Goal: Task Accomplishment & Management: Manage account settings

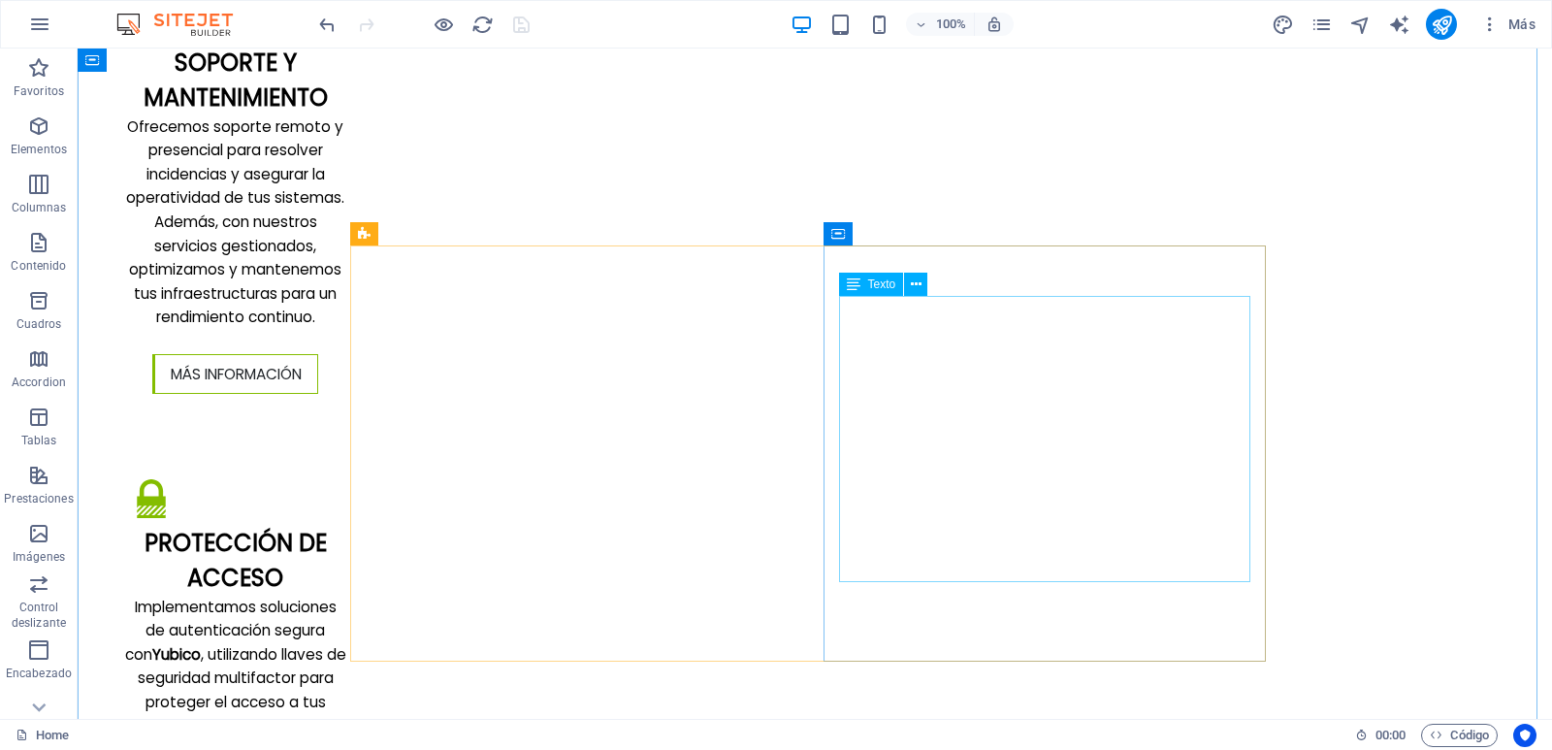
scroll to position [3685, 0]
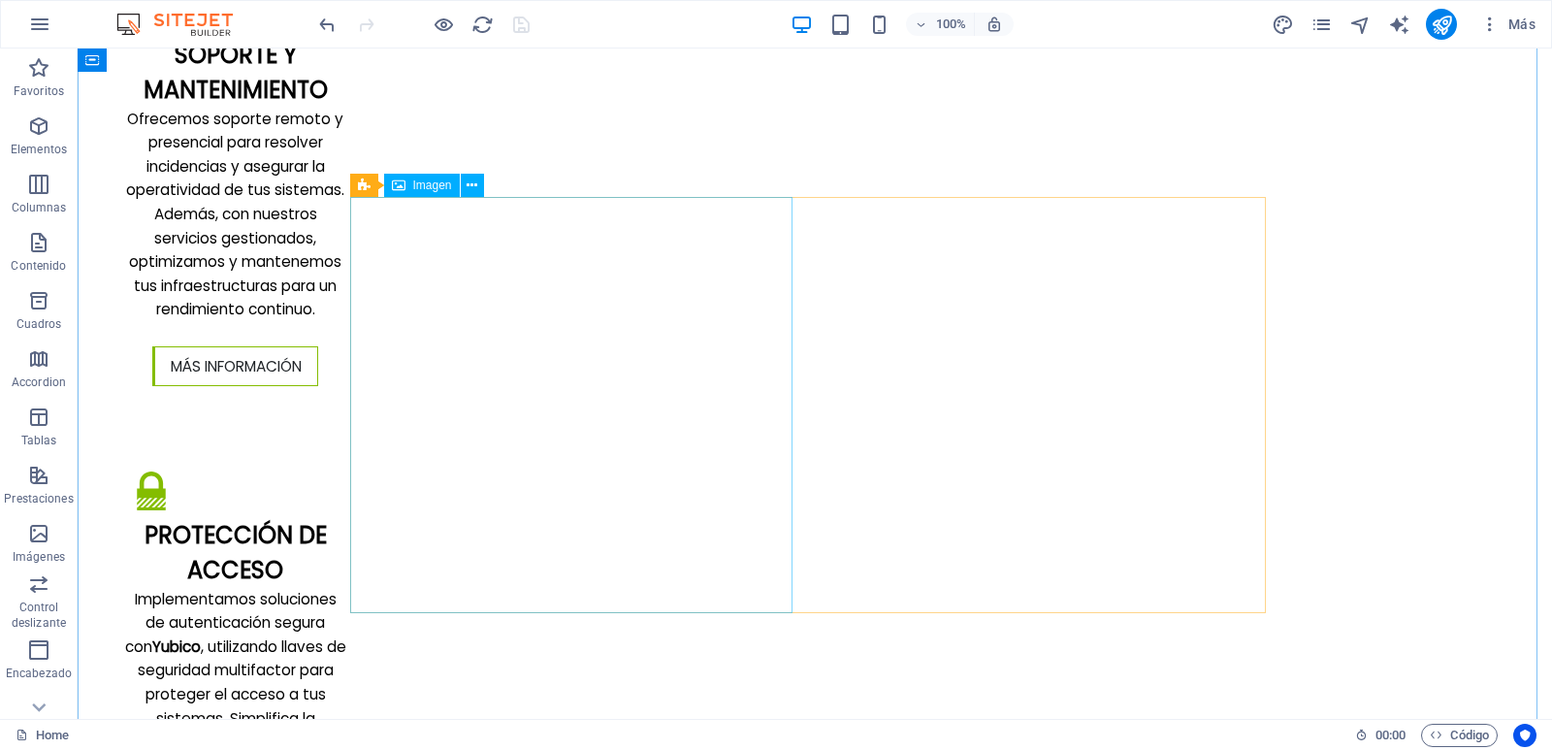
select select "%"
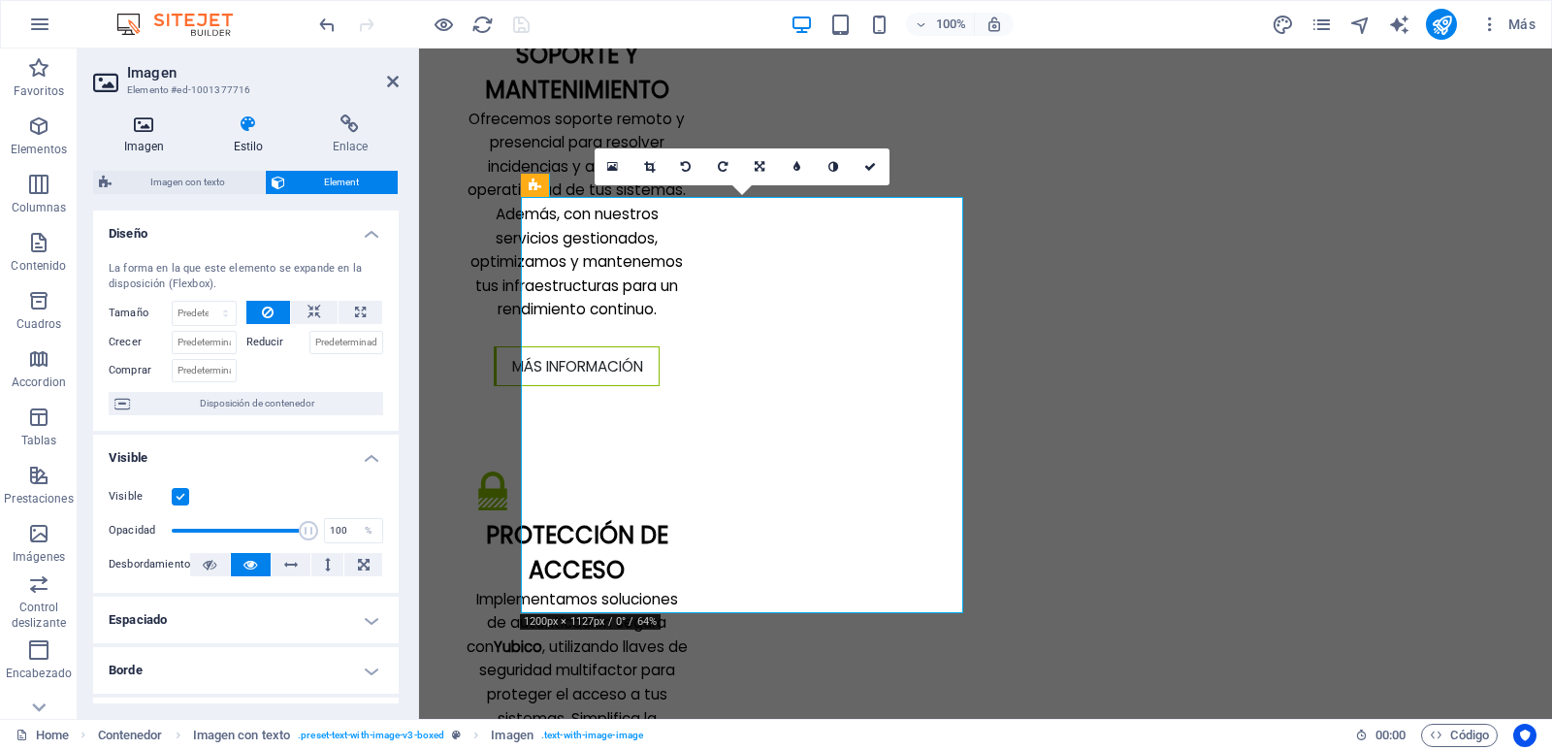
click at [144, 136] on h4 "Imagen" at bounding box center [148, 134] width 110 height 41
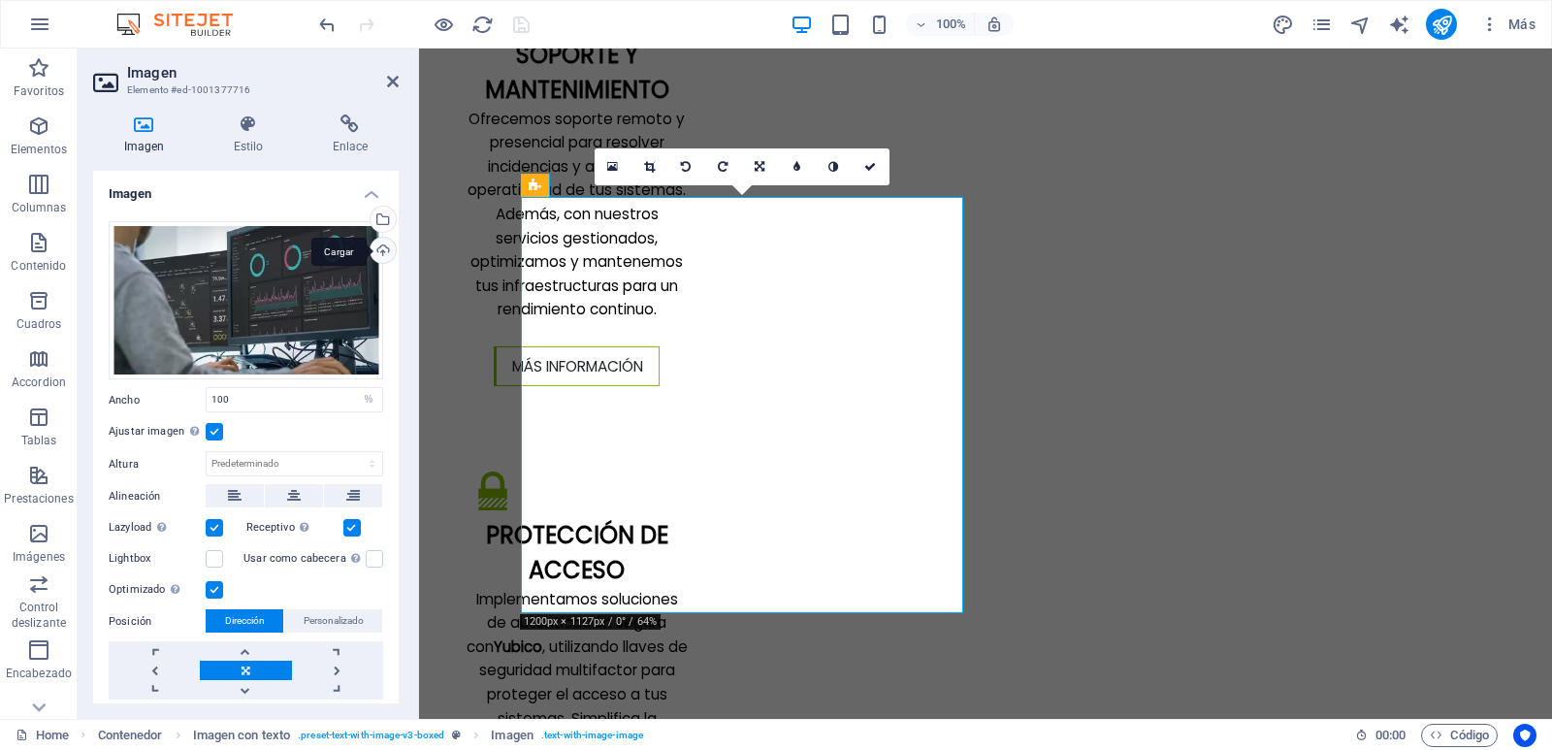
click at [379, 246] on div "Cargar" at bounding box center [381, 252] width 29 height 29
click at [381, 222] on div "Selecciona archivos del administrador de archivos, de la galería de fotos o car…" at bounding box center [381, 221] width 29 height 29
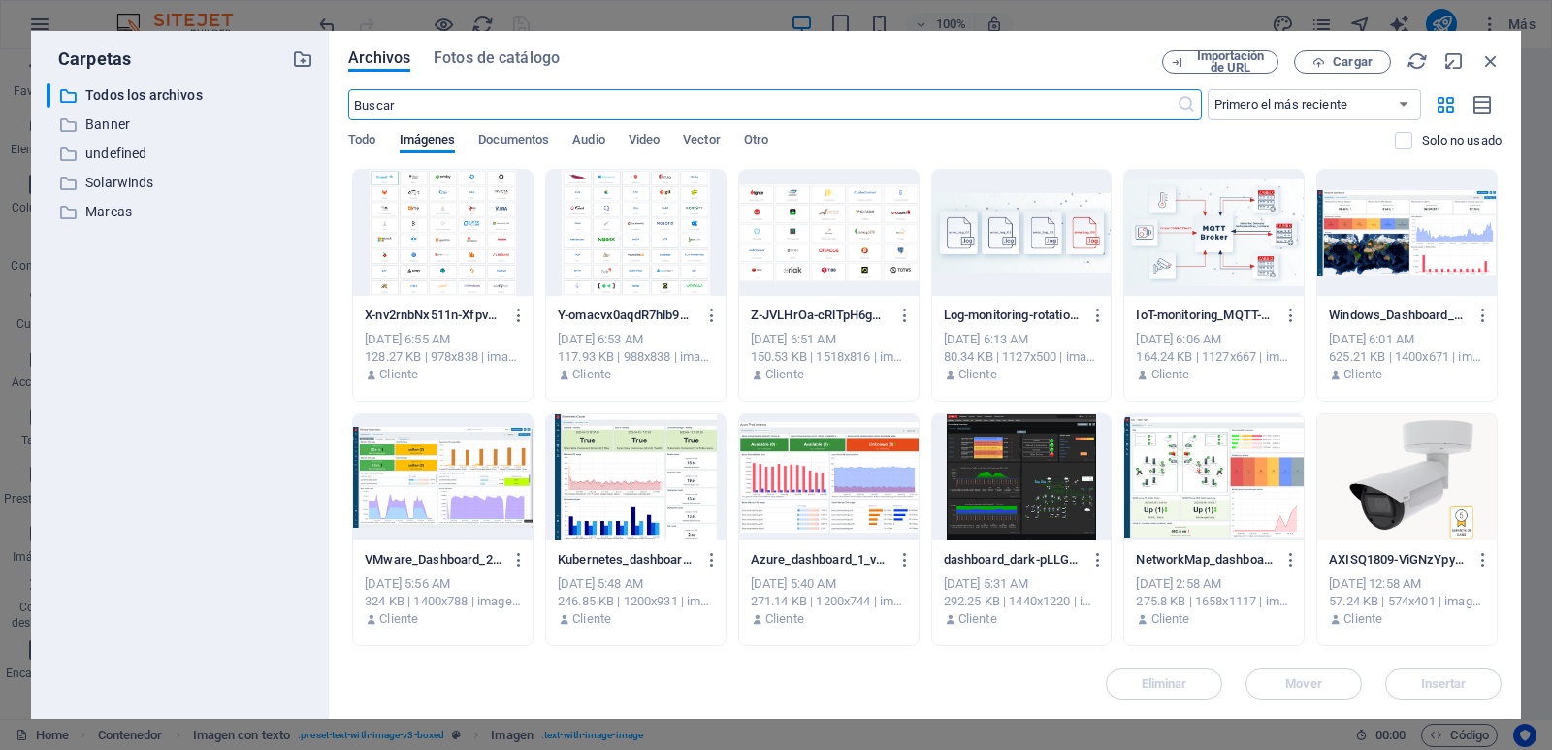
scroll to position [4046, 0]
click at [126, 183] on p "Solarwinds" at bounding box center [181, 183] width 192 height 22
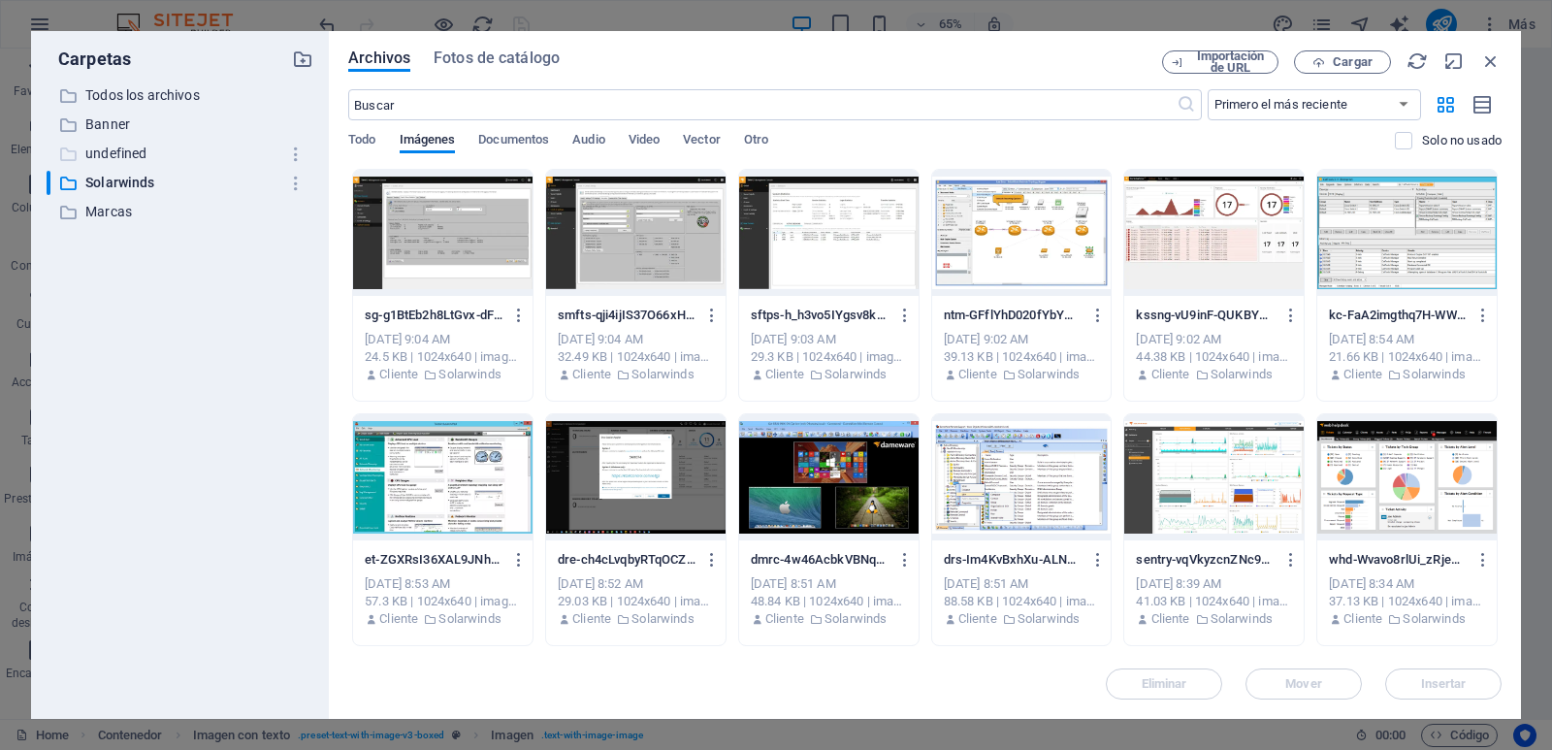
click at [128, 155] on p "undefined" at bounding box center [181, 154] width 192 height 22
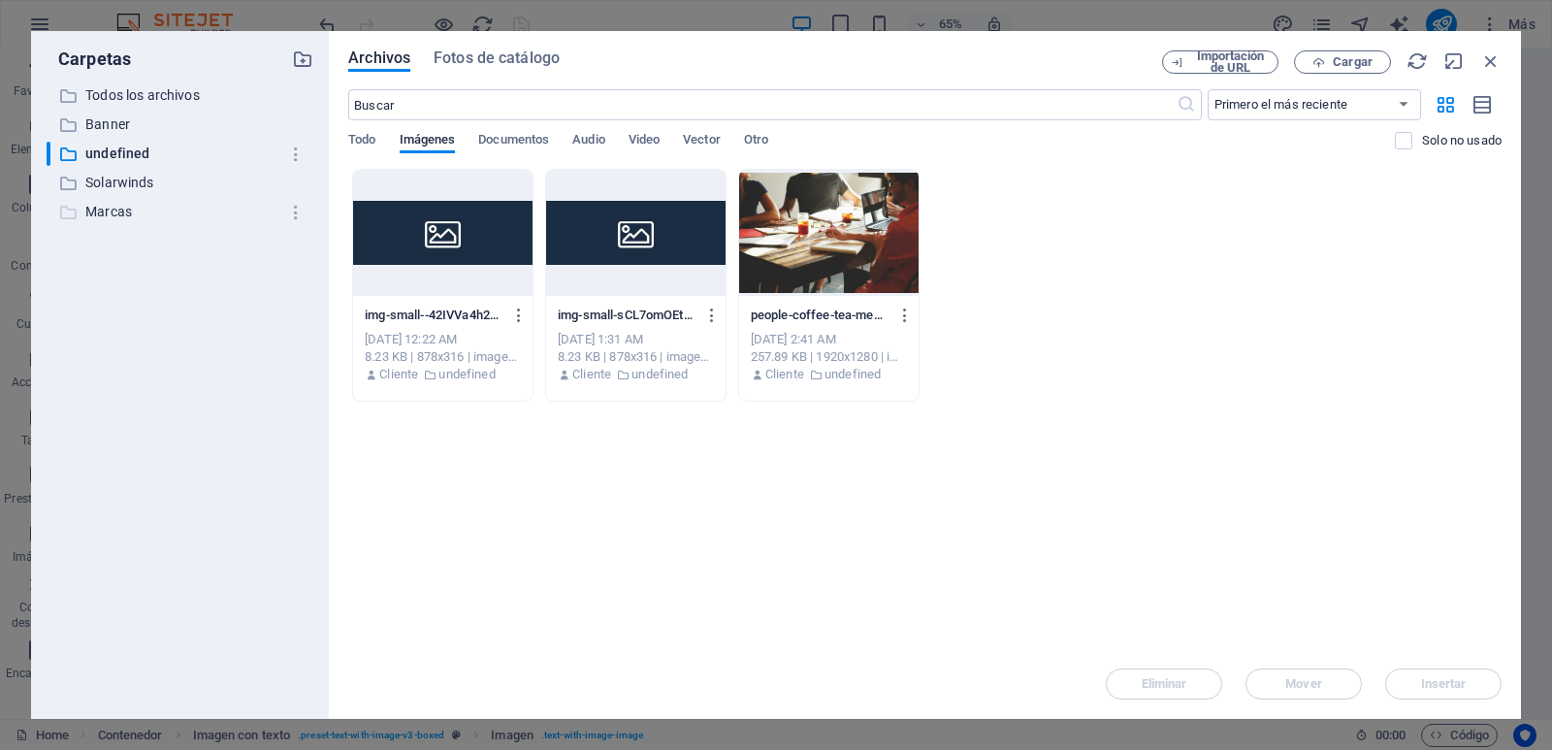
click at [120, 203] on p "Marcas" at bounding box center [181, 212] width 192 height 22
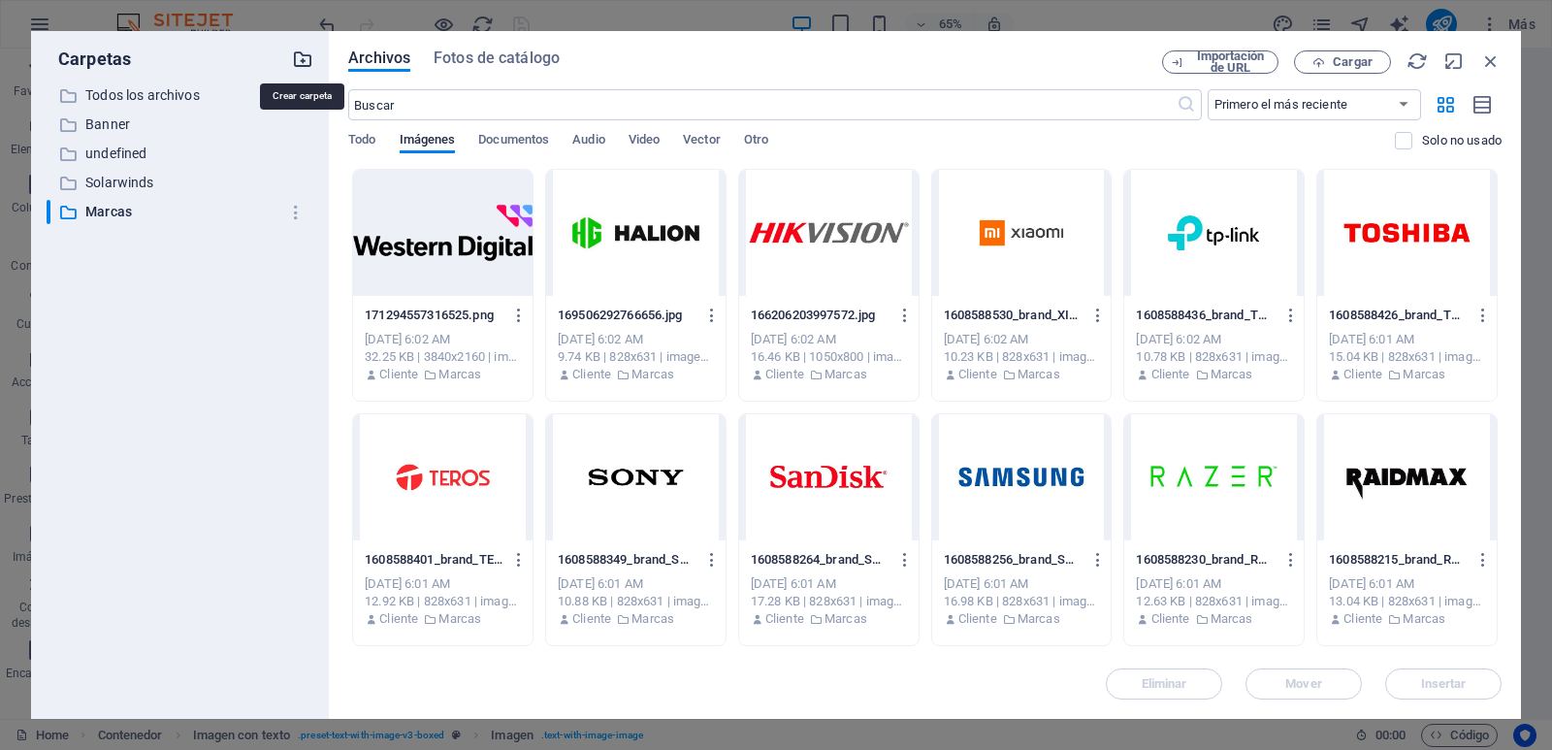
click at [306, 57] on icon "button" at bounding box center [302, 58] width 21 height 21
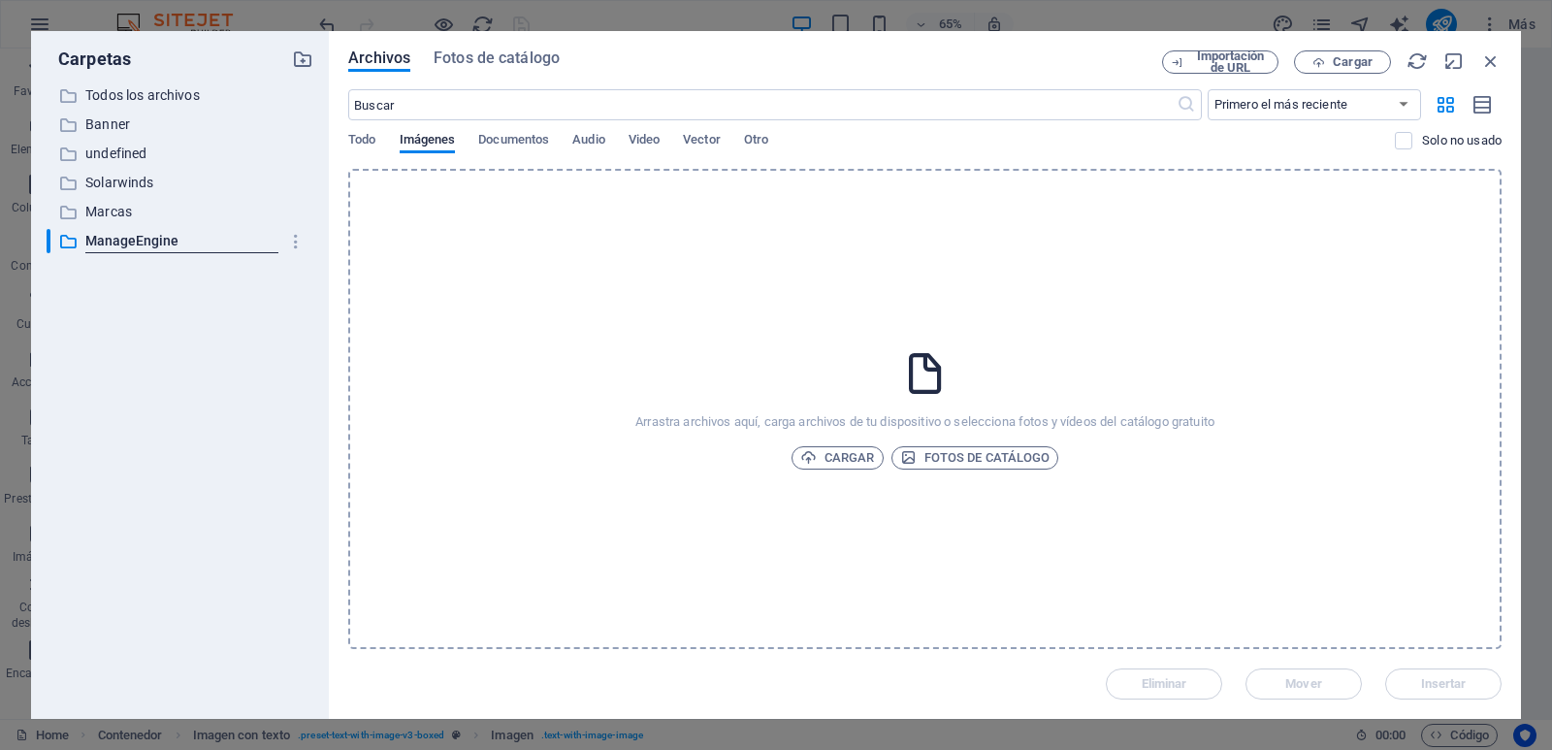
type input "ManageEngine"
click at [232, 306] on div "​ Todos los archivos Todos los archivos ​ Banner Banner ​ undefined undefined ​…" at bounding box center [180, 393] width 267 height 620
click at [158, 243] on p "ManageEngine" at bounding box center [181, 241] width 192 height 22
click at [894, 383] on div "Arrastra archivos aquí, carga archivos de tu dispositivo o selecciona fotos y v…" at bounding box center [924, 409] width 1153 height 480
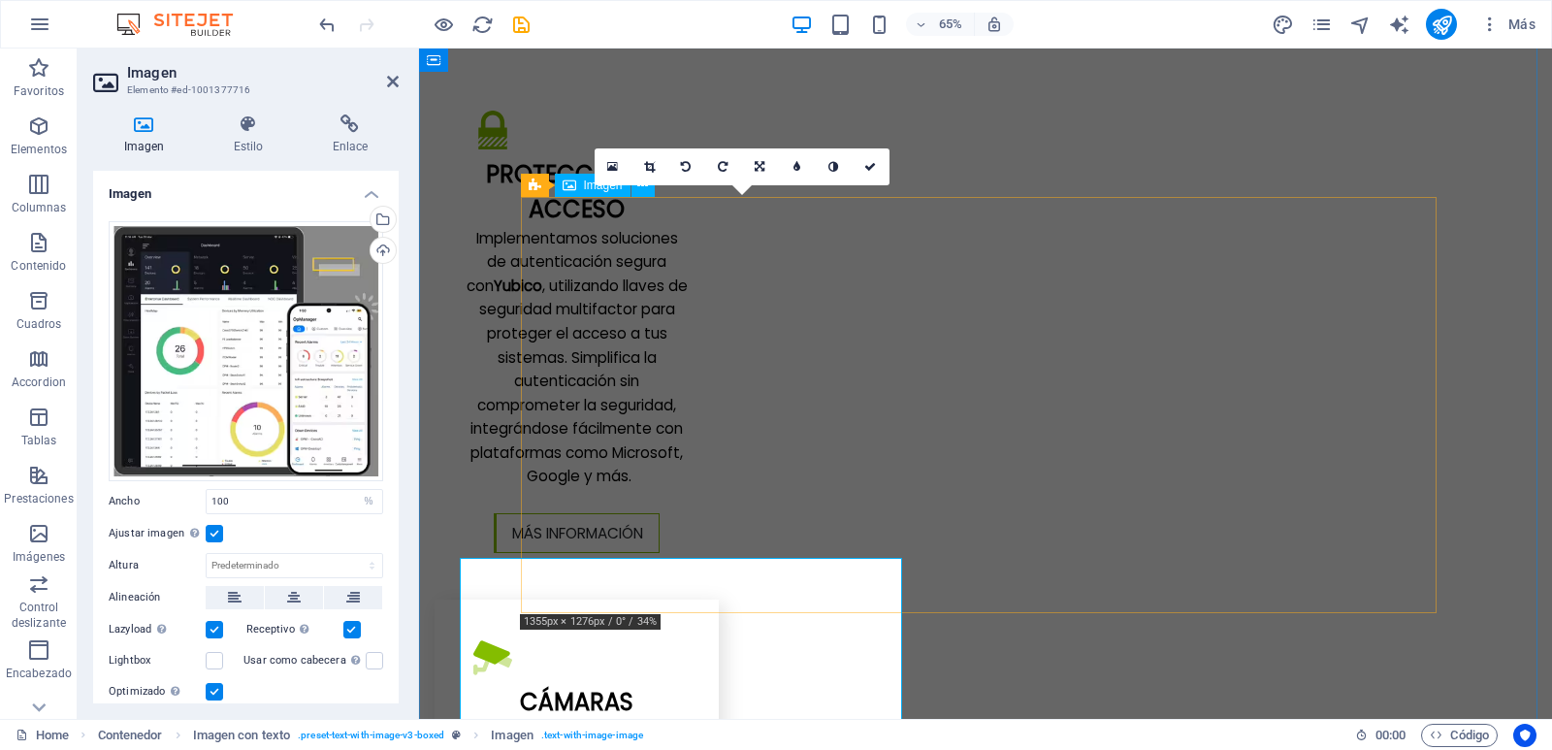
scroll to position [3685, 0]
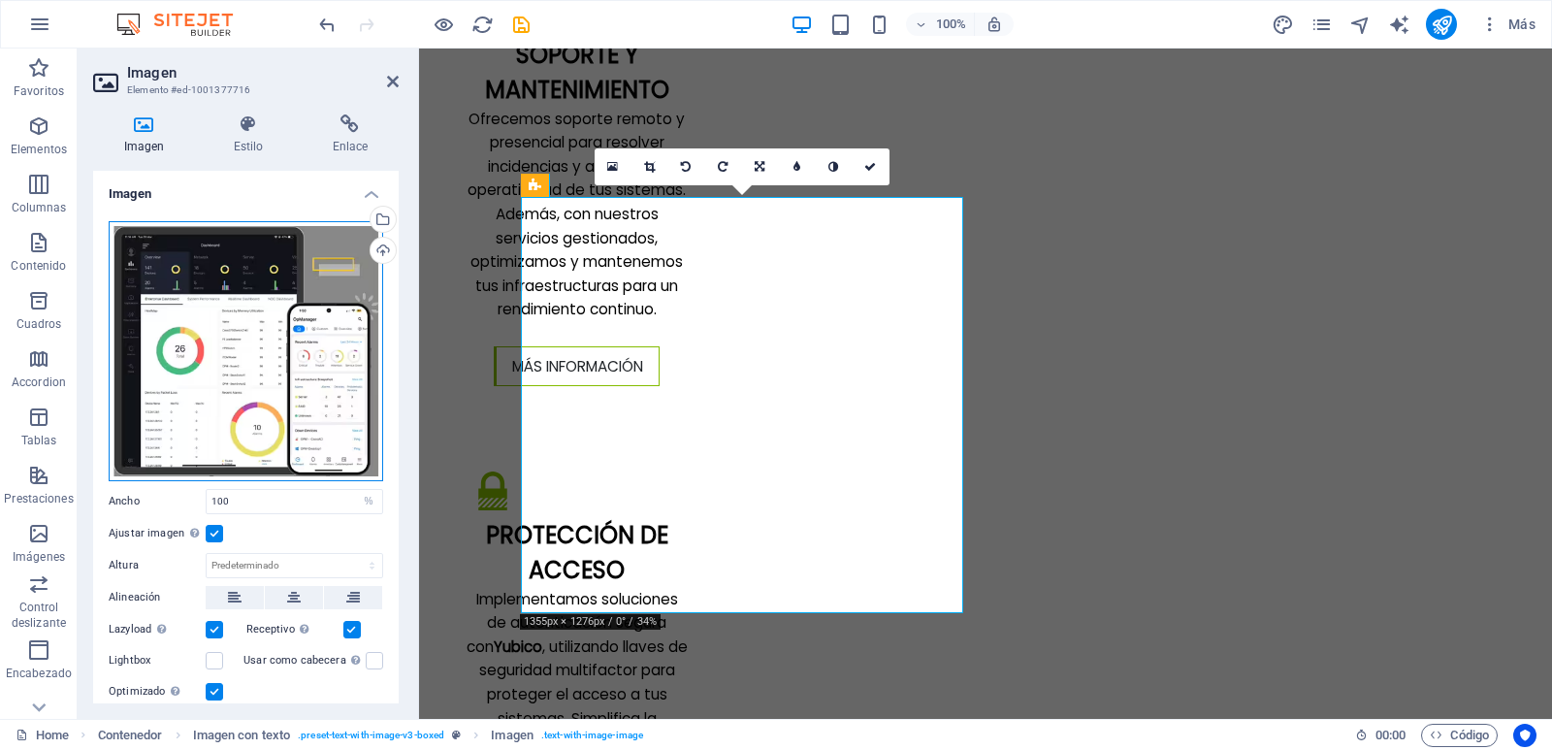
click at [307, 344] on div "Arrastra archivos aquí, haz clic para escoger archivos o selecciona archivos de…" at bounding box center [246, 351] width 274 height 260
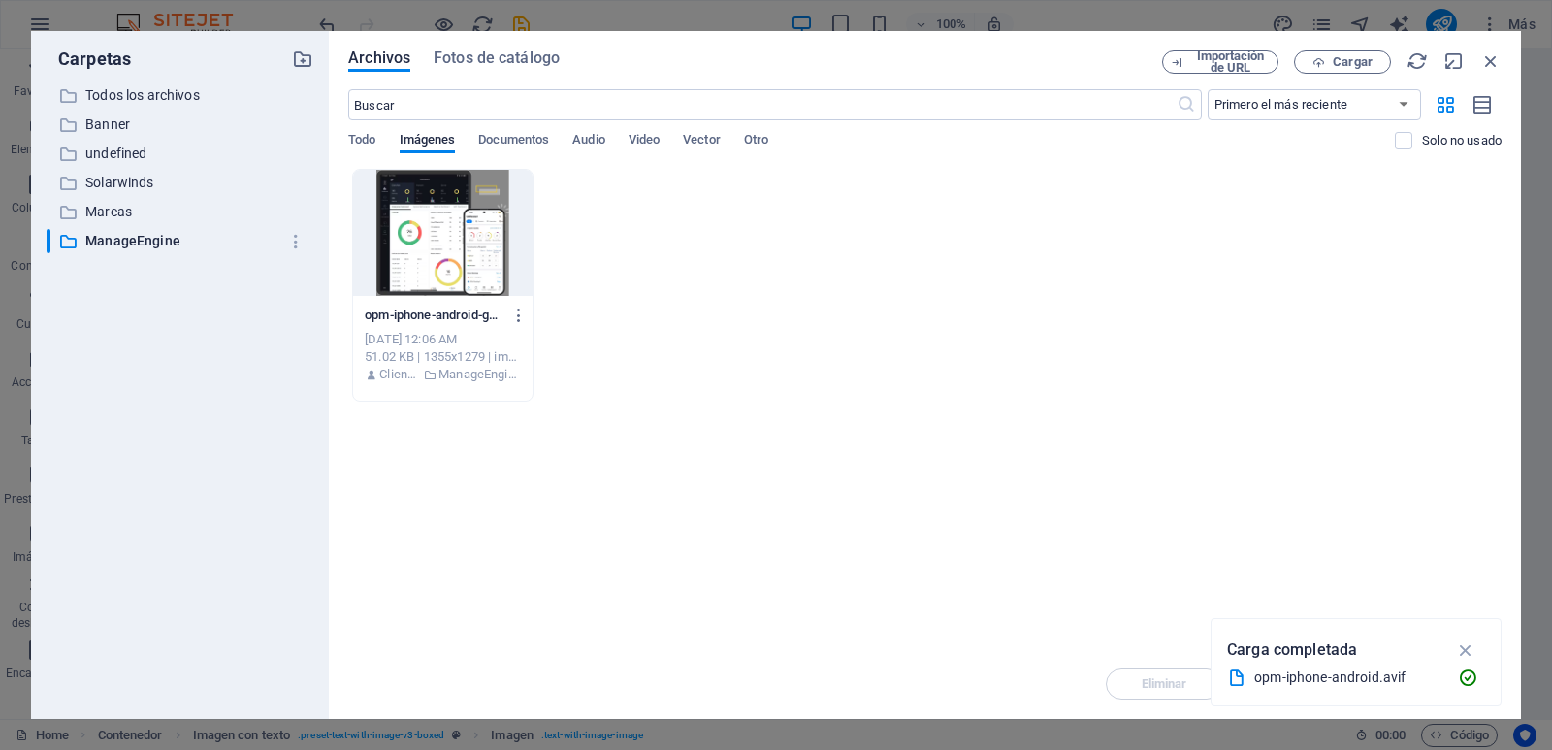
click at [307, 344] on div "​ Todos los archivos Todos los archivos ​ Banner Banner ​ undefined undefined ​…" at bounding box center [180, 393] width 267 height 620
click at [1486, 57] on icon "button" at bounding box center [1490, 60] width 21 height 21
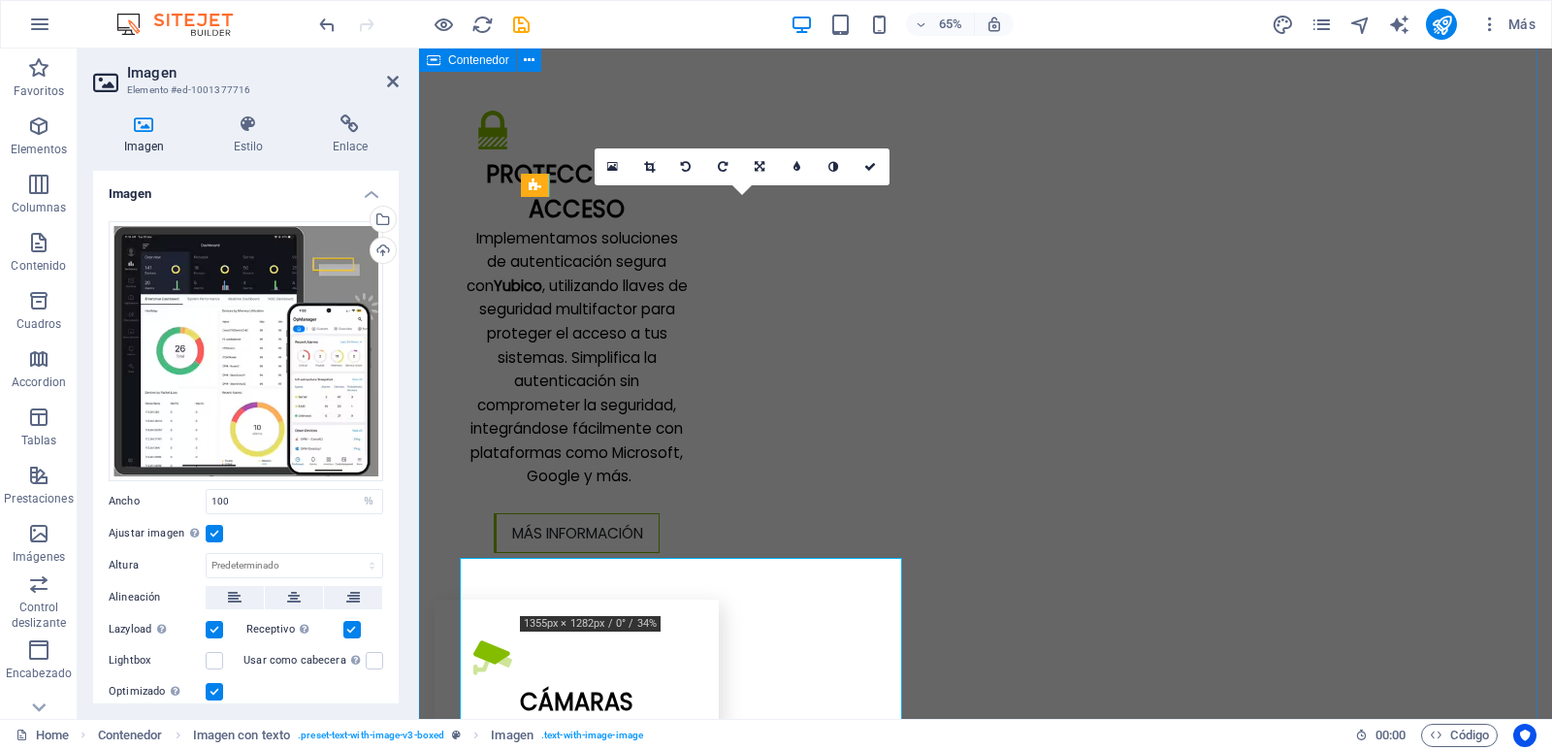
scroll to position [3685, 0]
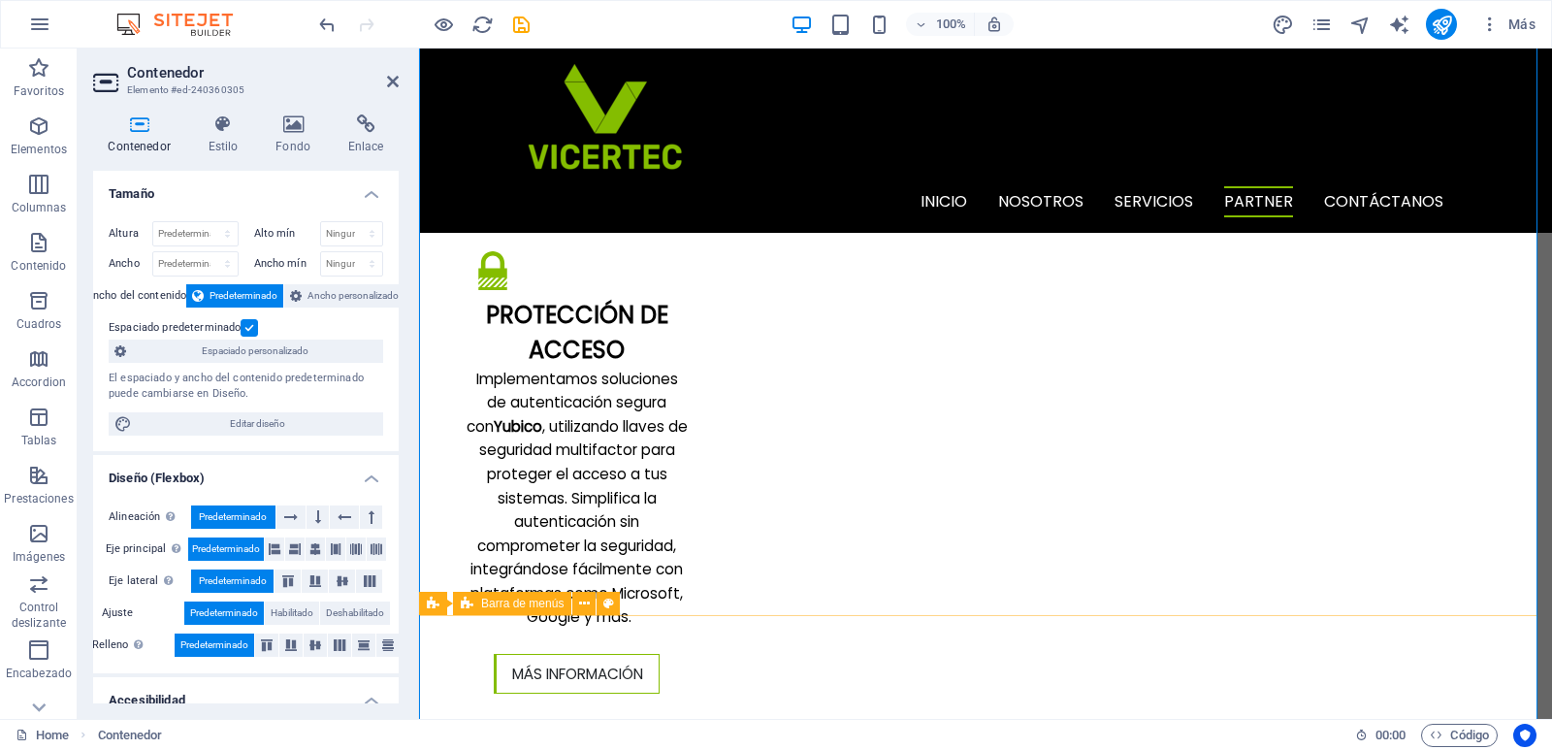
scroll to position [3782, 0]
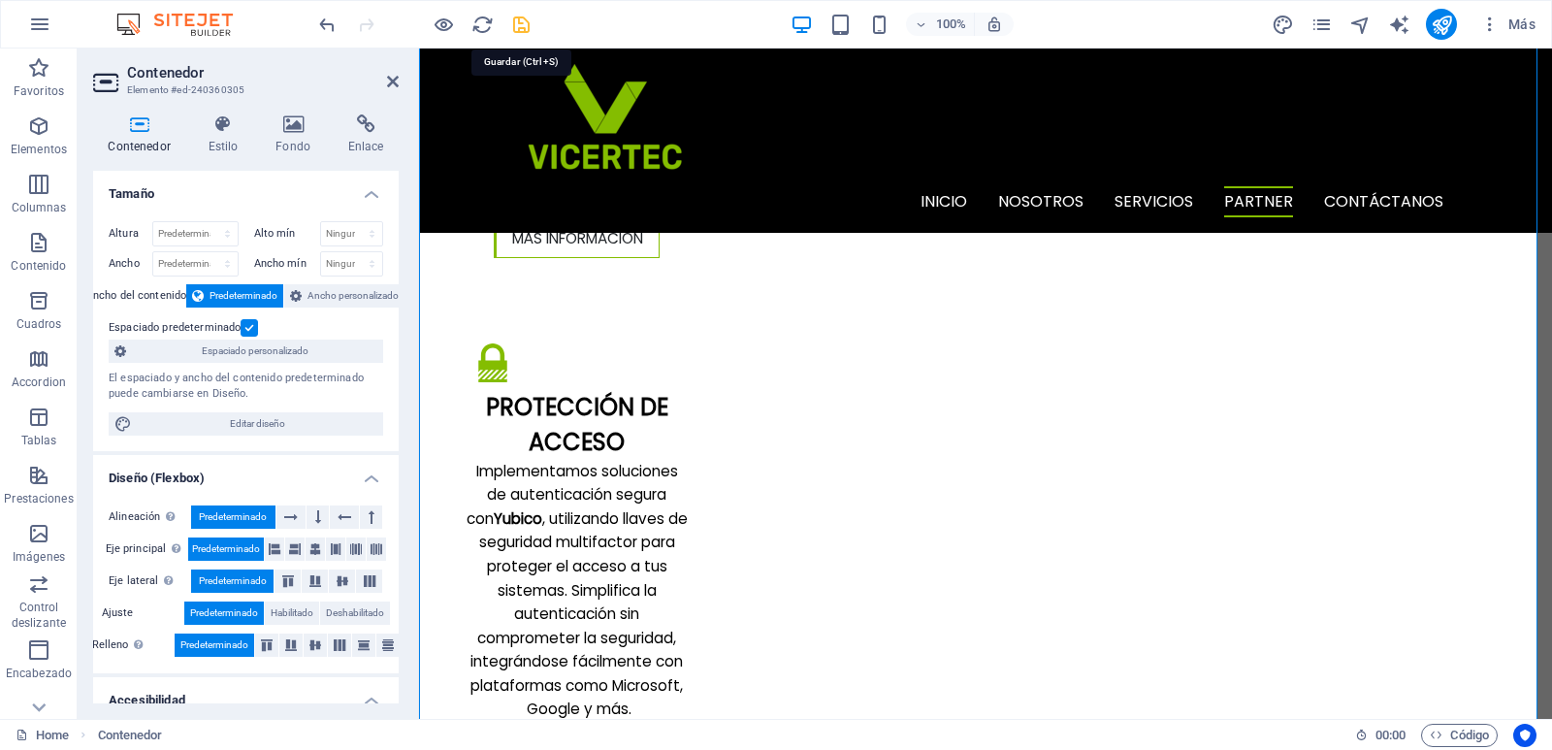
click at [513, 22] on icon "save" at bounding box center [521, 25] width 22 height 22
checkbox input "false"
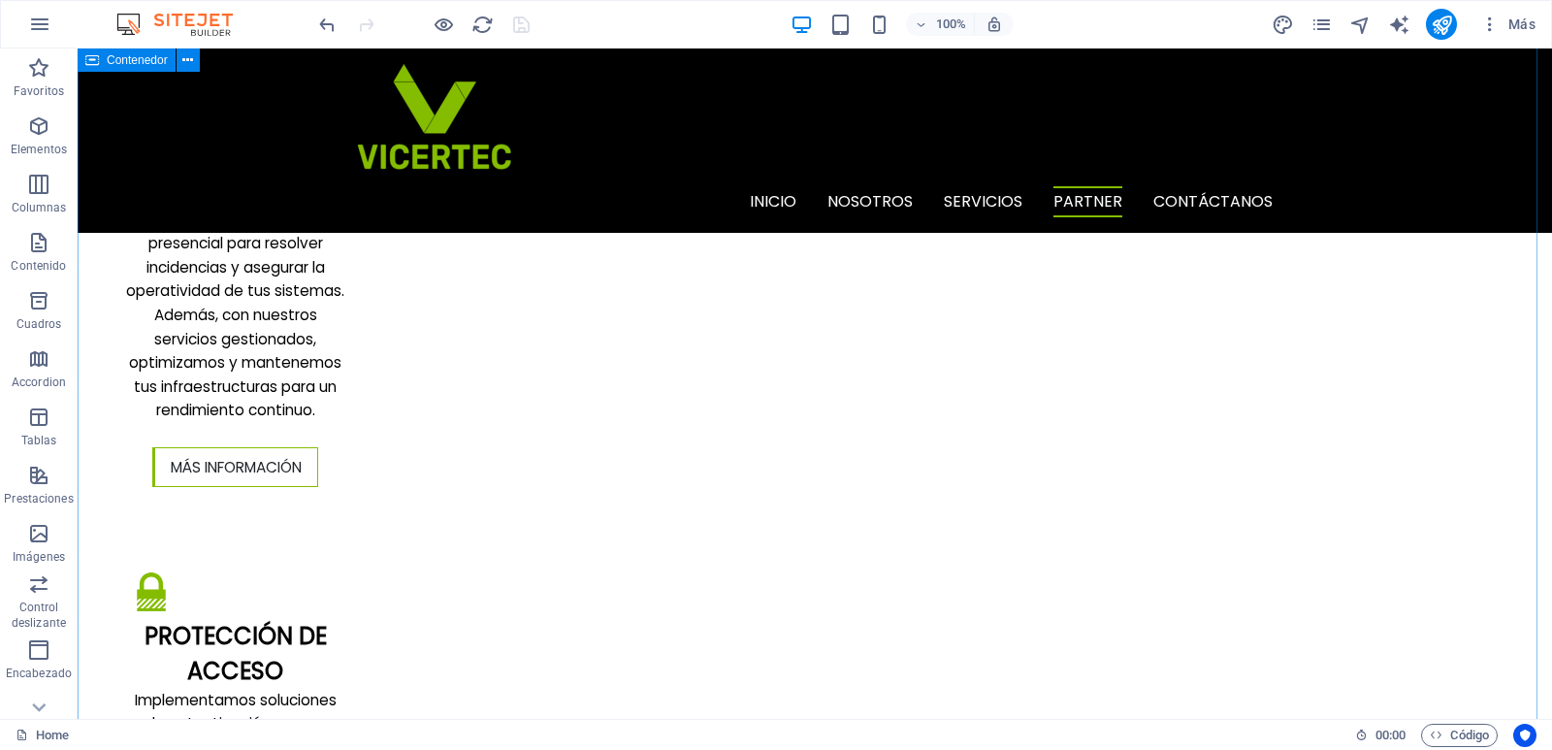
scroll to position [3588, 0]
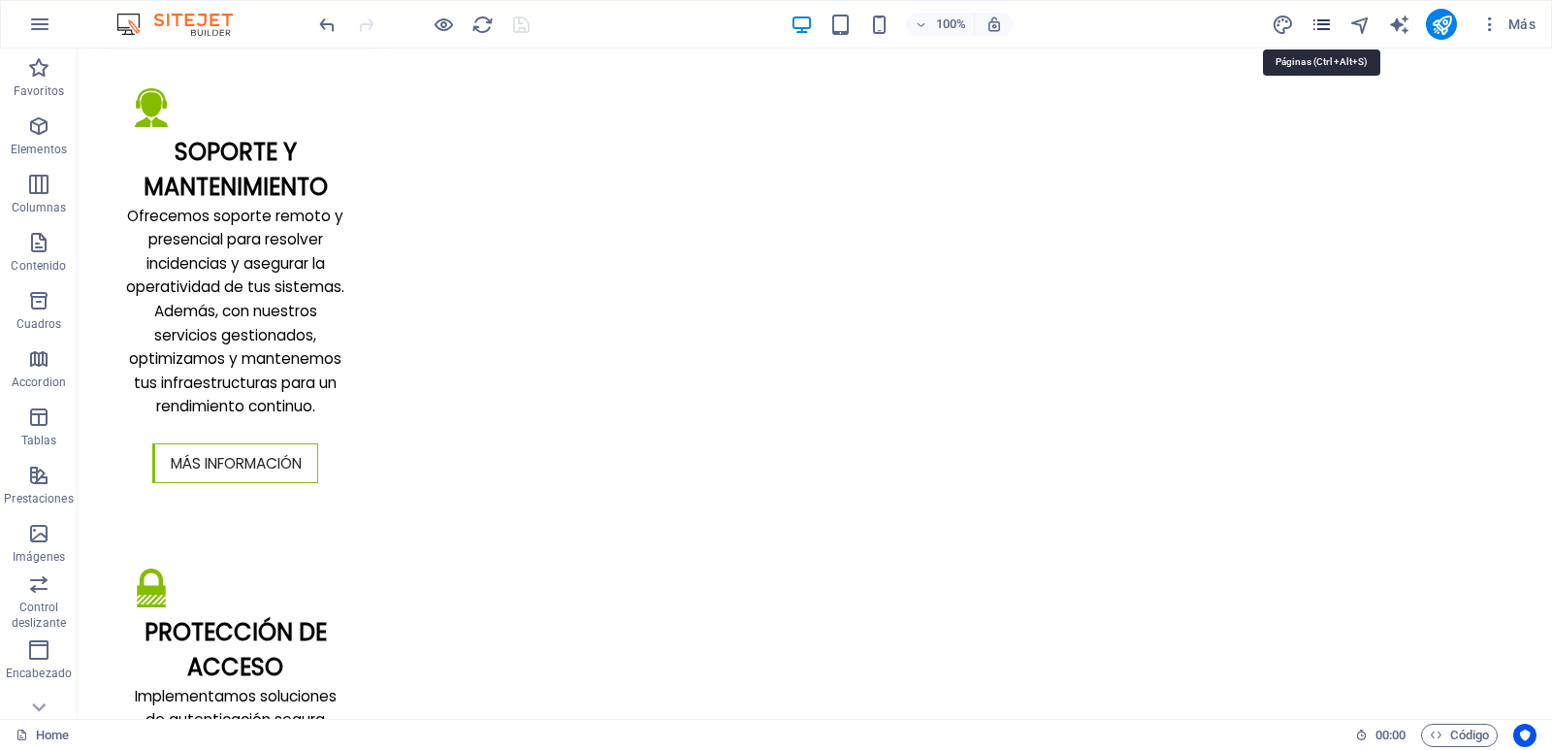
click at [1330, 26] on icon "pages" at bounding box center [1321, 25] width 22 height 22
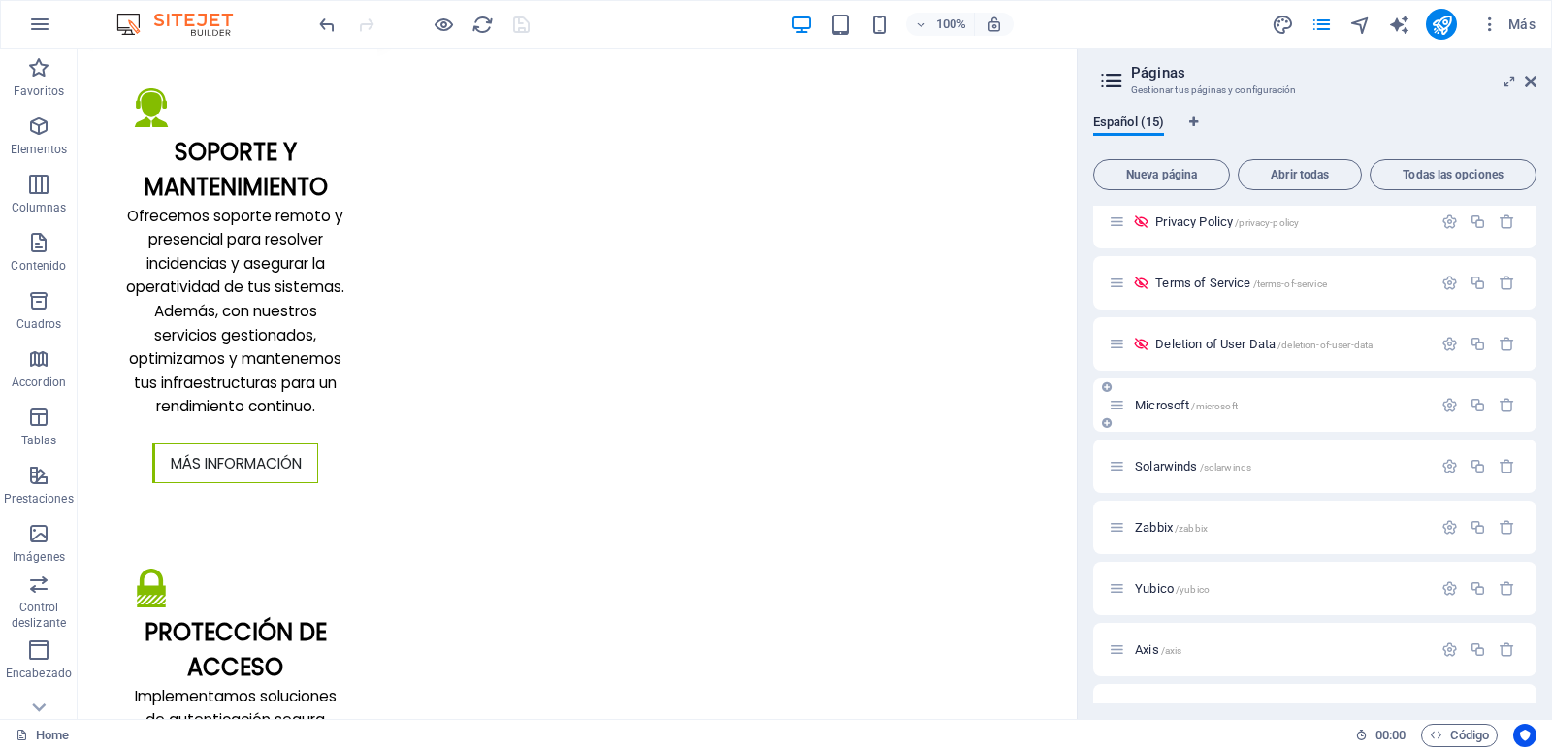
scroll to position [388, 0]
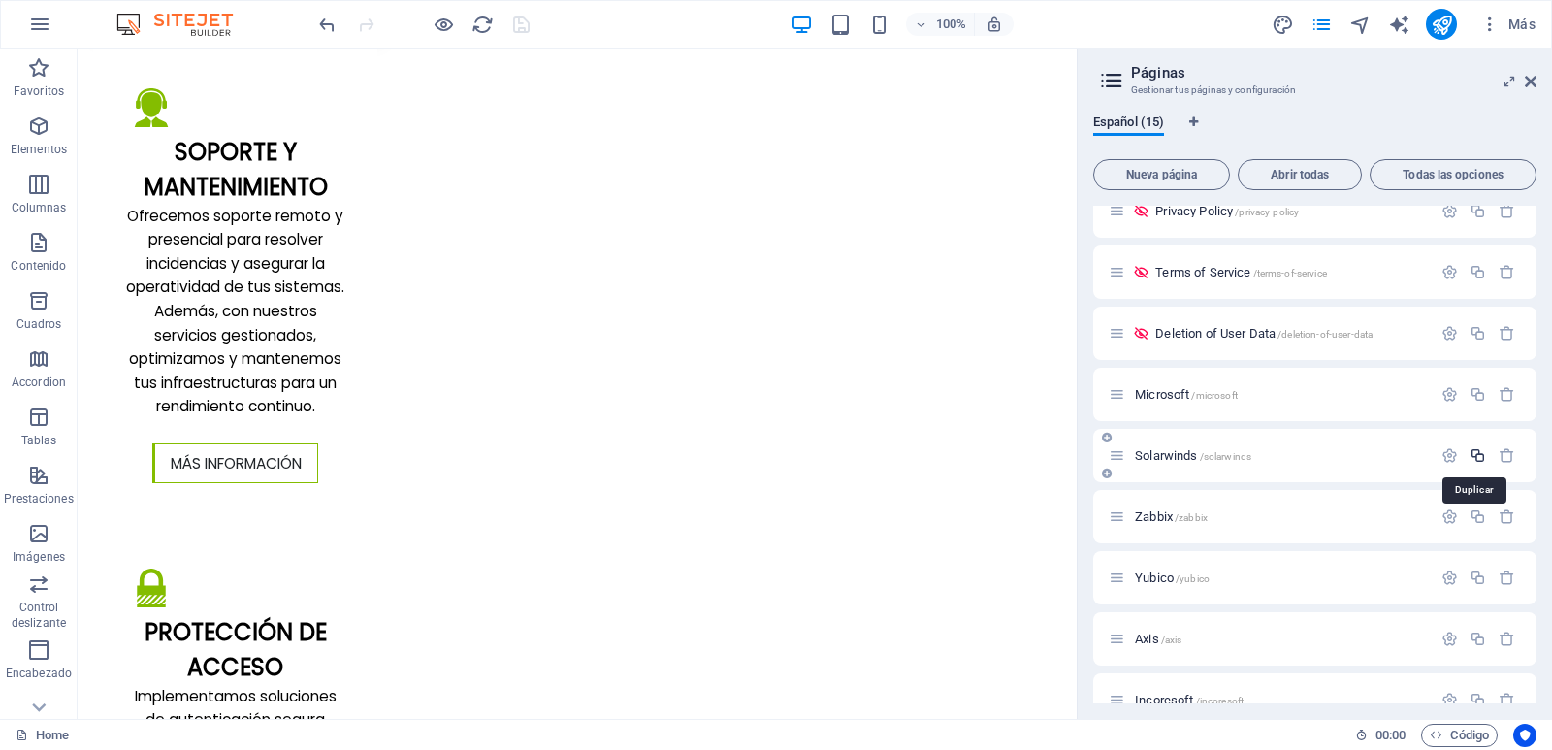
click at [1472, 457] on icon "button" at bounding box center [1477, 455] width 16 height 16
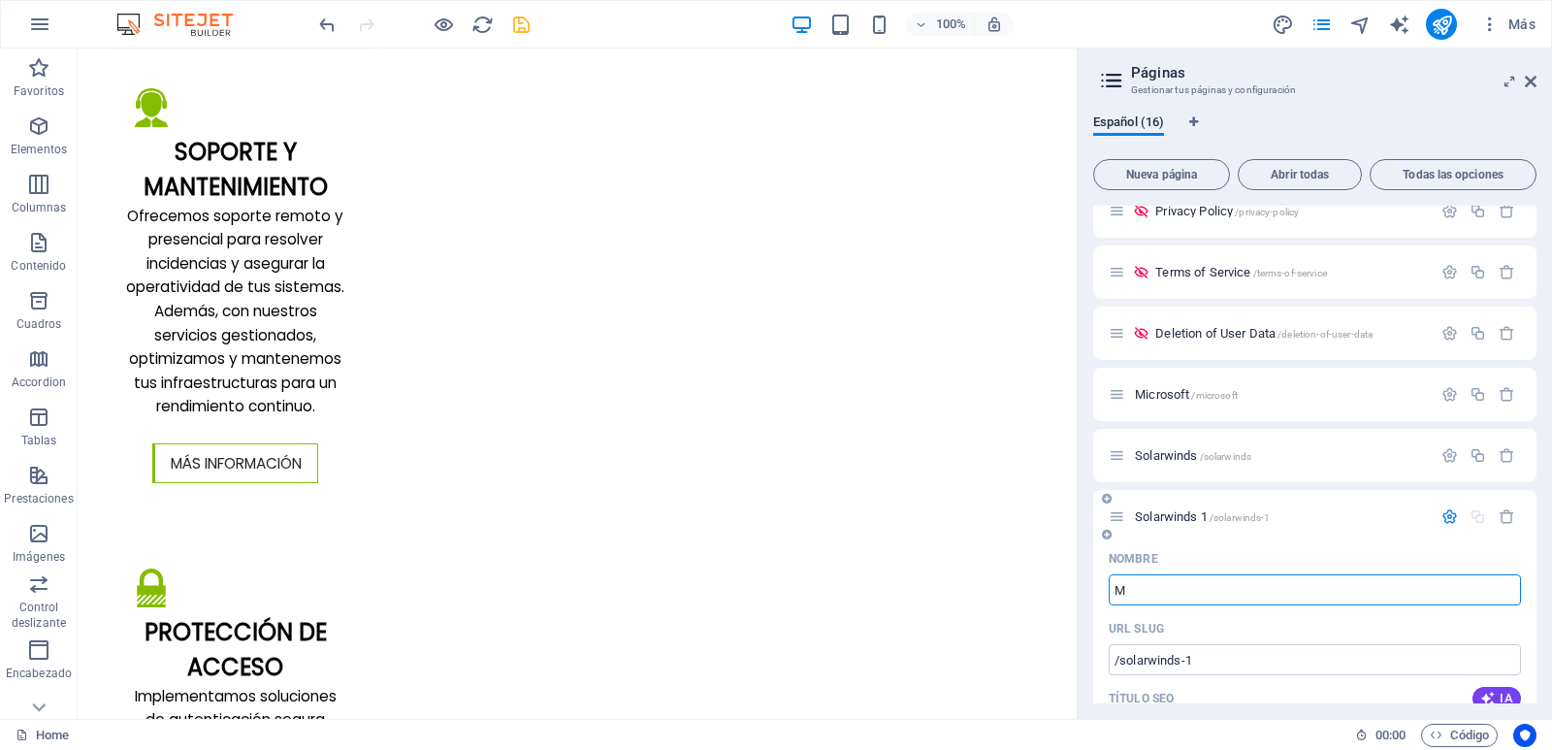
type input "Ma"
type input "/m"
type input "M"
type input "Mana"
type input "/mana"
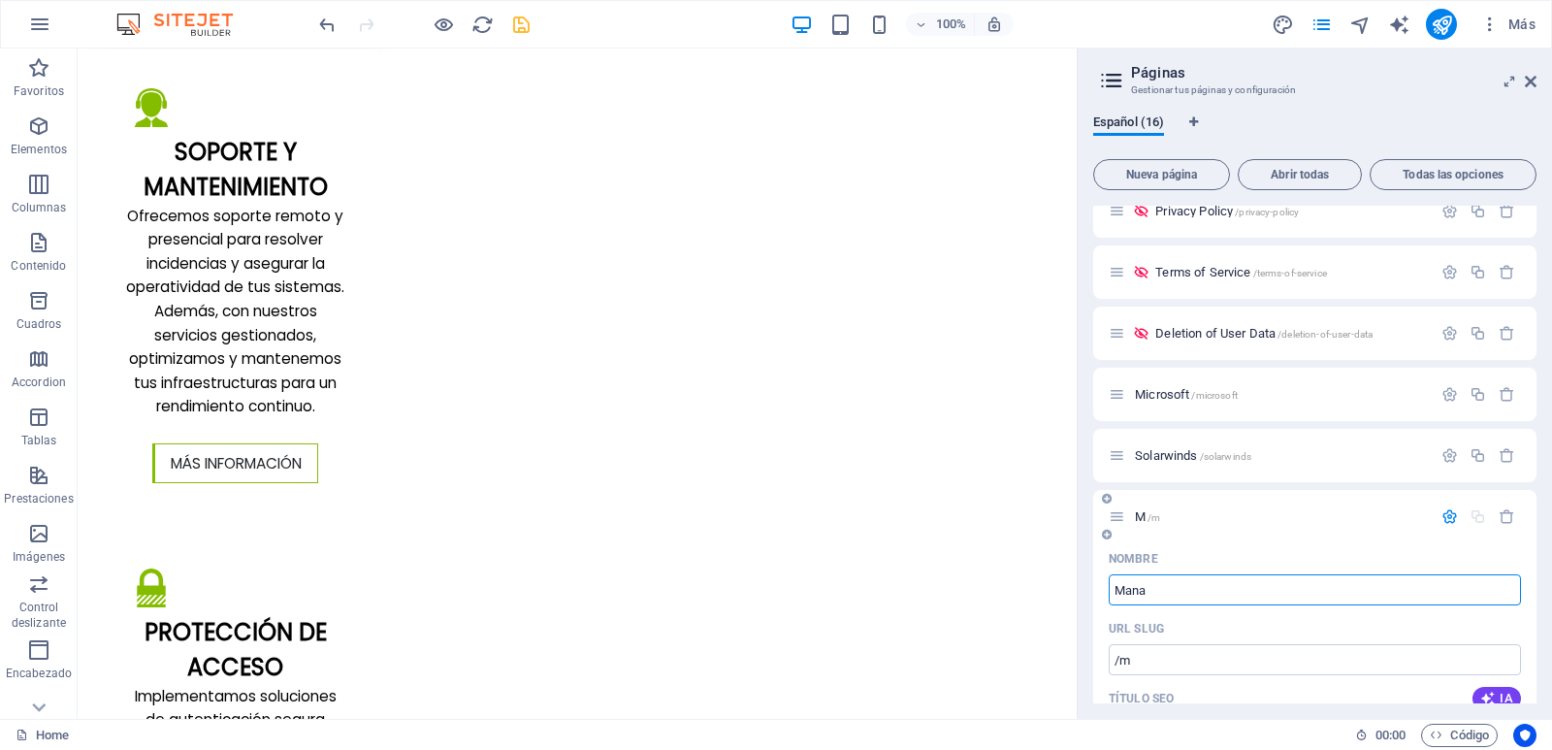
type input "Mana"
type input "ManageE"
type input "/manage"
type input "Manage"
type input "ManageEn"
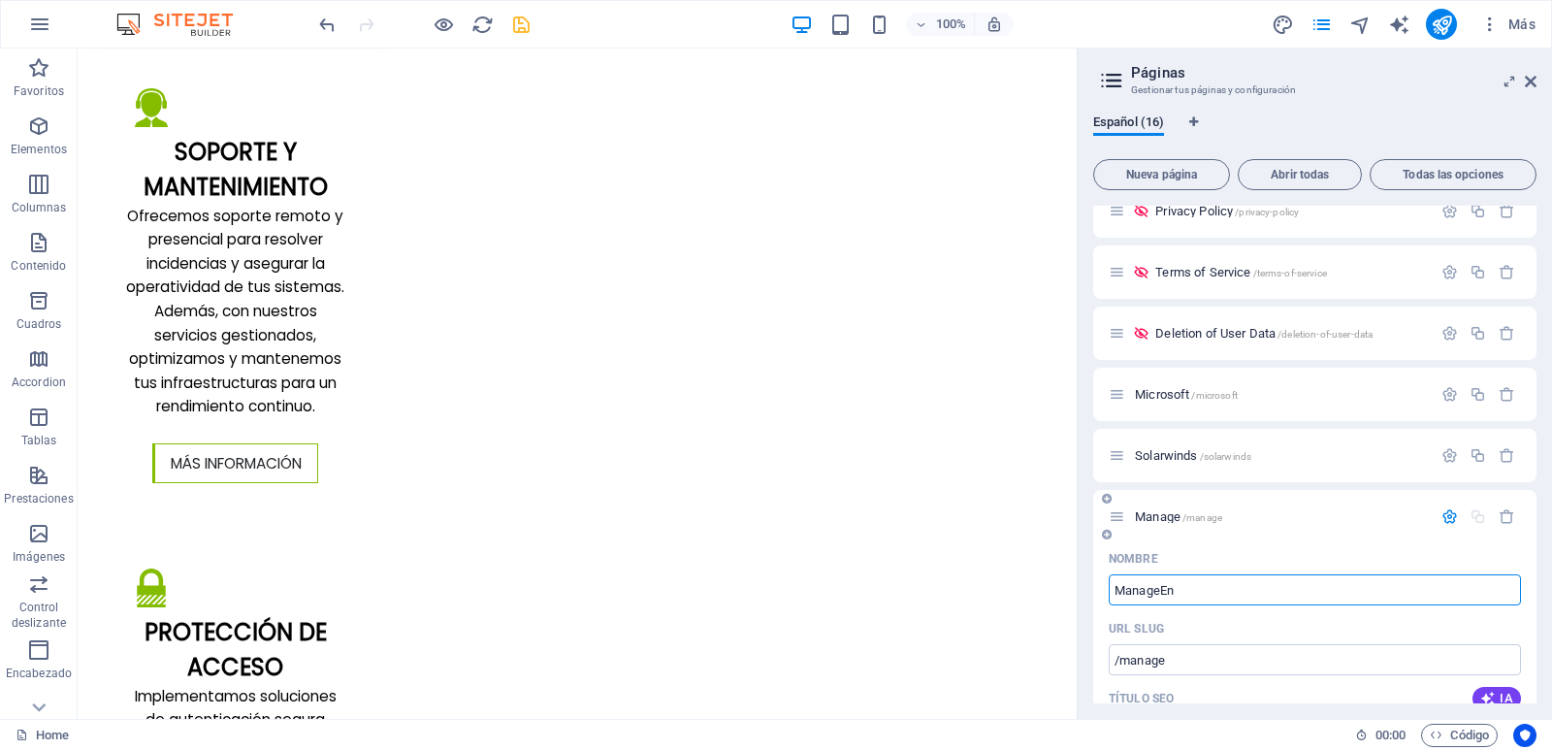
type input "/manageen"
type input "ManageEn"
type input "ManageEngine"
type input "/manageengine"
type input "ManageEngine"
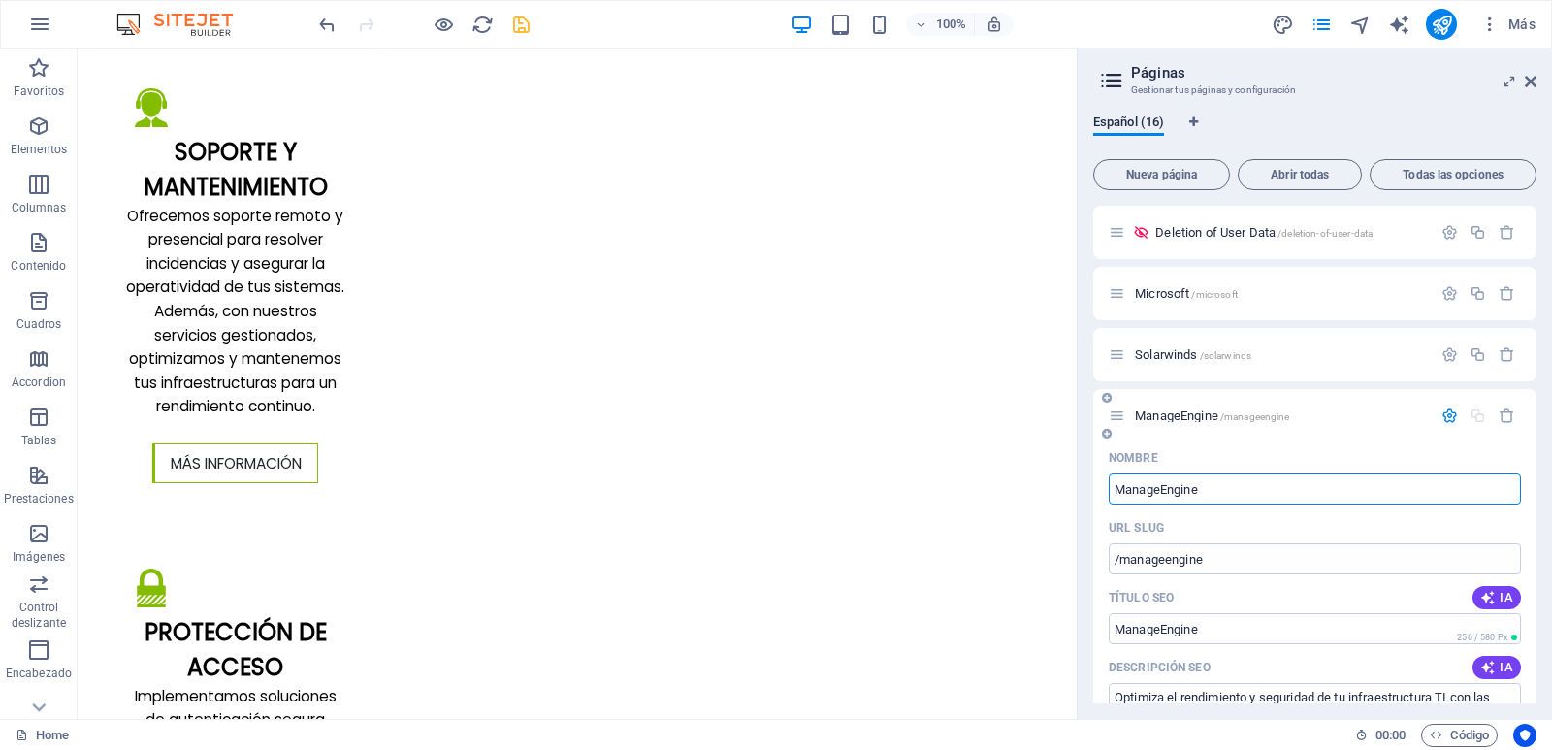
scroll to position [582, 0]
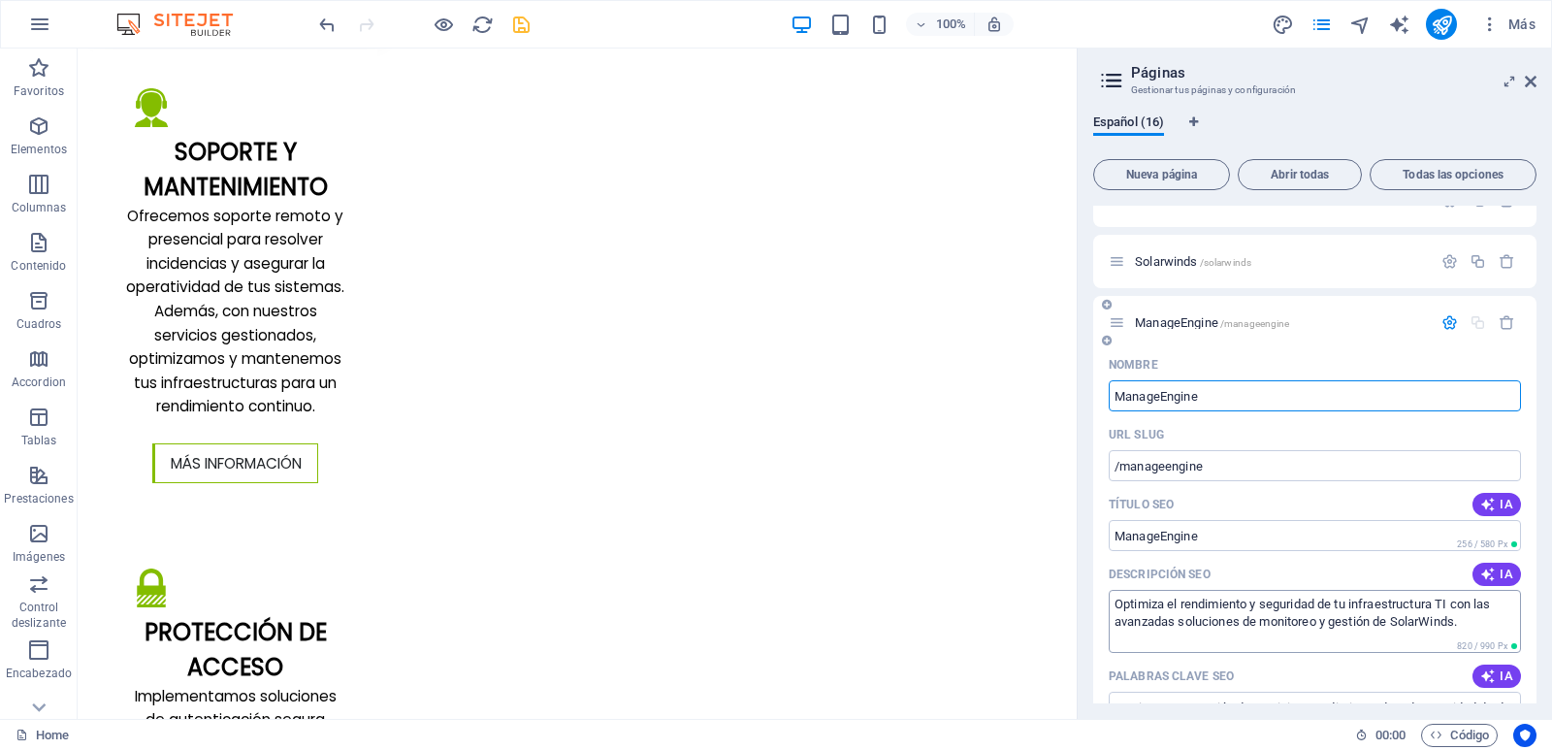
type input "ManageEngine"
click at [1480, 624] on textarea "Optimiza el rendimiento y seguridad de tu infraestructura TI con las avanzadas …" at bounding box center [1314, 621] width 412 height 63
drag, startPoint x: 1487, startPoint y: 624, endPoint x: 1113, endPoint y: 608, distance: 373.7
click at [1113, 608] on textarea "Optimiza el rendimiento y seguridad de tu infraestructura TI con las avanzadas …" at bounding box center [1314, 621] width 412 height 63
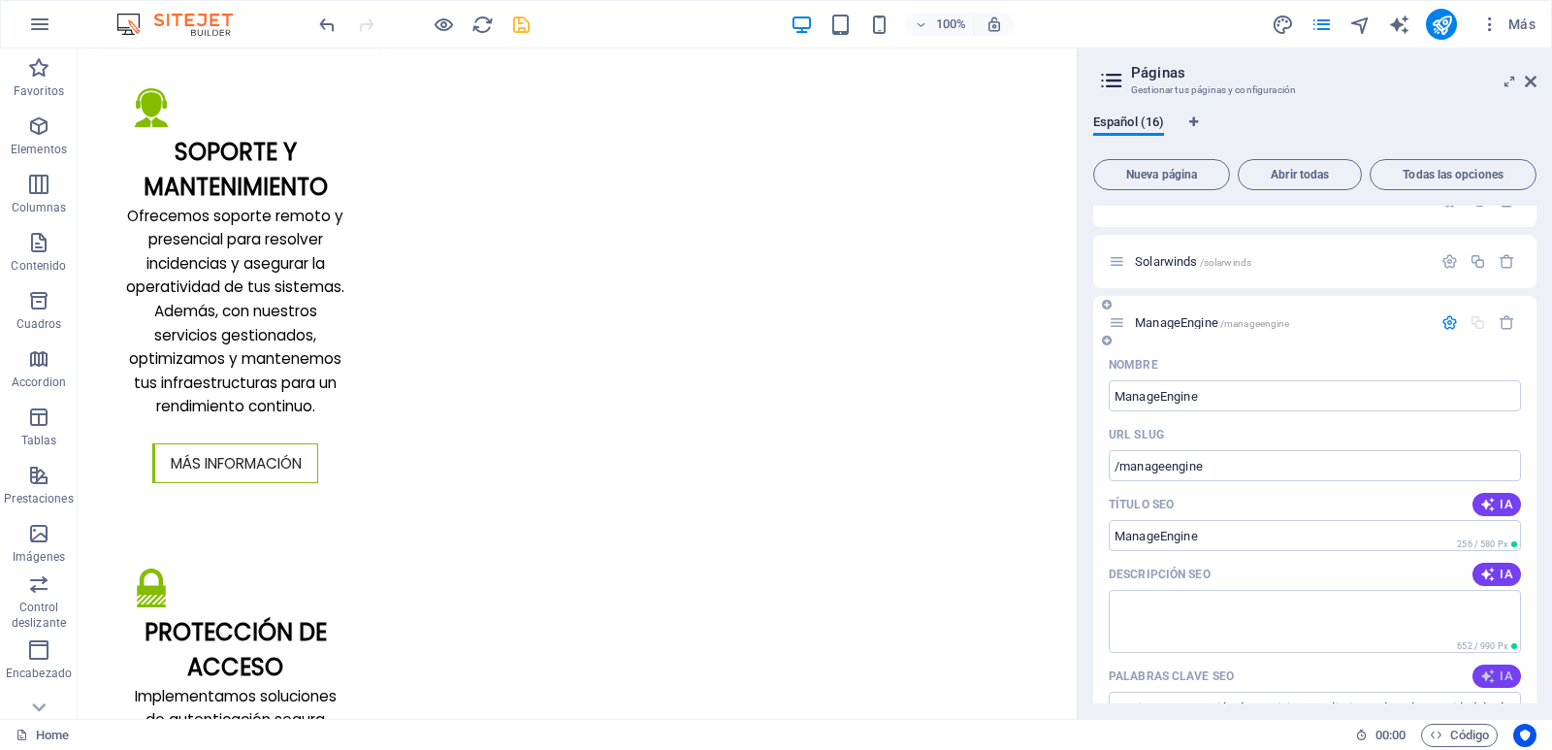
click at [1490, 673] on icon "button" at bounding box center [1488, 676] width 16 height 16
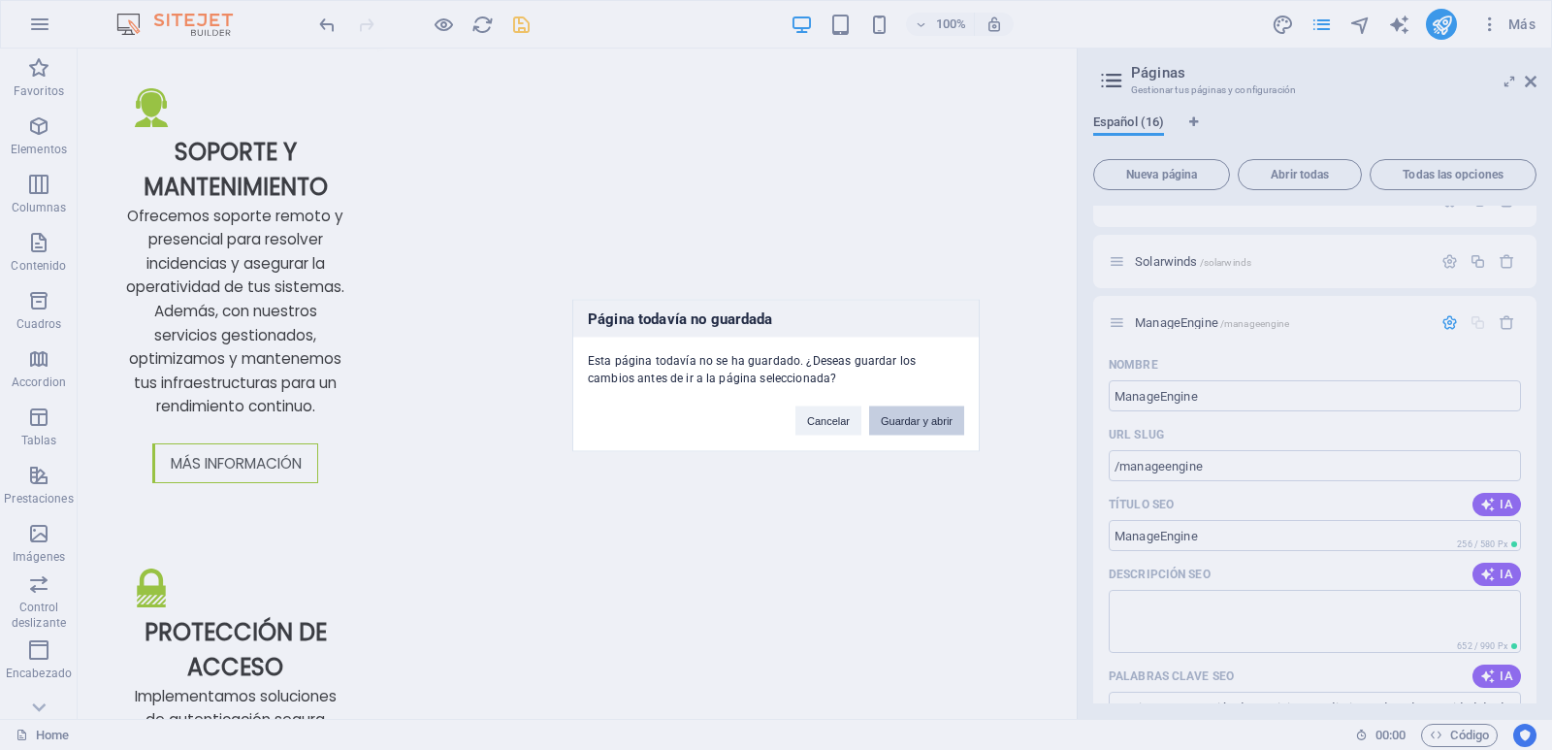
click at [933, 425] on button "Guardar y abrir" at bounding box center [916, 419] width 95 height 29
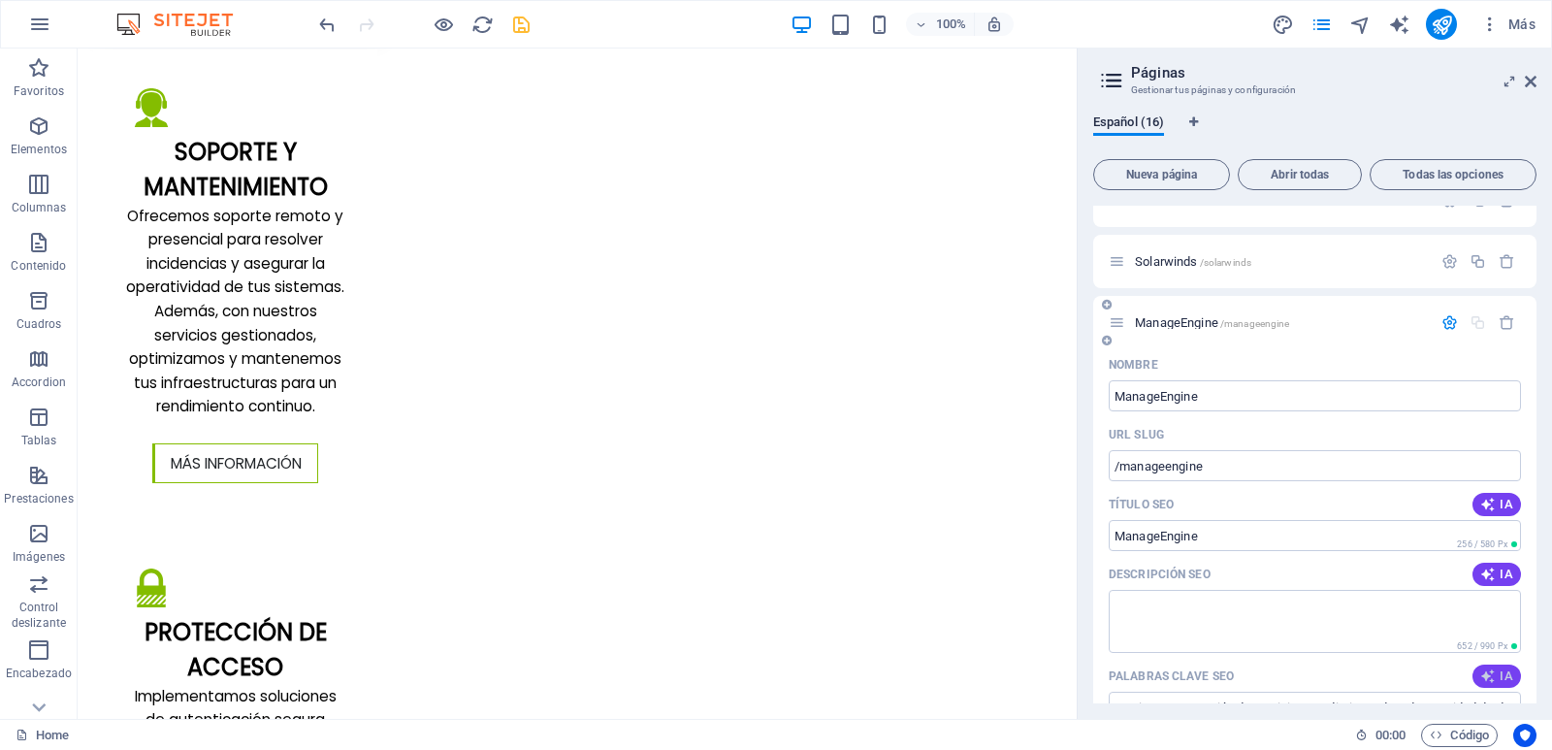
click at [1483, 675] on icon "button" at bounding box center [1488, 676] width 16 height 16
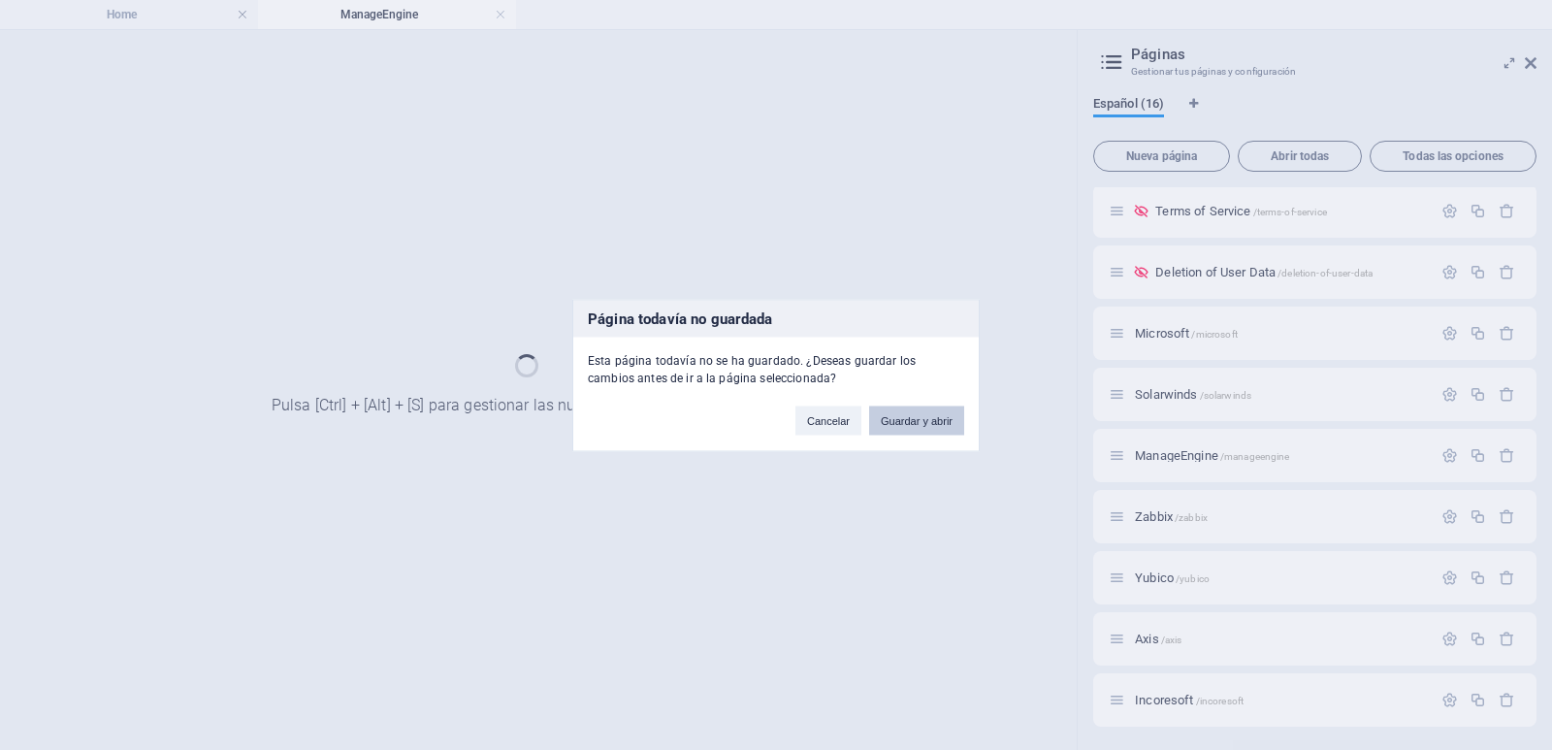
scroll to position [431, 0]
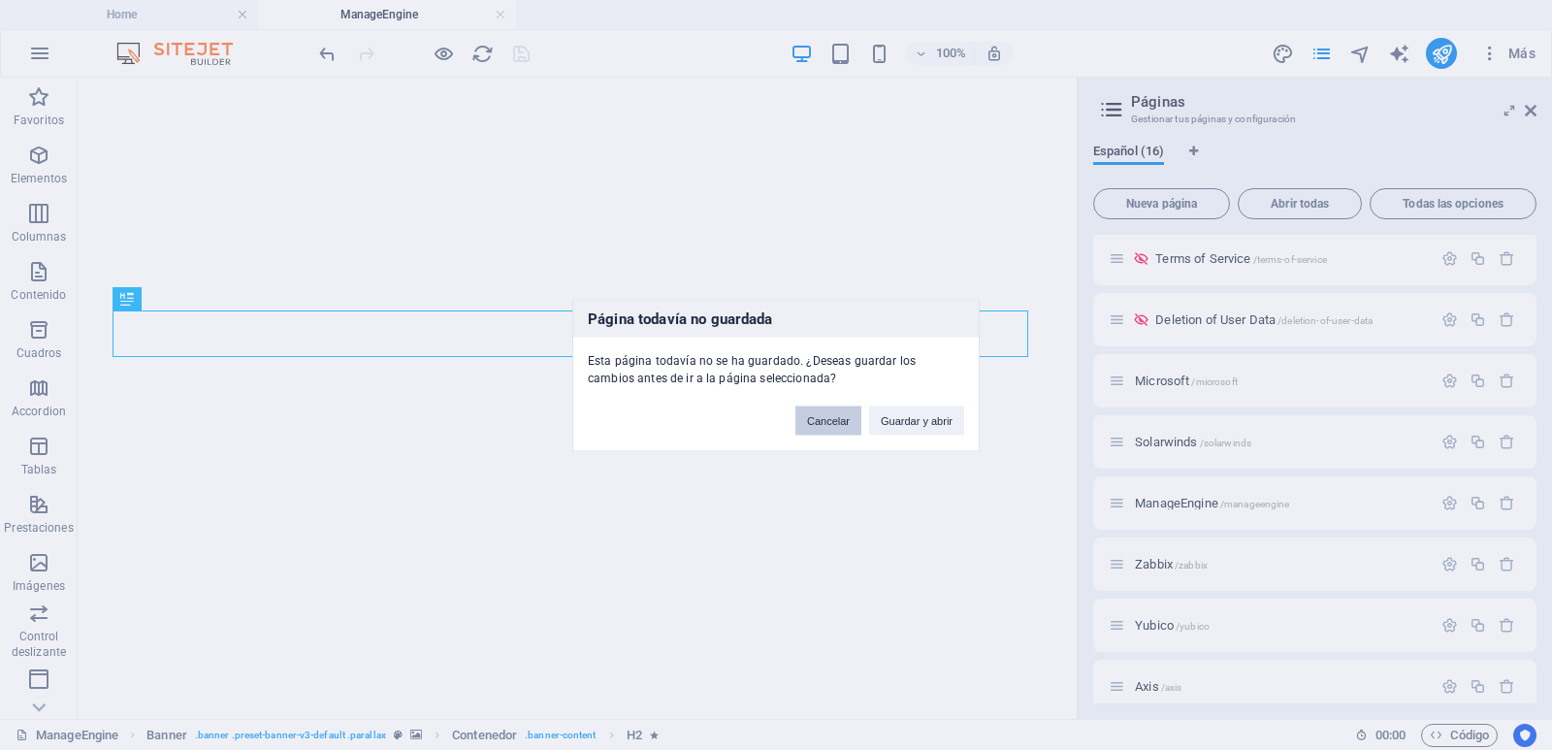
click at [845, 422] on button "Cancelar" at bounding box center [828, 419] width 66 height 29
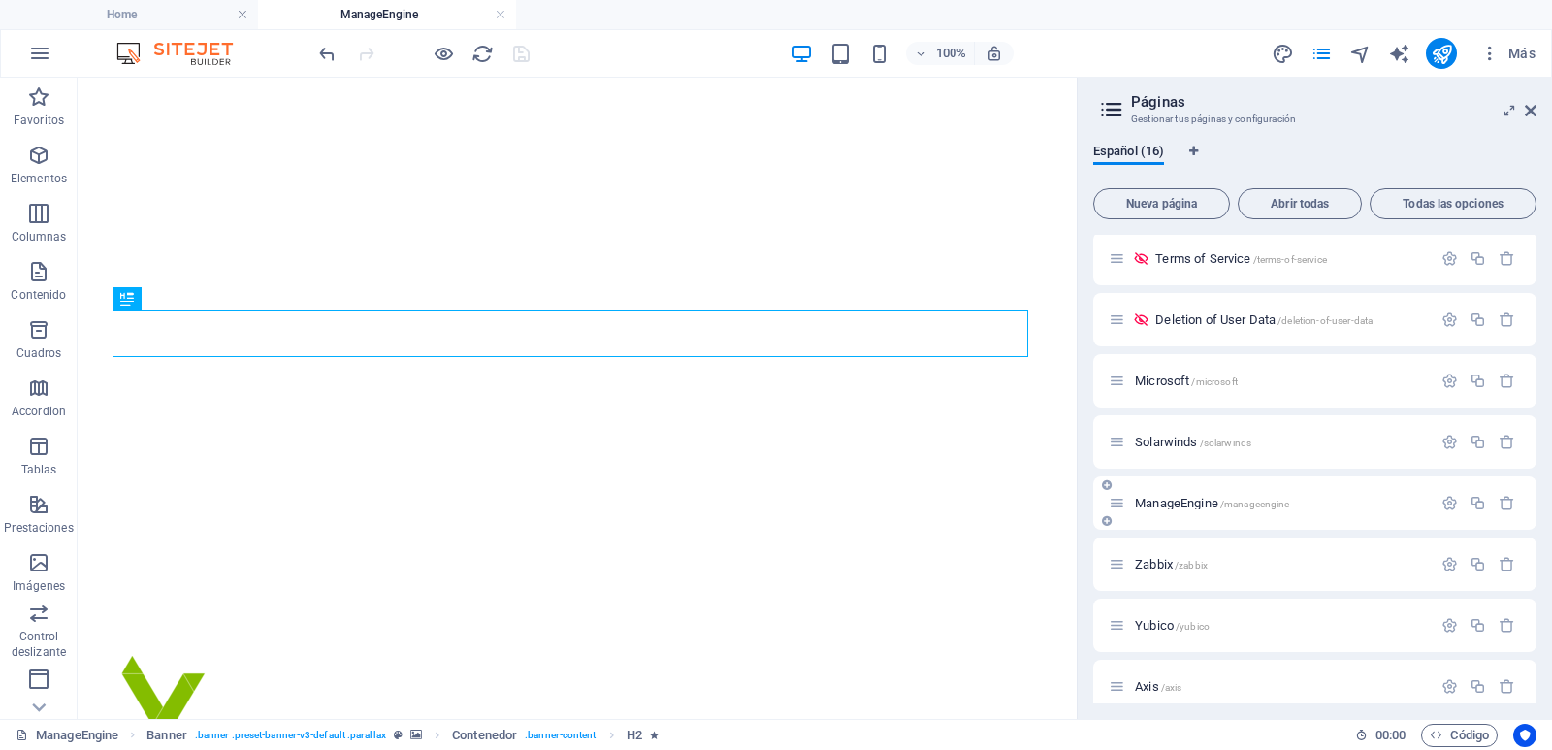
scroll to position [0, 0]
click at [1222, 503] on span "/manageengine" at bounding box center [1255, 503] width 70 height 11
click at [1449, 506] on icon "button" at bounding box center [1449, 503] width 16 height 16
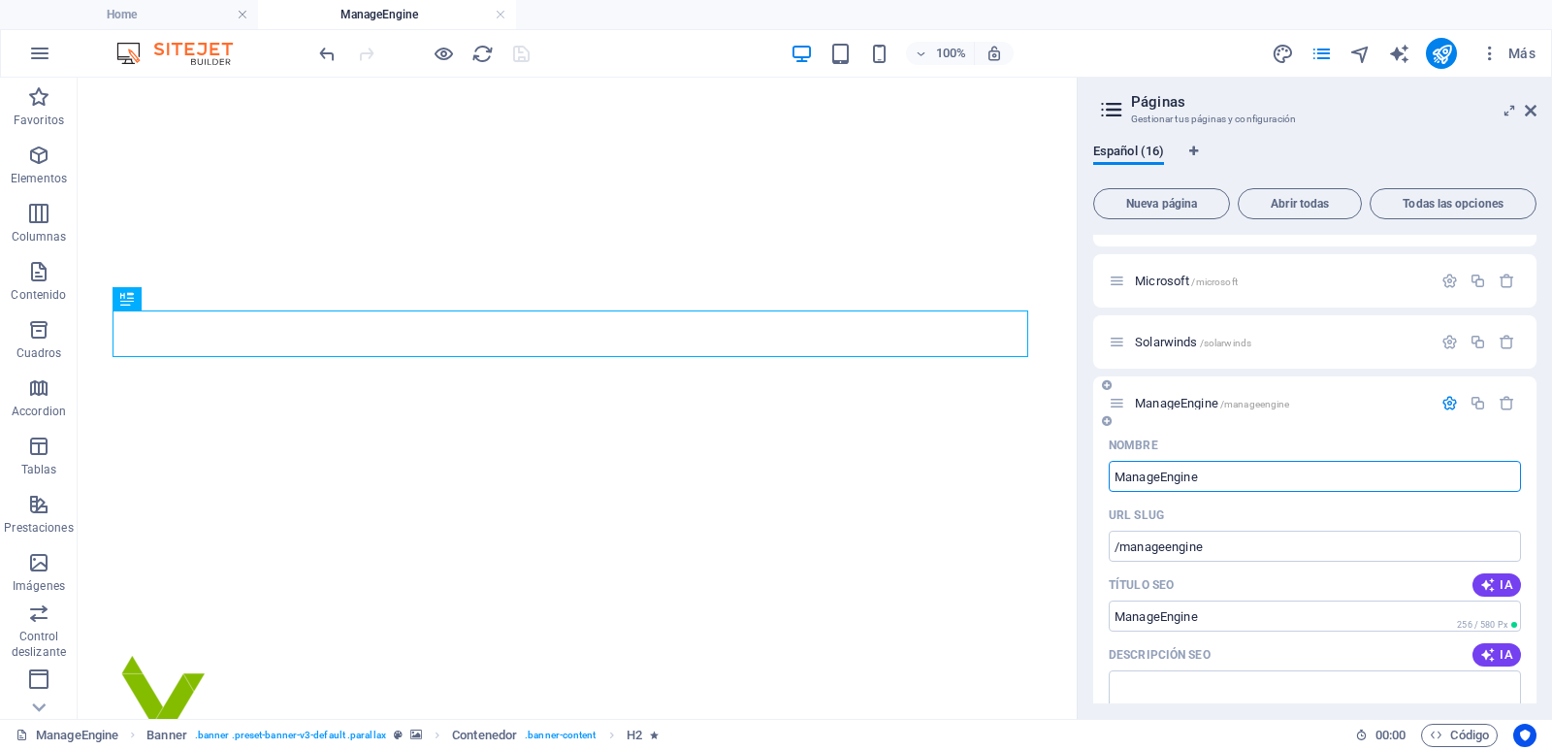
scroll to position [624, 0]
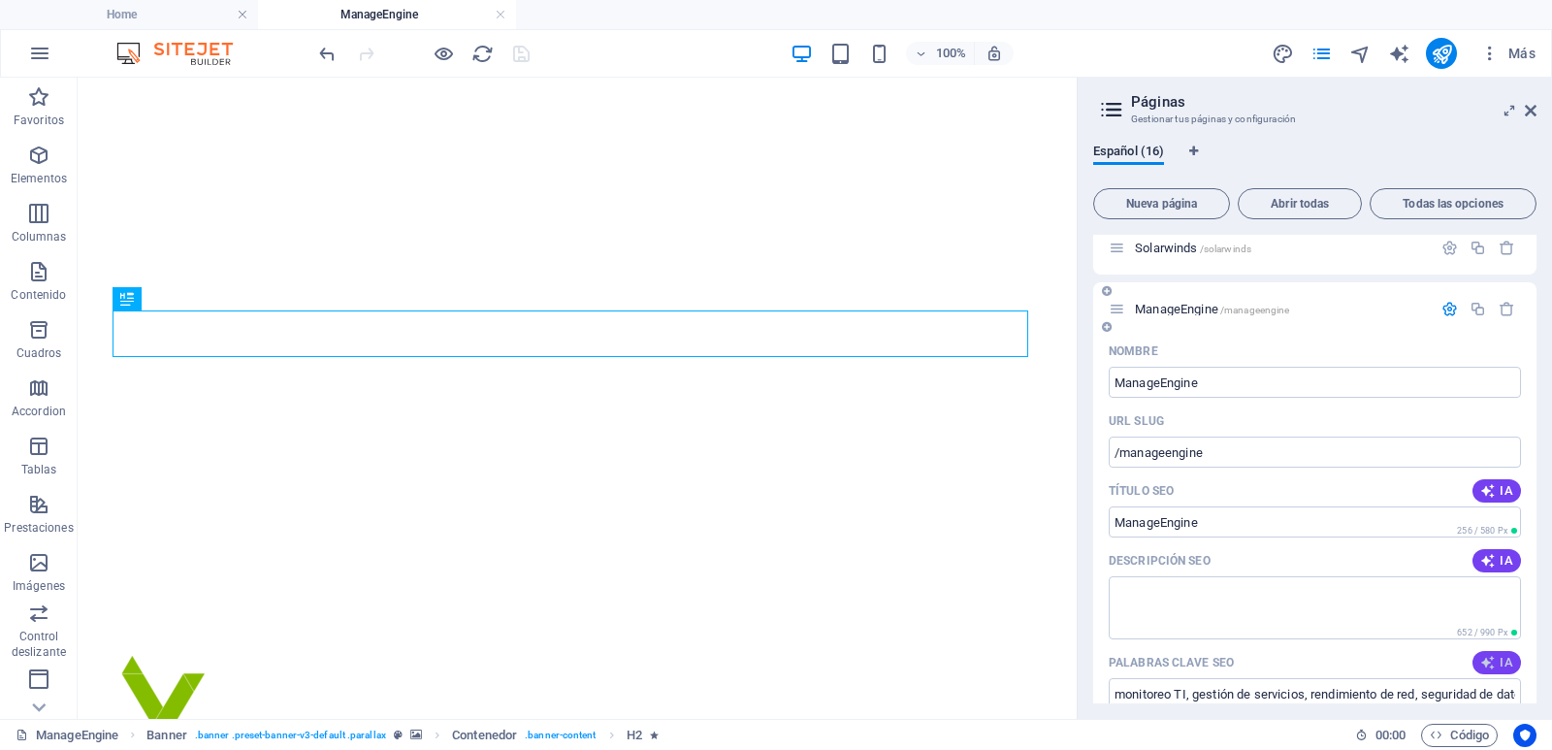
click at [1489, 658] on icon "button" at bounding box center [1488, 663] width 16 height 16
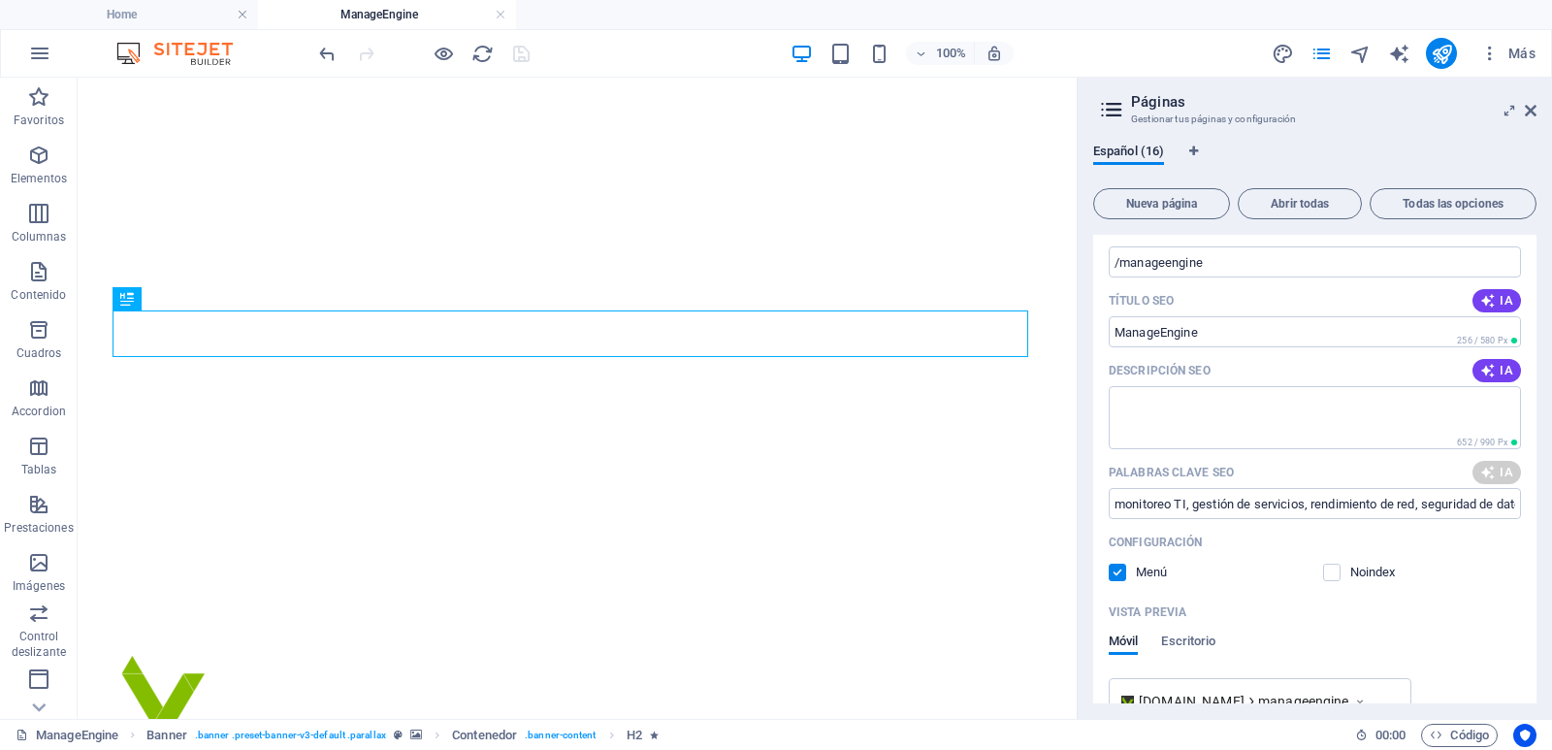
scroll to position [818, 0]
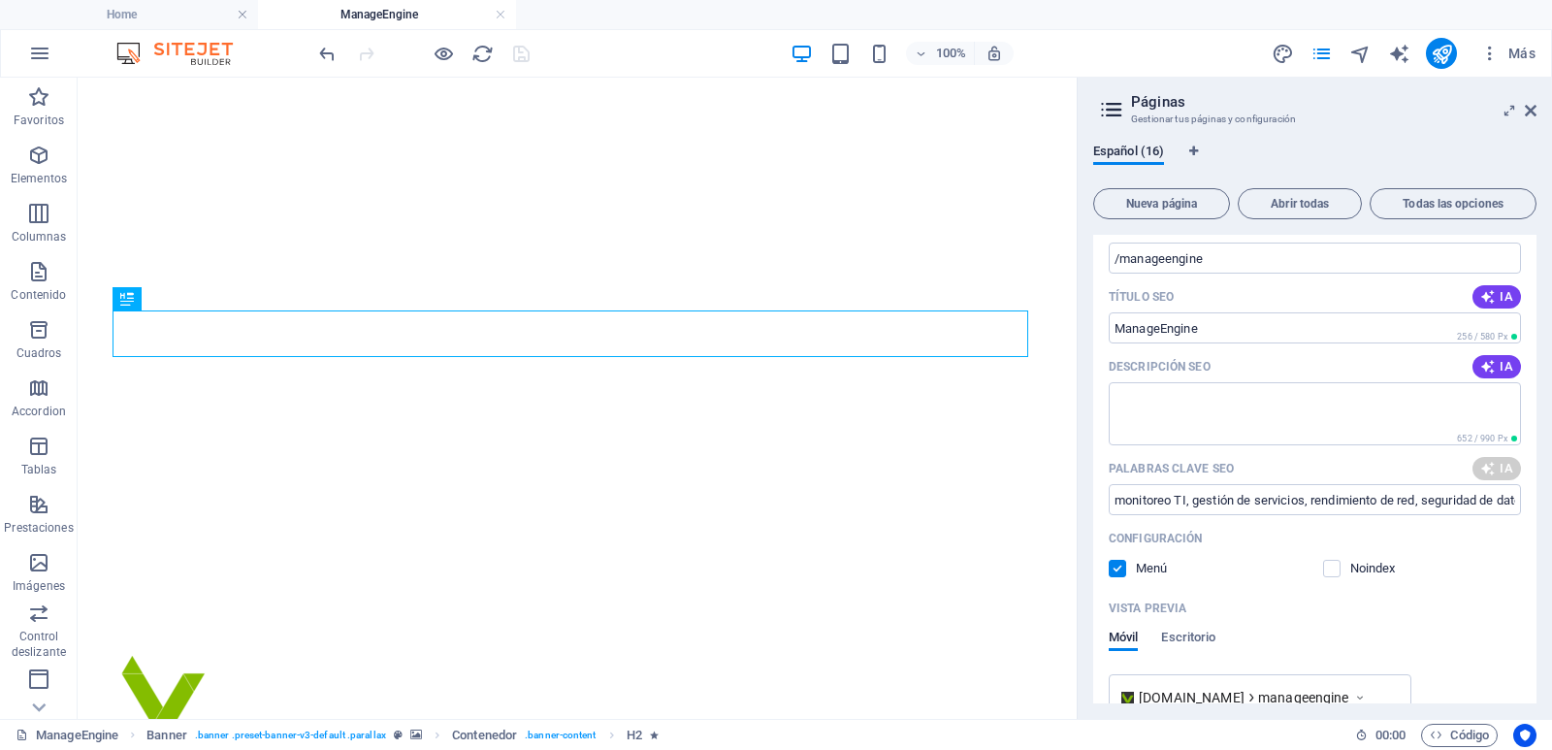
type input "monitoreo de TI, gestión de infraestructura, seguridad de redes, rendimiento de…"
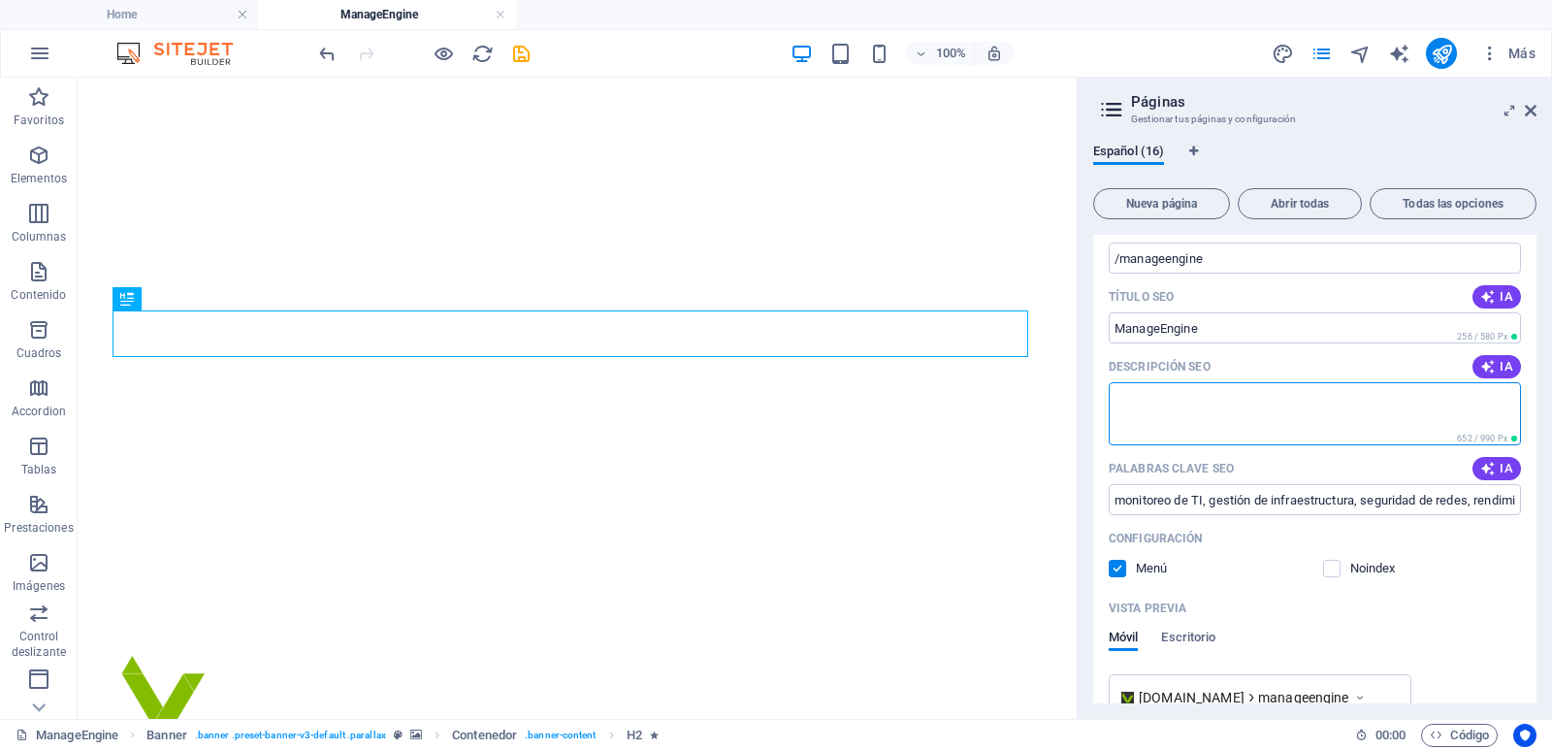
click at [1410, 414] on textarea "Descripción SEO" at bounding box center [1314, 413] width 412 height 63
click at [1489, 365] on icon "button" at bounding box center [1488, 367] width 16 height 16
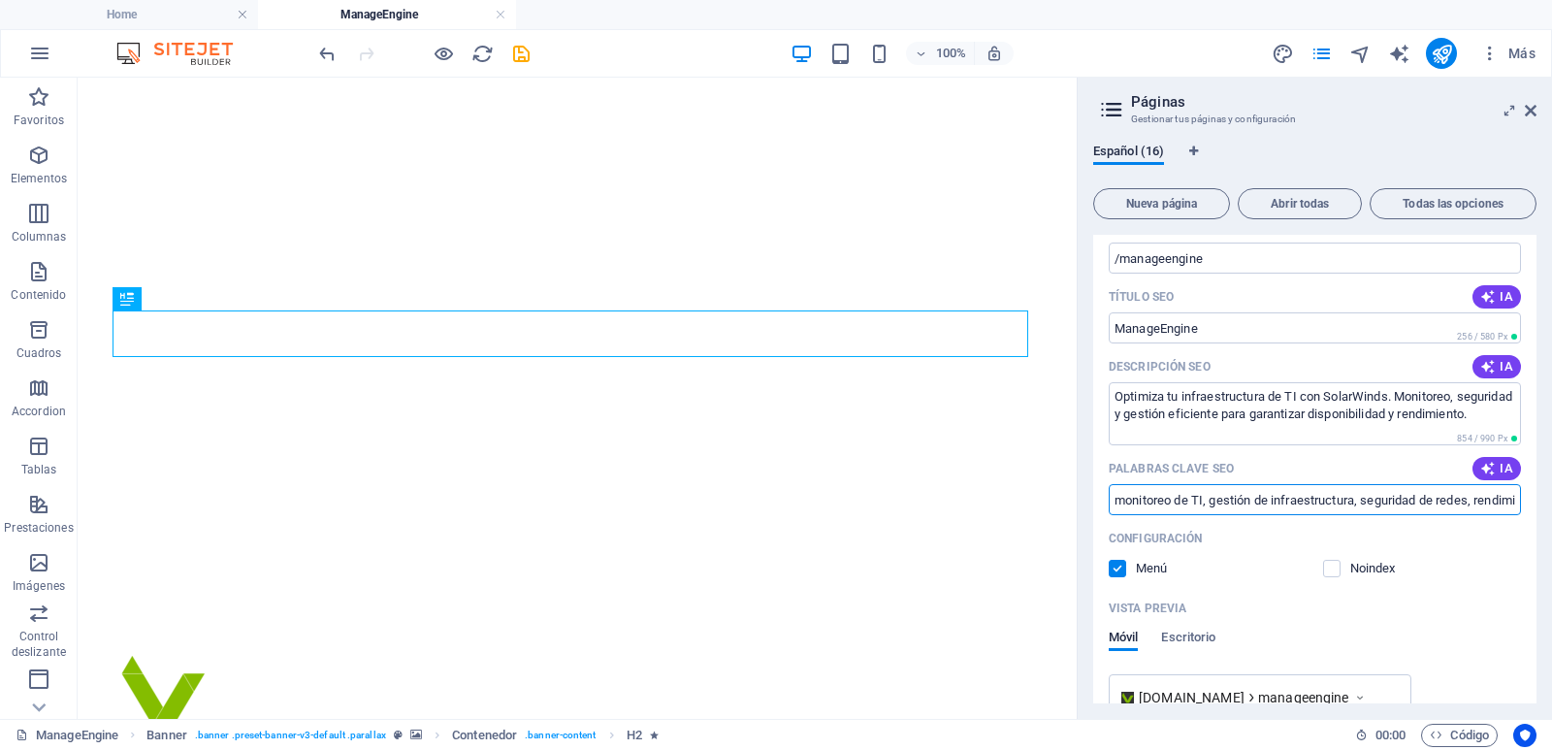
type textarea "Optimiza tu infraestructura de TI con SolarWinds. Monitoreo, seguridad y gestió…"
drag, startPoint x: 1376, startPoint y: 501, endPoint x: 1114, endPoint y: 512, distance: 262.0
click at [1114, 512] on input "monitoreo de TI, gestión de infraestructura, seguridad de redes, rendimiento de…" at bounding box center [1314, 499] width 412 height 31
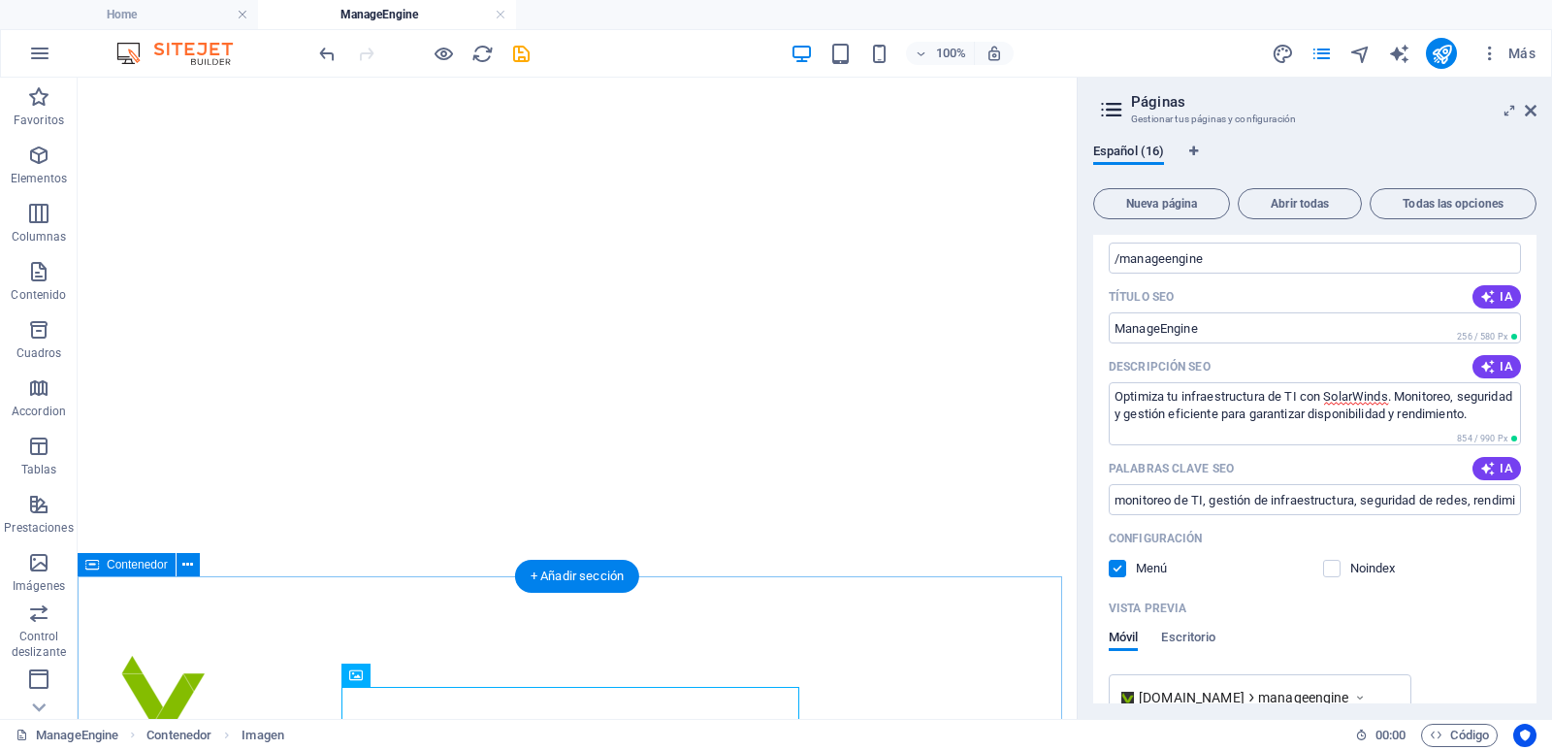
scroll to position [291, 0]
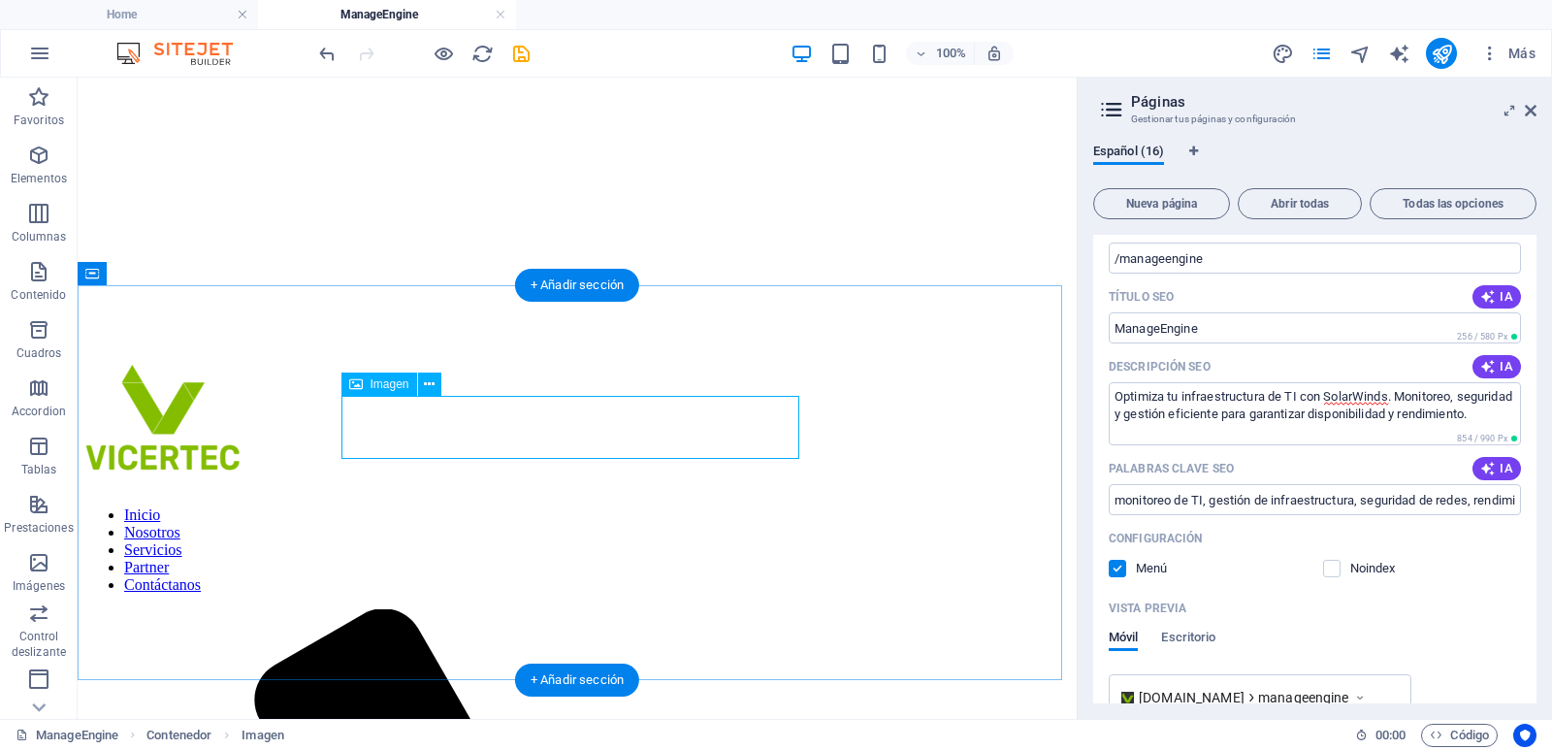
select select "px"
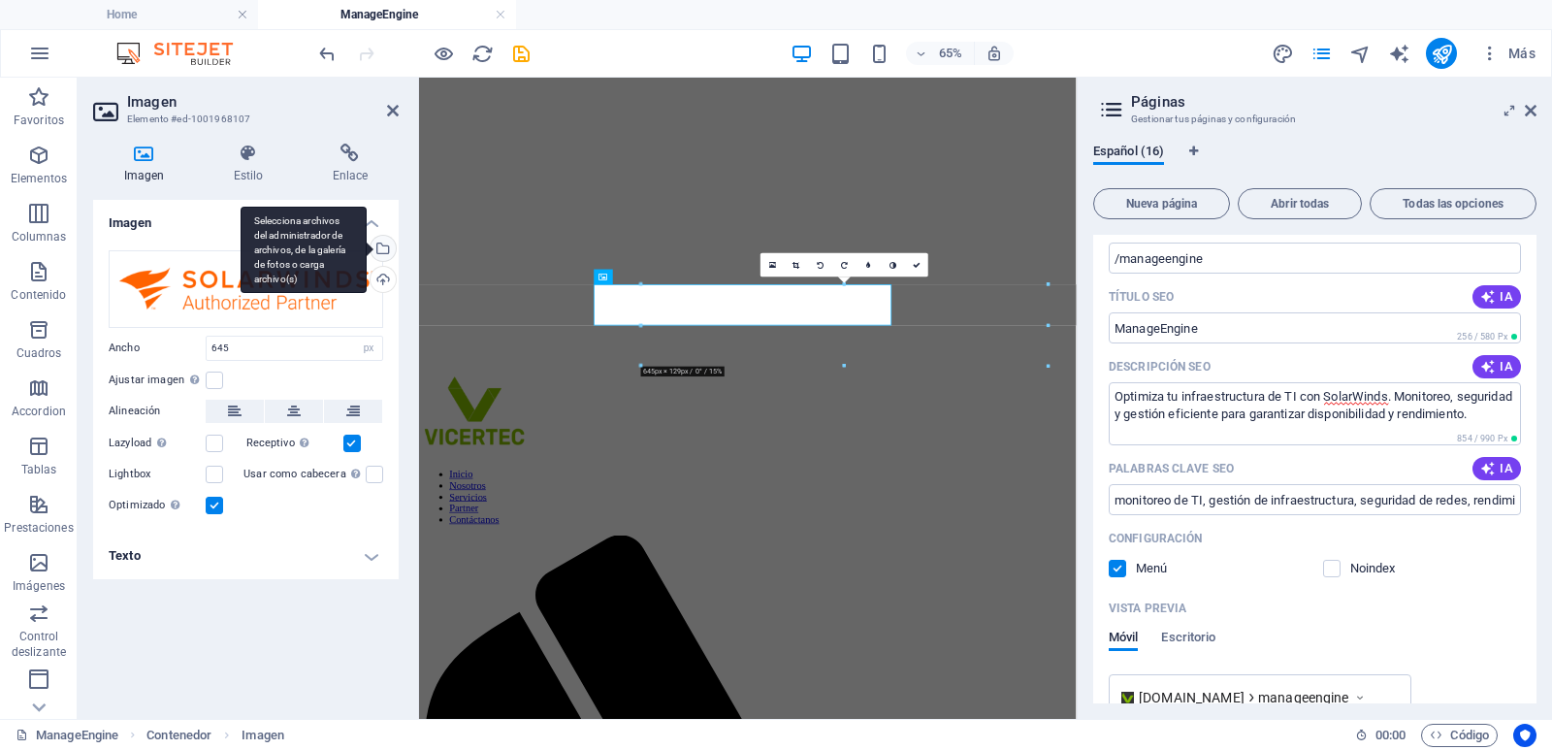
click at [382, 247] on div "Selecciona archivos del administrador de archivos, de la galería de fotos o car…" at bounding box center [381, 250] width 29 height 29
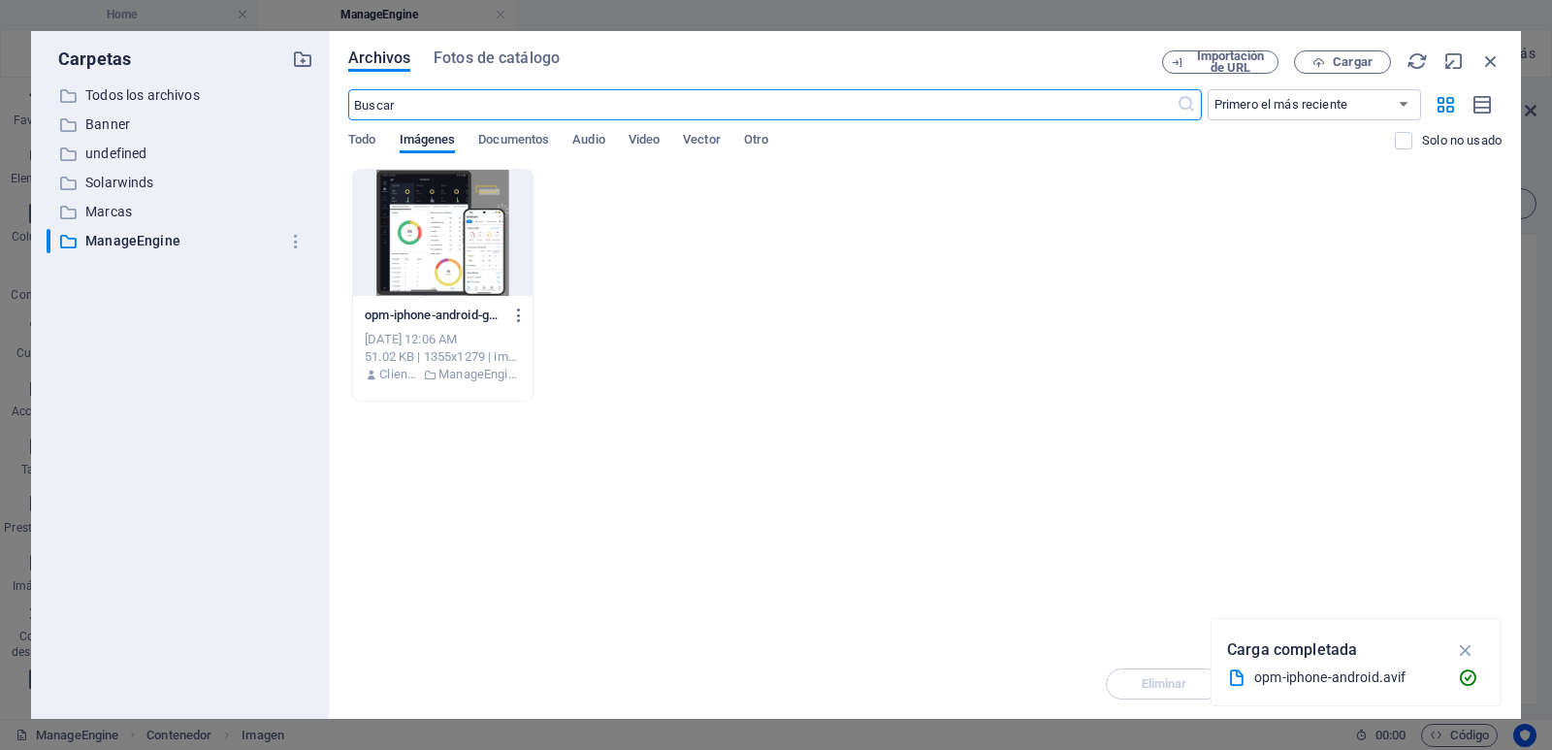
click at [974, 278] on div "opm-iphone-android-gHF7aP44qKyptZ1qjBhpGA.avif opm-iphone-android-gHF7aP44qKypt…" at bounding box center [924, 285] width 1153 height 233
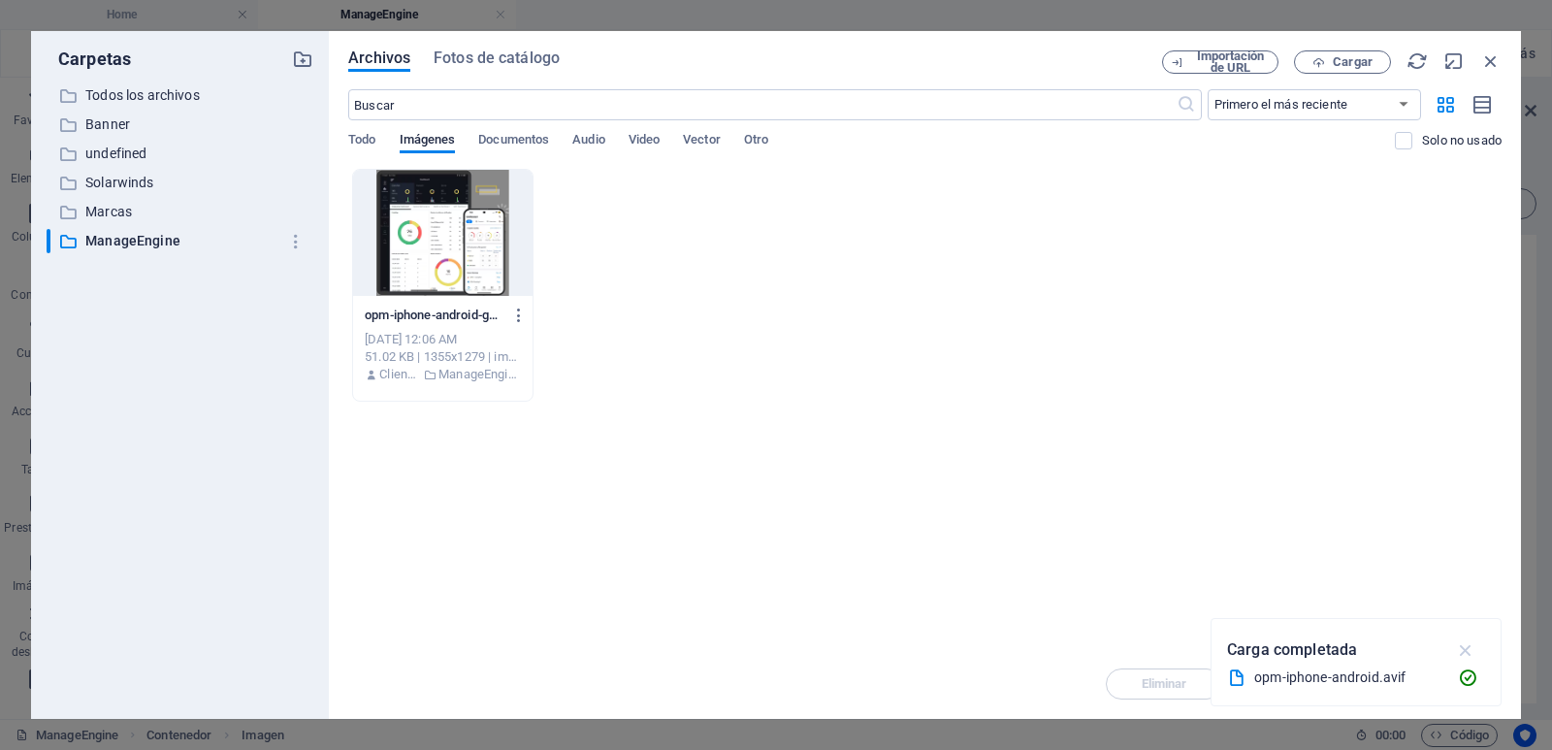
click at [1460, 645] on icon "button" at bounding box center [1466, 649] width 22 height 21
click at [1347, 63] on span "Cargar" at bounding box center [1352, 62] width 40 height 12
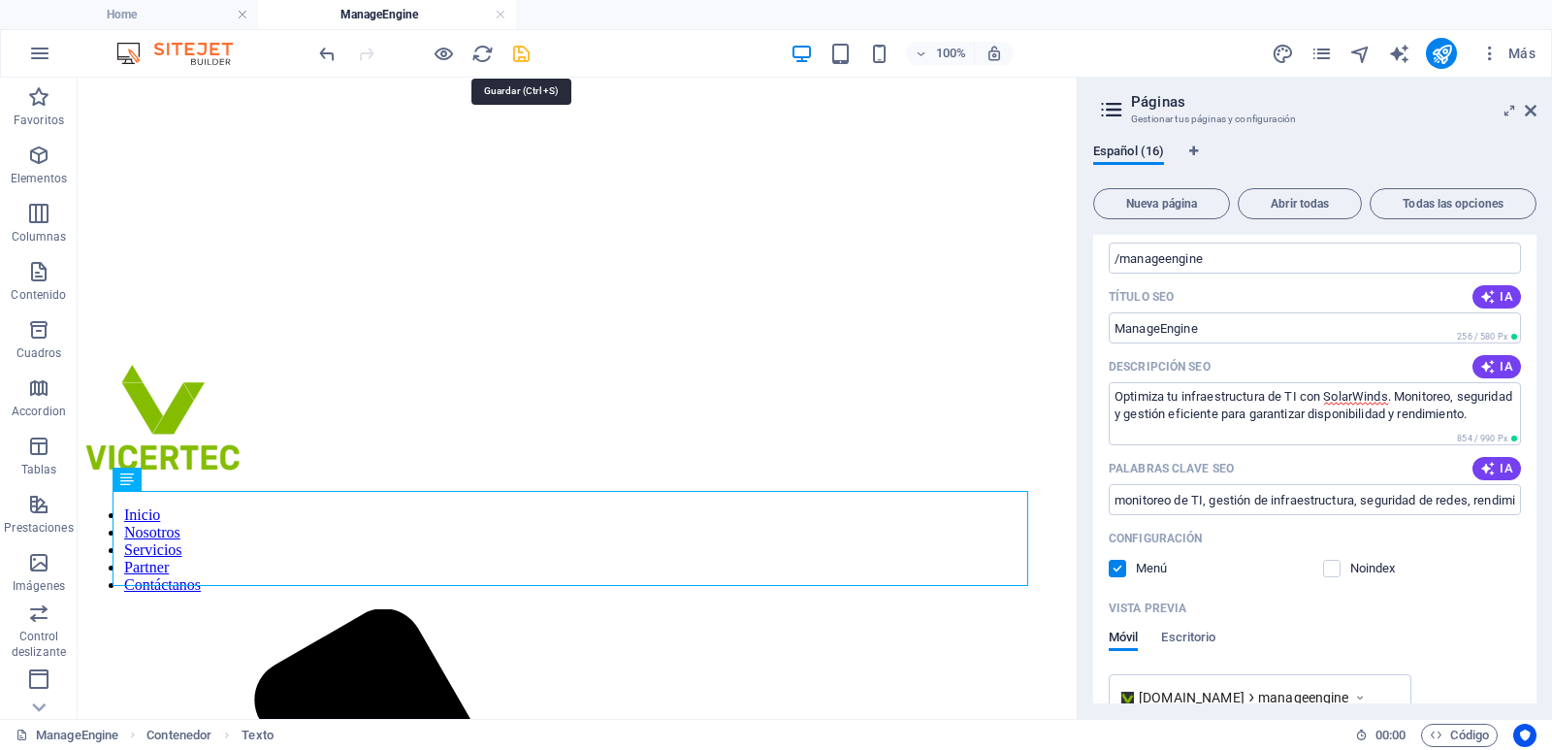
click at [522, 53] on icon "save" at bounding box center [521, 54] width 22 height 22
checkbox input "false"
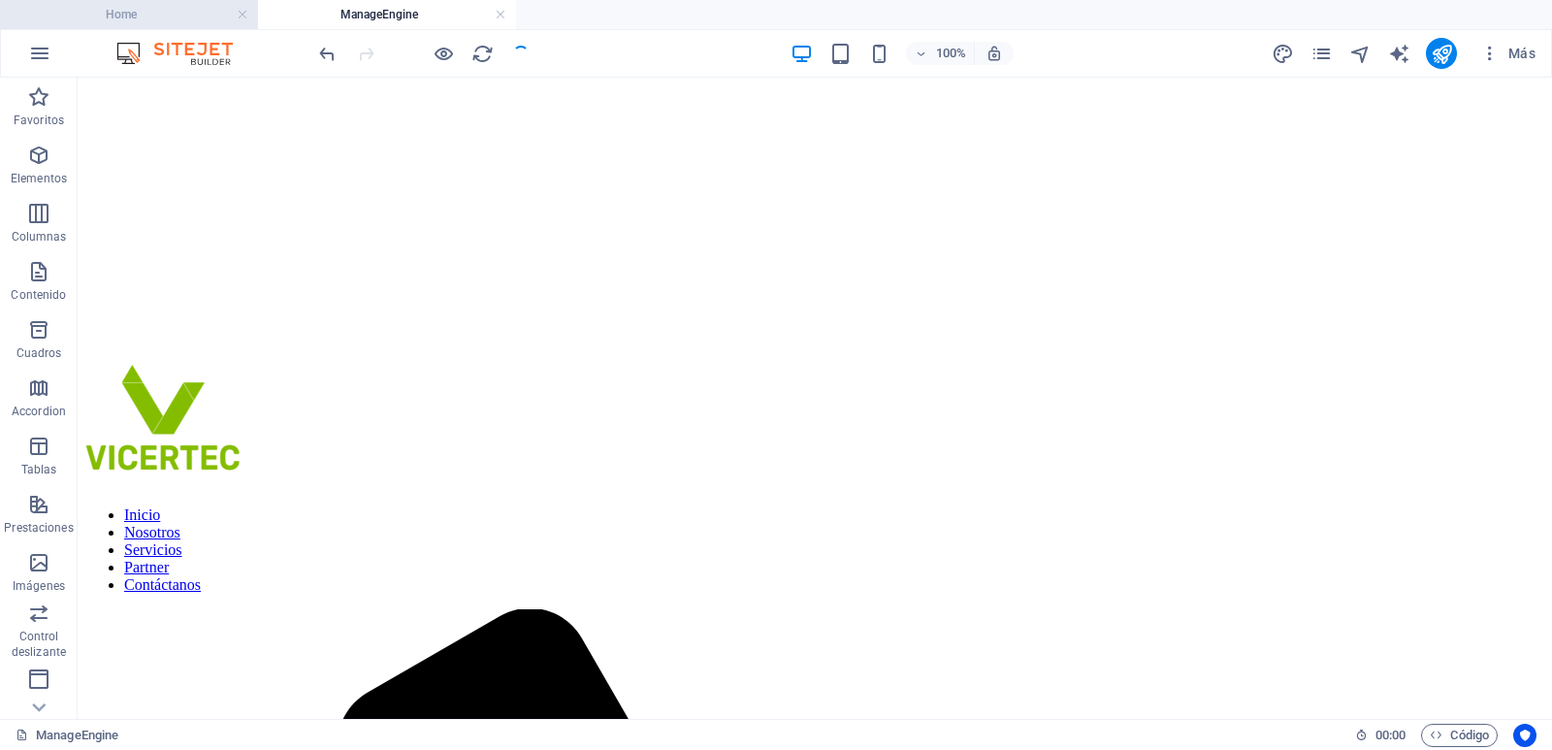
click at [158, 16] on h4 "Home" at bounding box center [129, 14] width 258 height 21
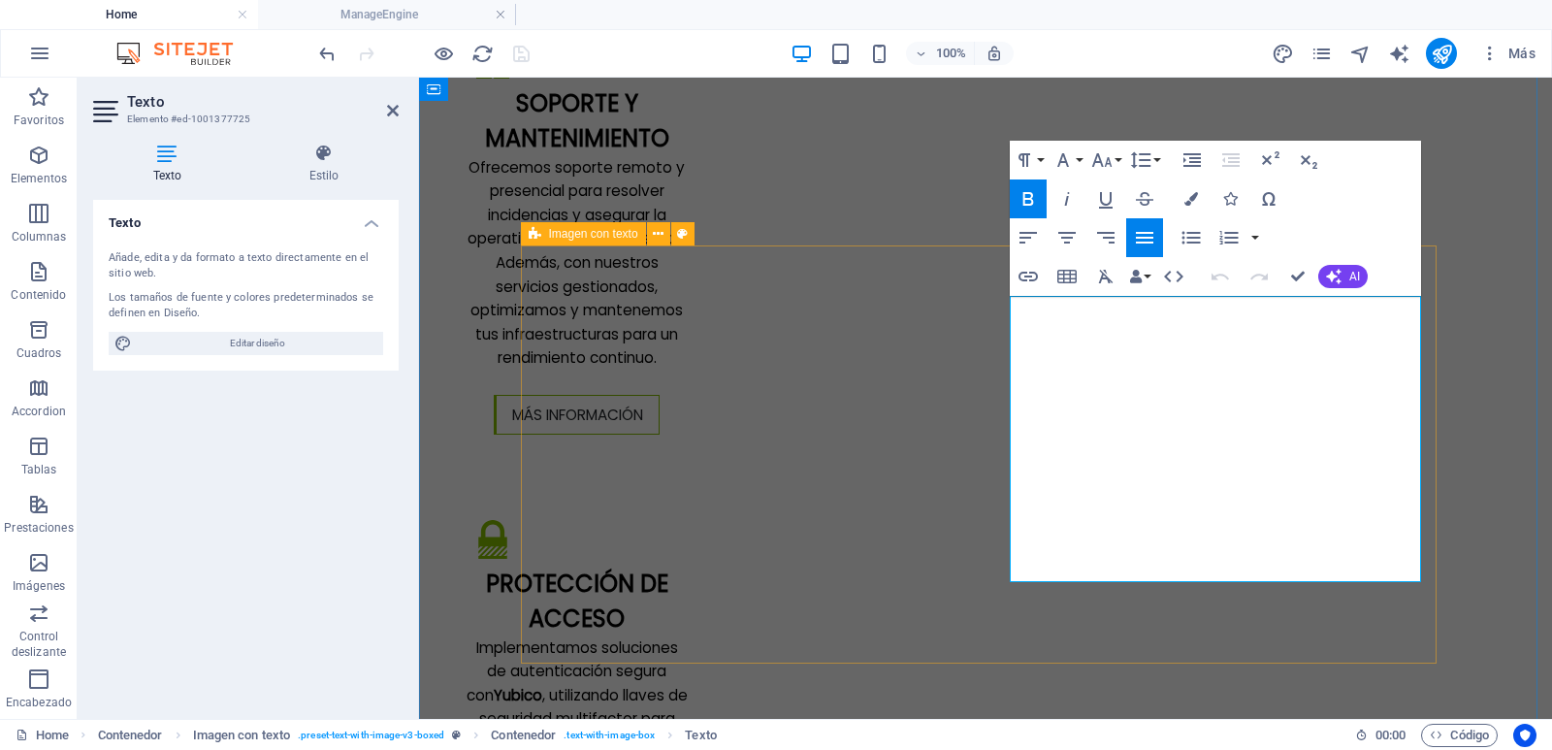
drag, startPoint x: 1105, startPoint y: 569, endPoint x: 985, endPoint y: 310, distance: 285.1
copy p "ManageEngine ofrece una plataforma integral de monitoreo y gestión de TI diseña…"
click at [390, 11] on h4 "ManageEngine" at bounding box center [387, 14] width 258 height 21
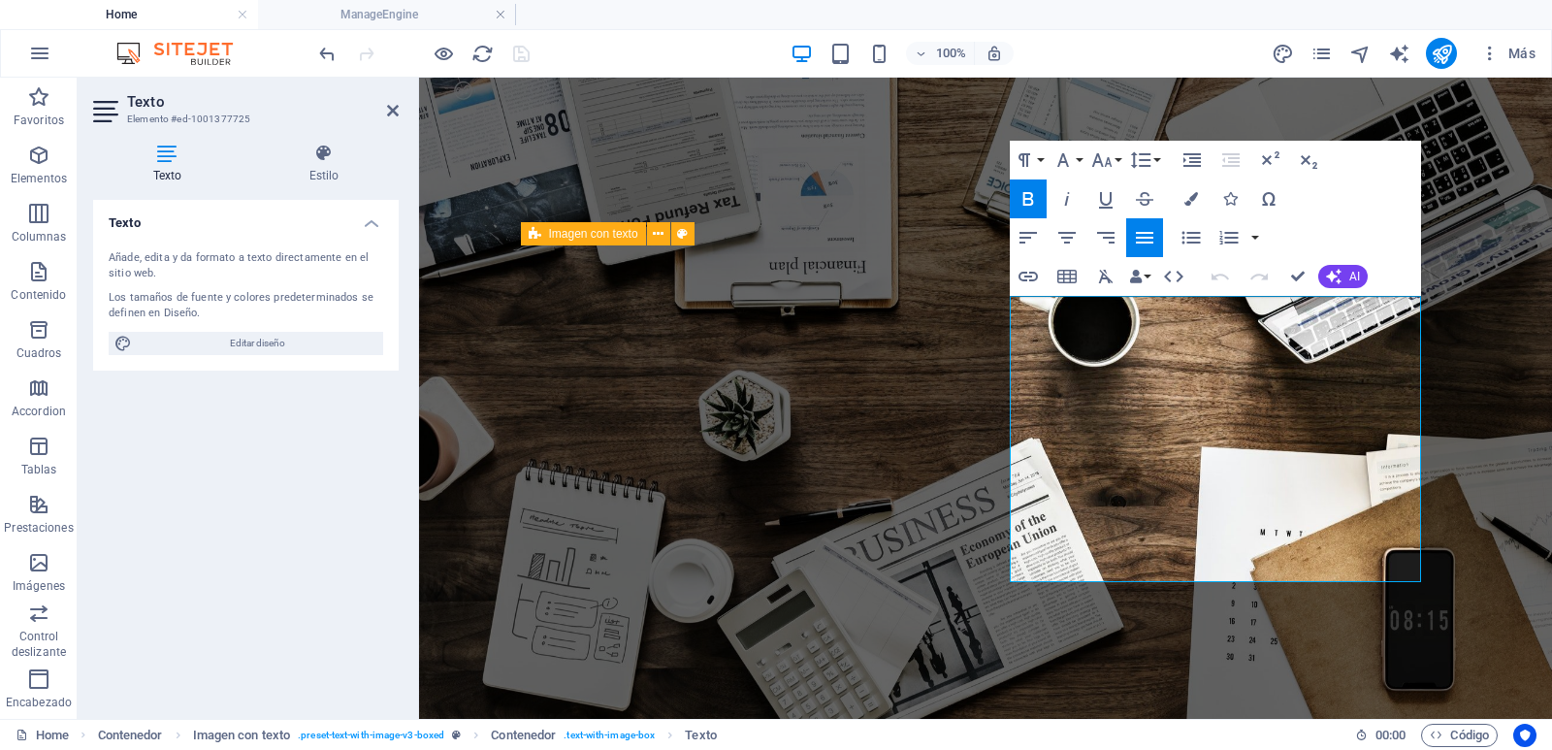
scroll to position [291, 0]
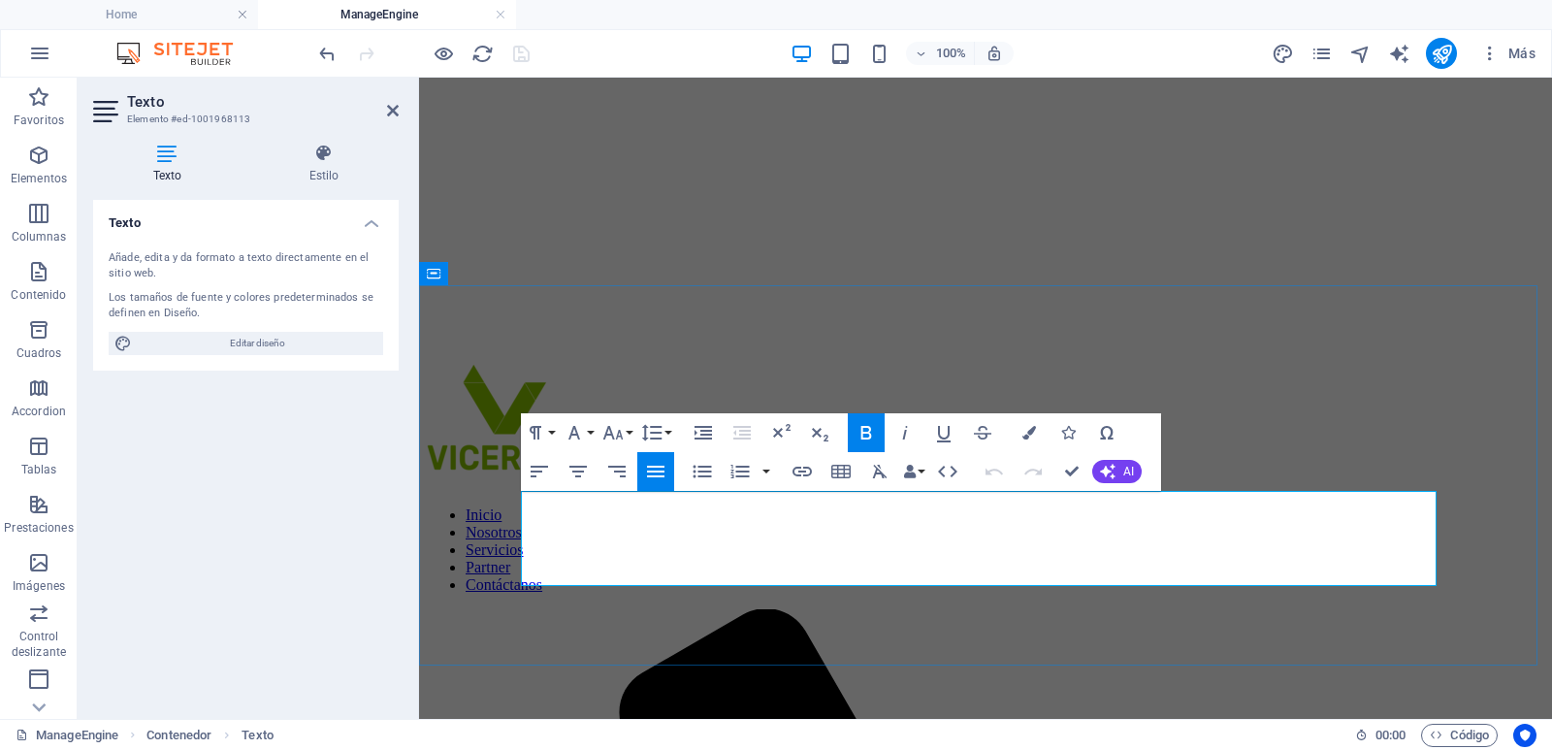
drag, startPoint x: 1056, startPoint y: 572, endPoint x: 522, endPoint y: 507, distance: 538.3
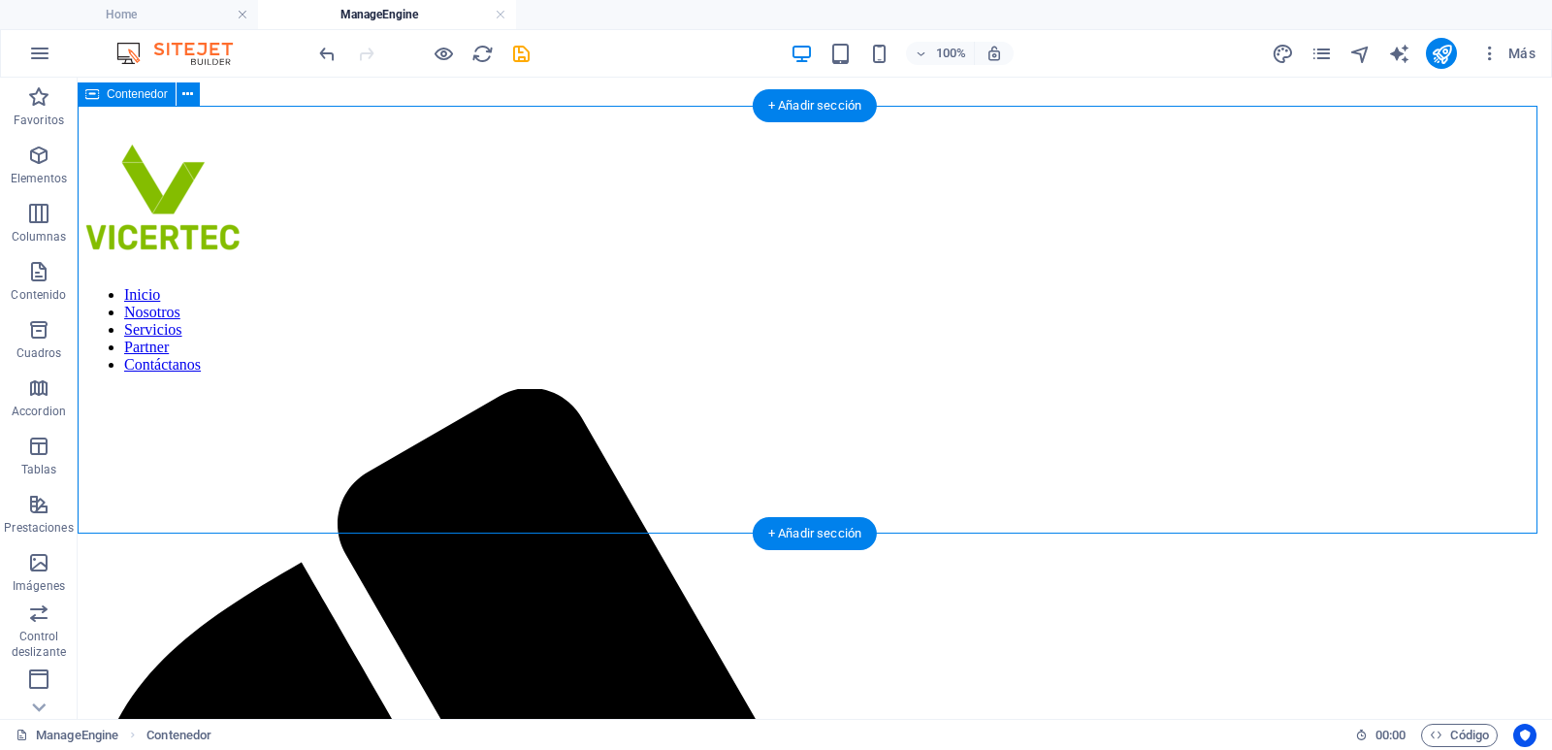
scroll to position [388, 0]
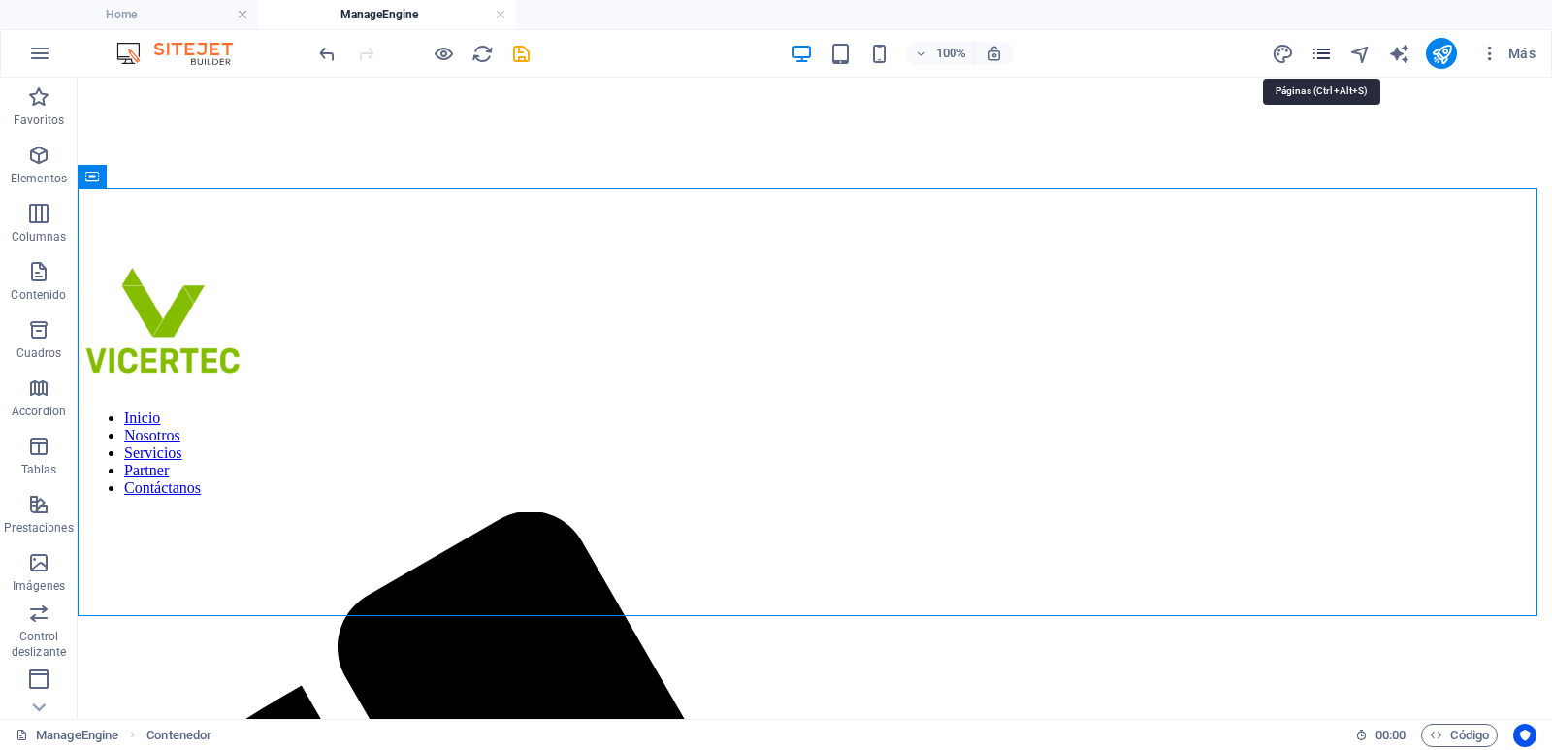
click at [1314, 51] on icon "pages" at bounding box center [1321, 54] width 22 height 22
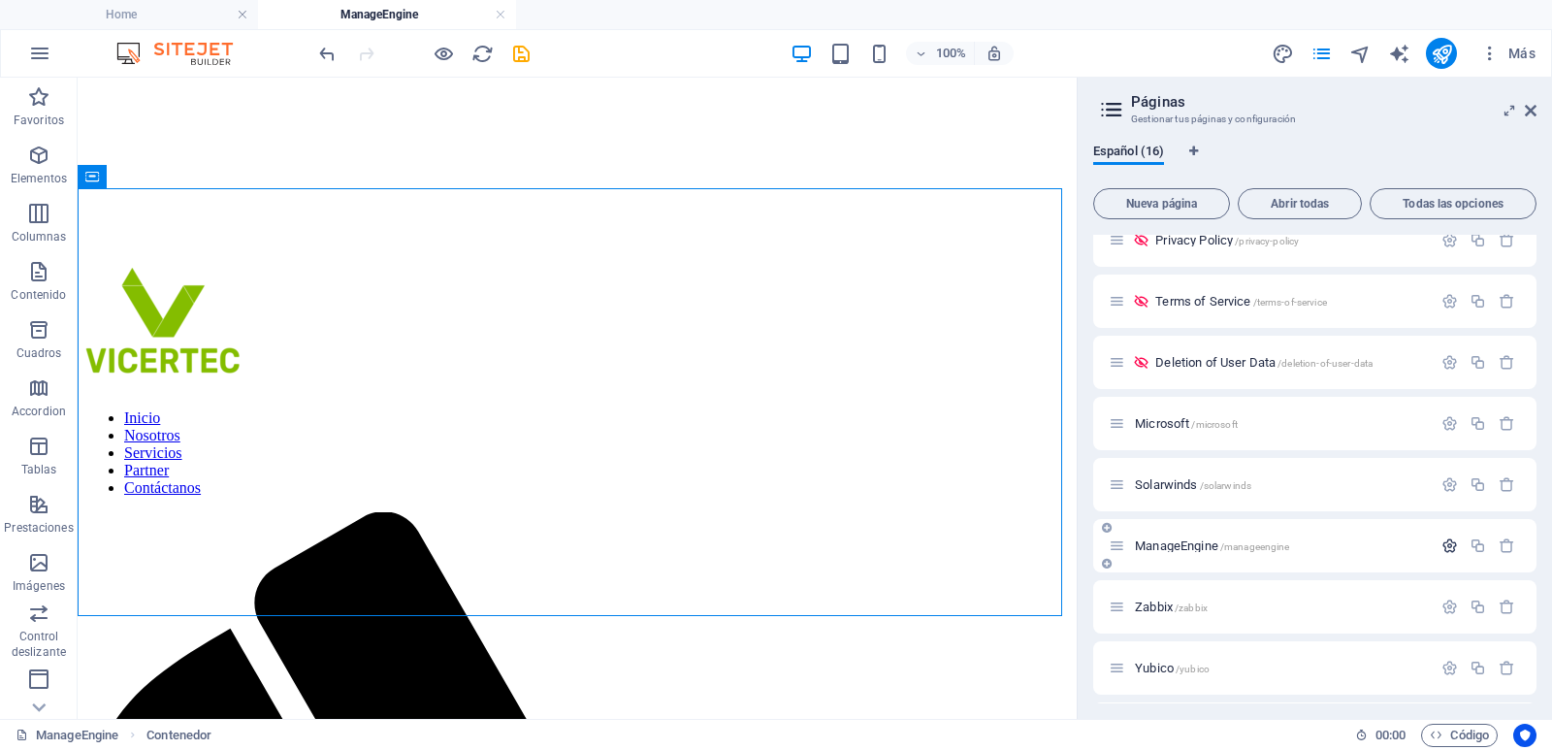
click at [1452, 547] on icon "button" at bounding box center [1449, 545] width 16 height 16
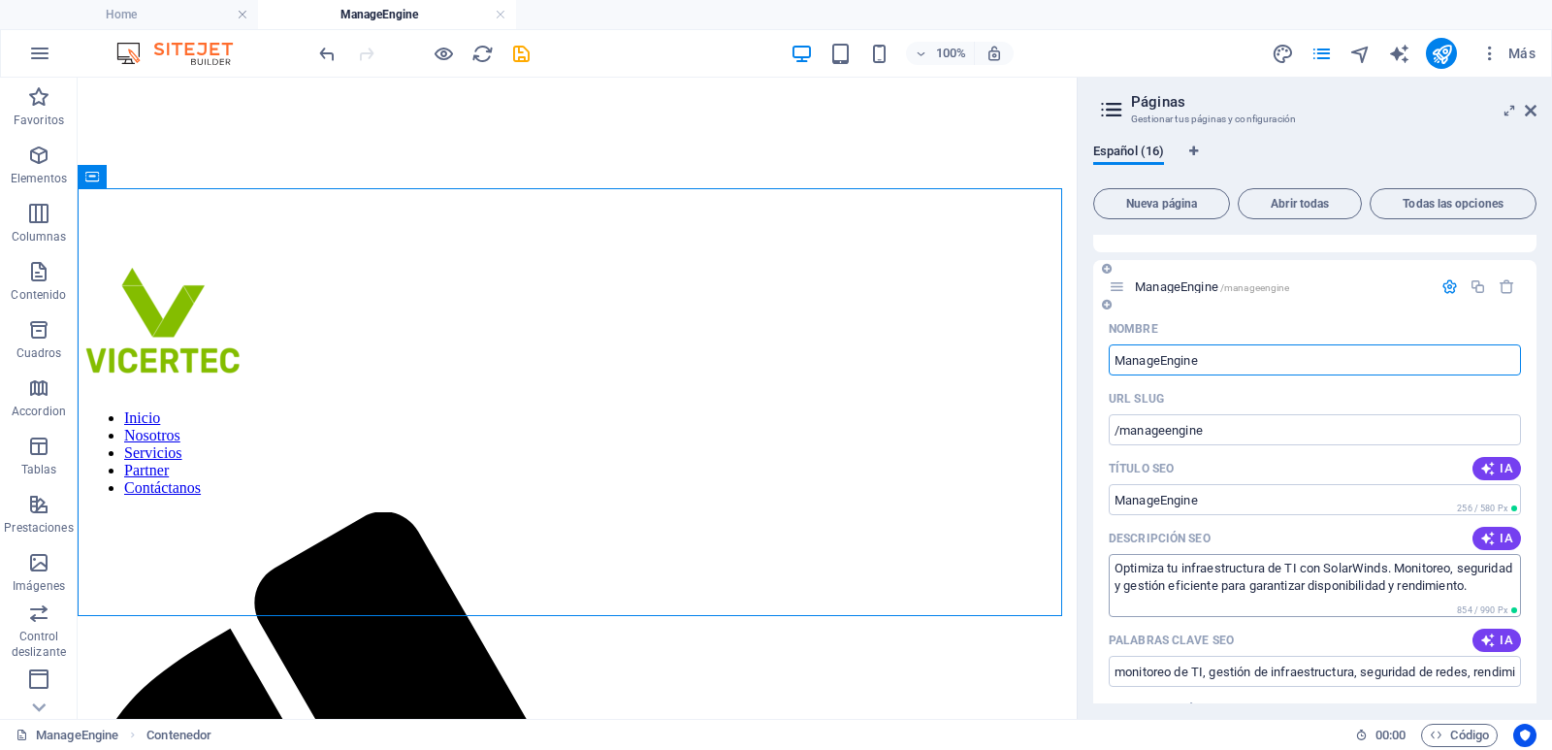
scroll to position [679, 0]
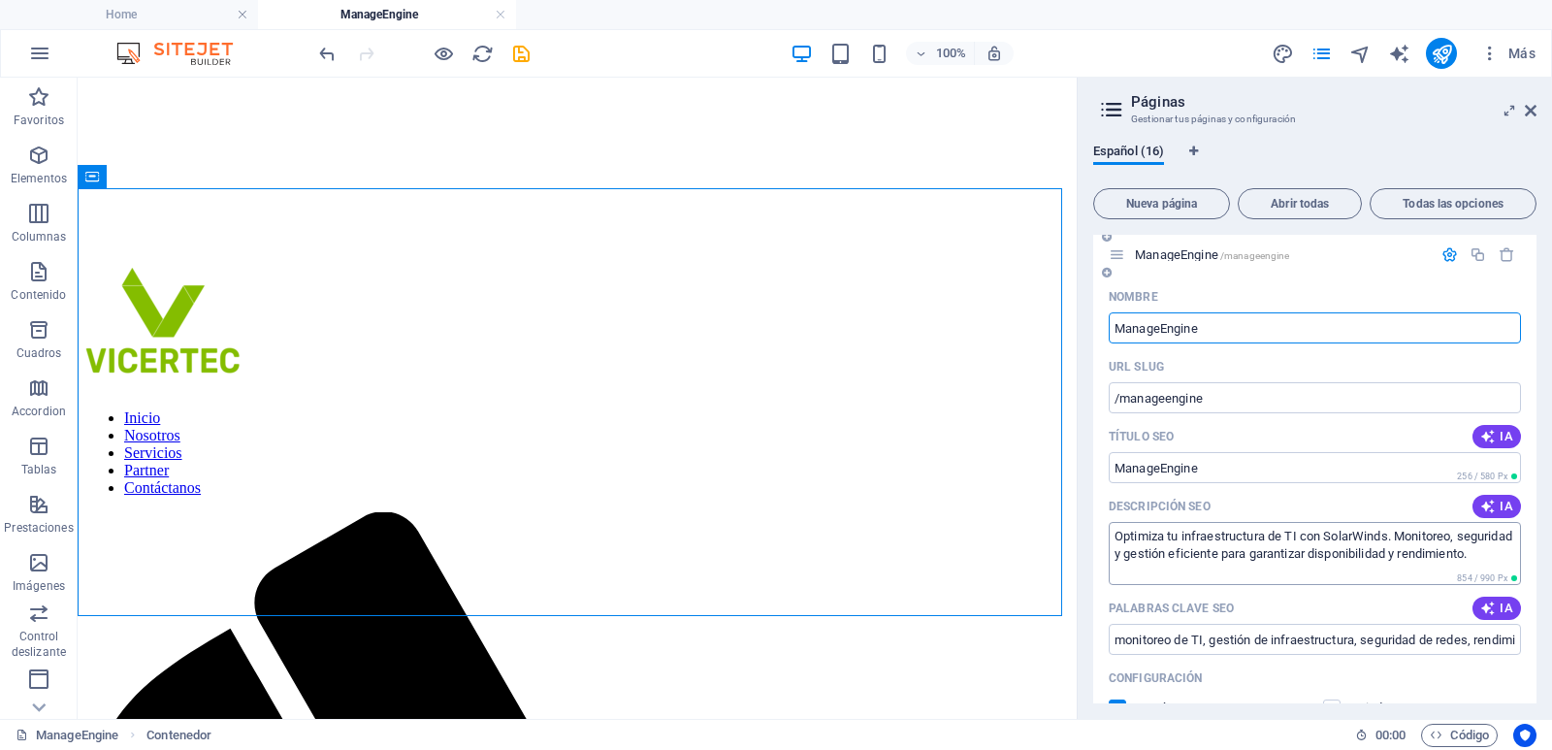
click at [1298, 579] on textarea "Optimiza tu infraestructura de TI con SolarWinds. Monitoreo, seguridad y gestió…" at bounding box center [1314, 553] width 412 height 63
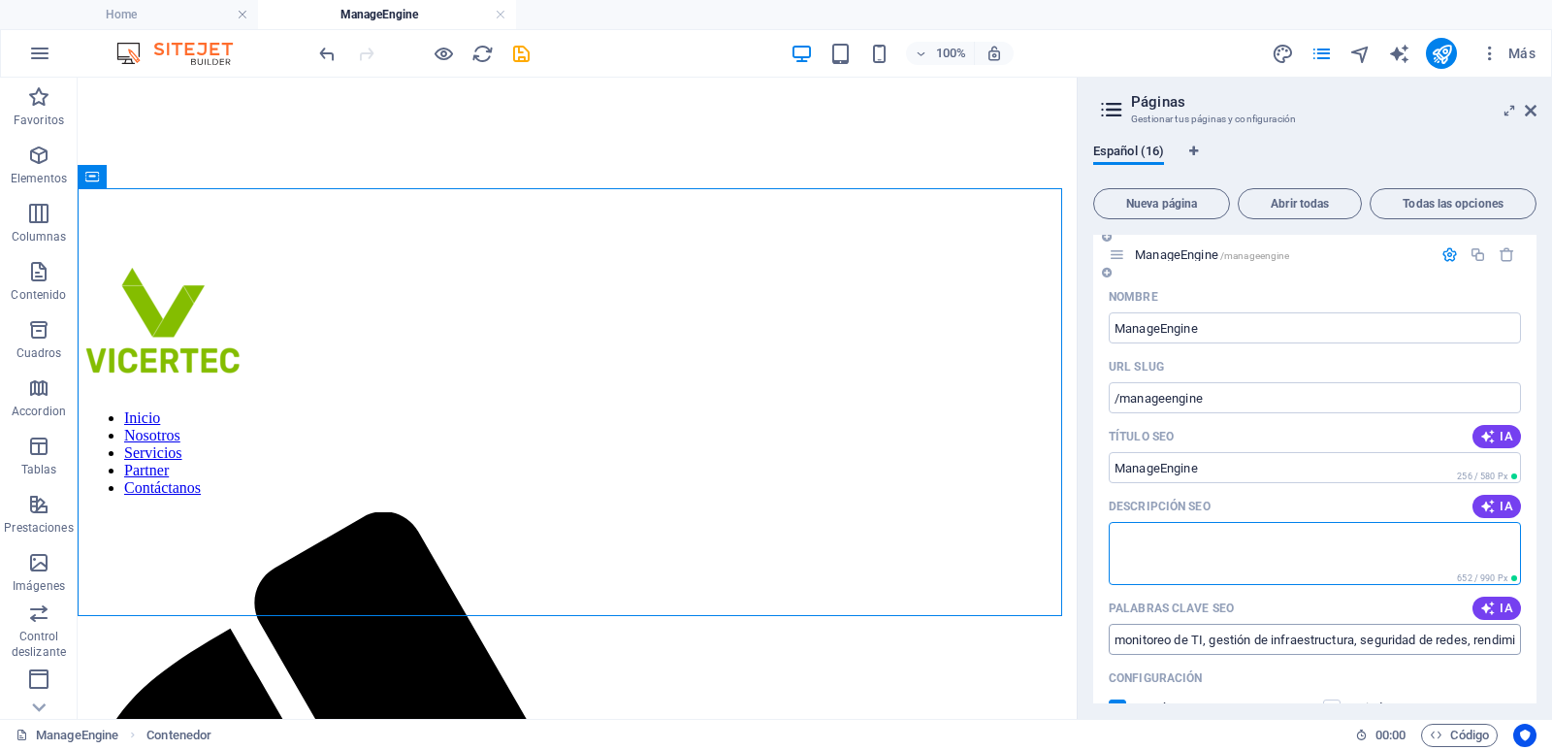
click at [1282, 636] on input "monitoreo de TI, gestión de infraestructura, seguridad de redes, rendimiento de…" at bounding box center [1314, 639] width 412 height 31
click at [1499, 509] on span "IA" at bounding box center [1496, 506] width 33 height 16
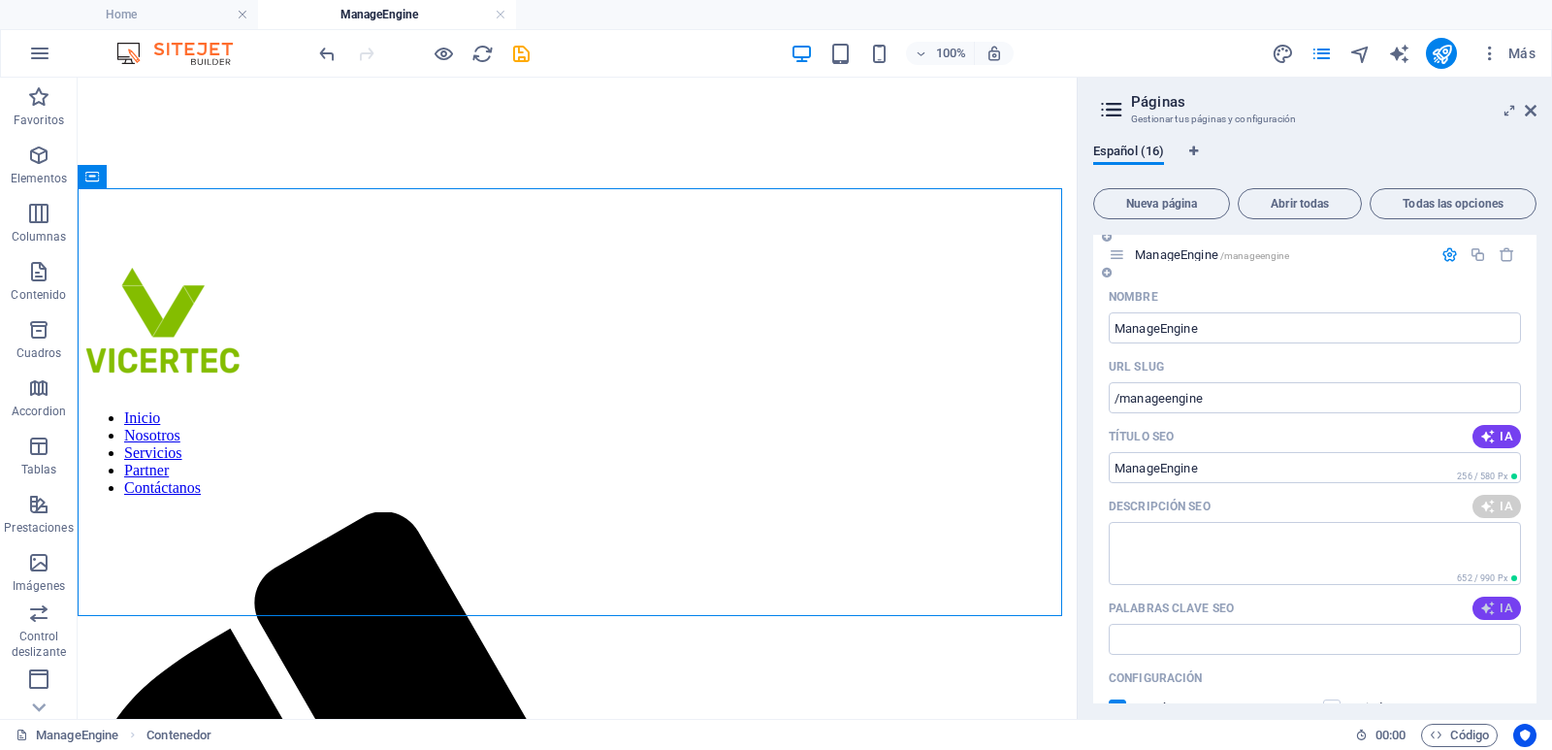
type textarea "Optimiza el rendimiento de tu TI con soluciones avanzadas de monitoreo y gestió…"
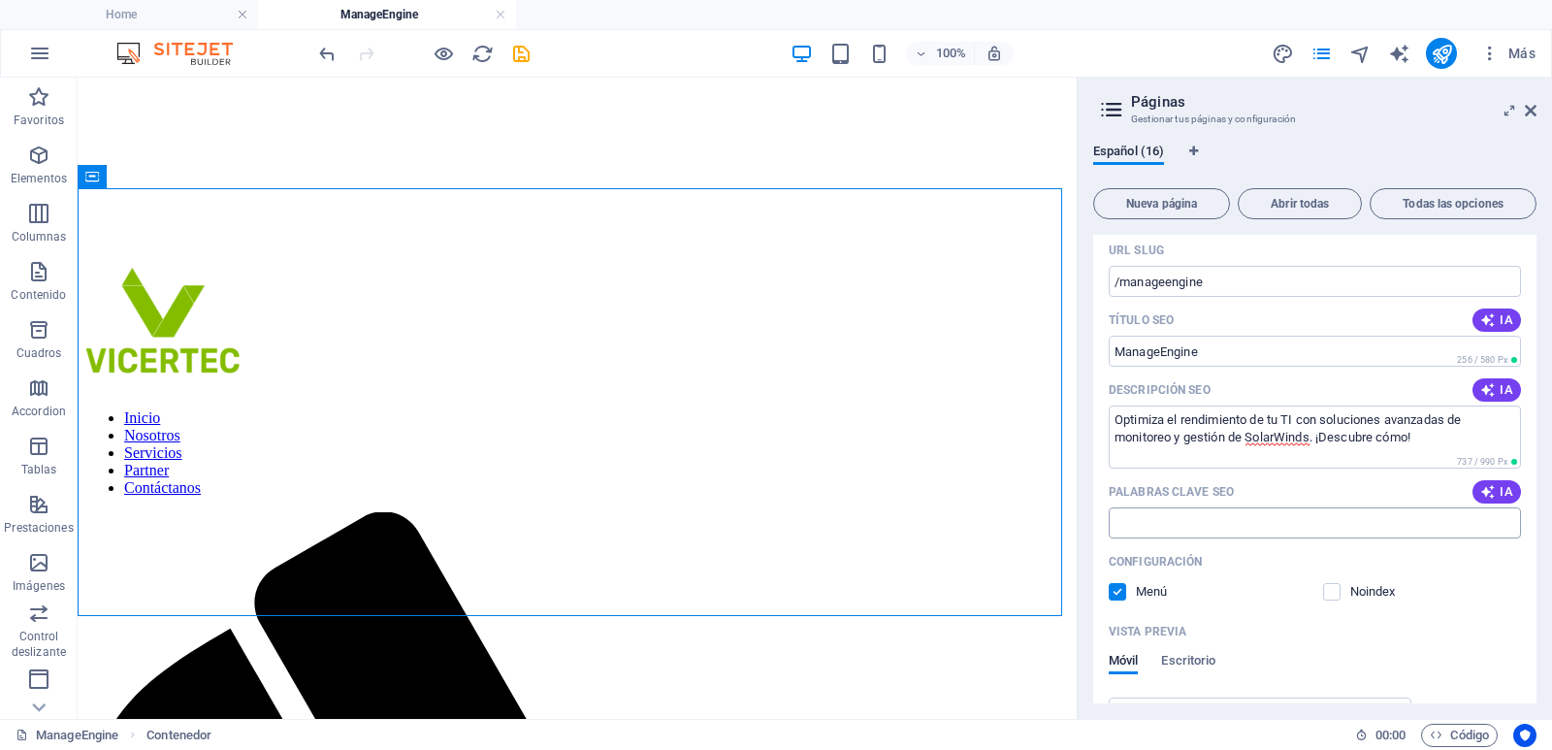
scroll to position [776, 0]
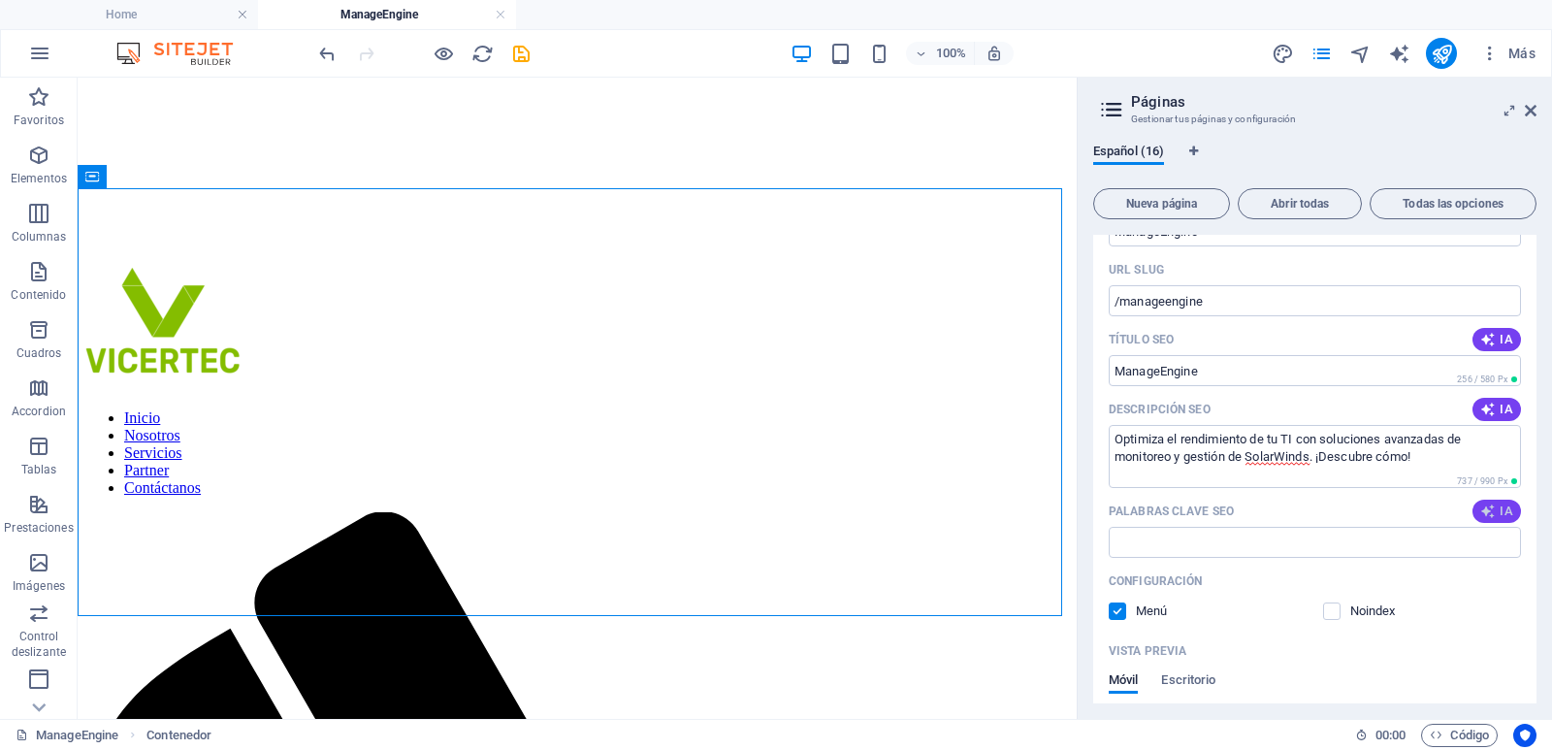
click at [1496, 516] on span "IA" at bounding box center [1496, 511] width 33 height 16
type input "monitoreo TI, gestión servicios TI, optimización rendimiento, seguridad infraes…"
click at [1284, 463] on textarea "Optimiza el rendimiento de tu TI con soluciones avanzadas de monitoreo y gestió…" at bounding box center [1314, 456] width 412 height 63
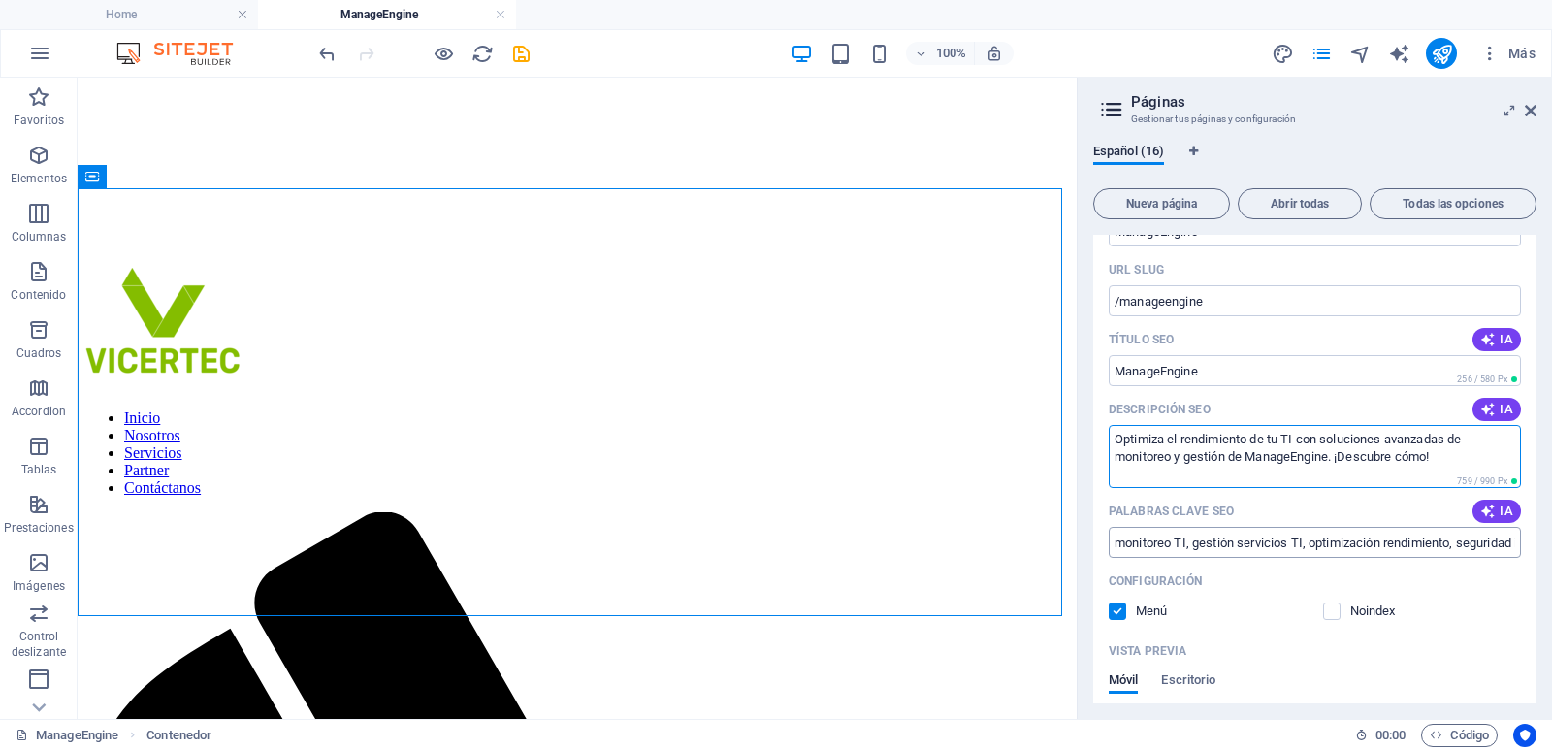
type textarea "Optimiza el rendimiento de tu TI con soluciones avanzadas de monitoreo y gestió…"
click at [1332, 541] on input "monitoreo TI, gestión servicios TI, optimización rendimiento, seguridad infraes…" at bounding box center [1314, 542] width 412 height 31
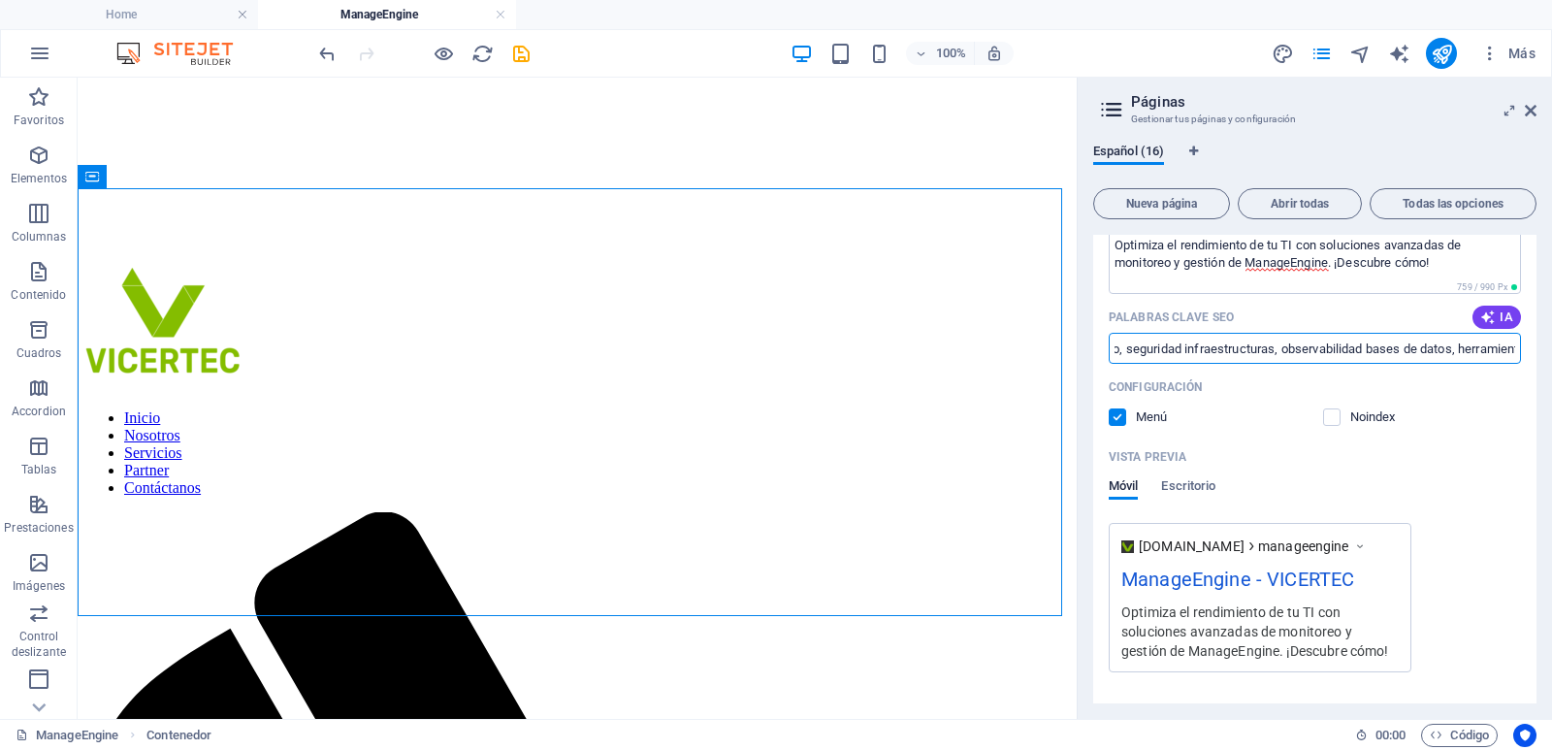
scroll to position [0, 403]
drag, startPoint x: 1180, startPoint y: 350, endPoint x: 1515, endPoint y: 350, distance: 334.6
click at [1515, 350] on input "monitoreo TI, gestión servicios TI, optimización rendimiento, seguridad infraes…" at bounding box center [1314, 348] width 412 height 31
click at [1273, 345] on input "monitoreo TI, gestión servicios TI, optimización rendimiento, seguridad infraes…" at bounding box center [1314, 348] width 412 height 31
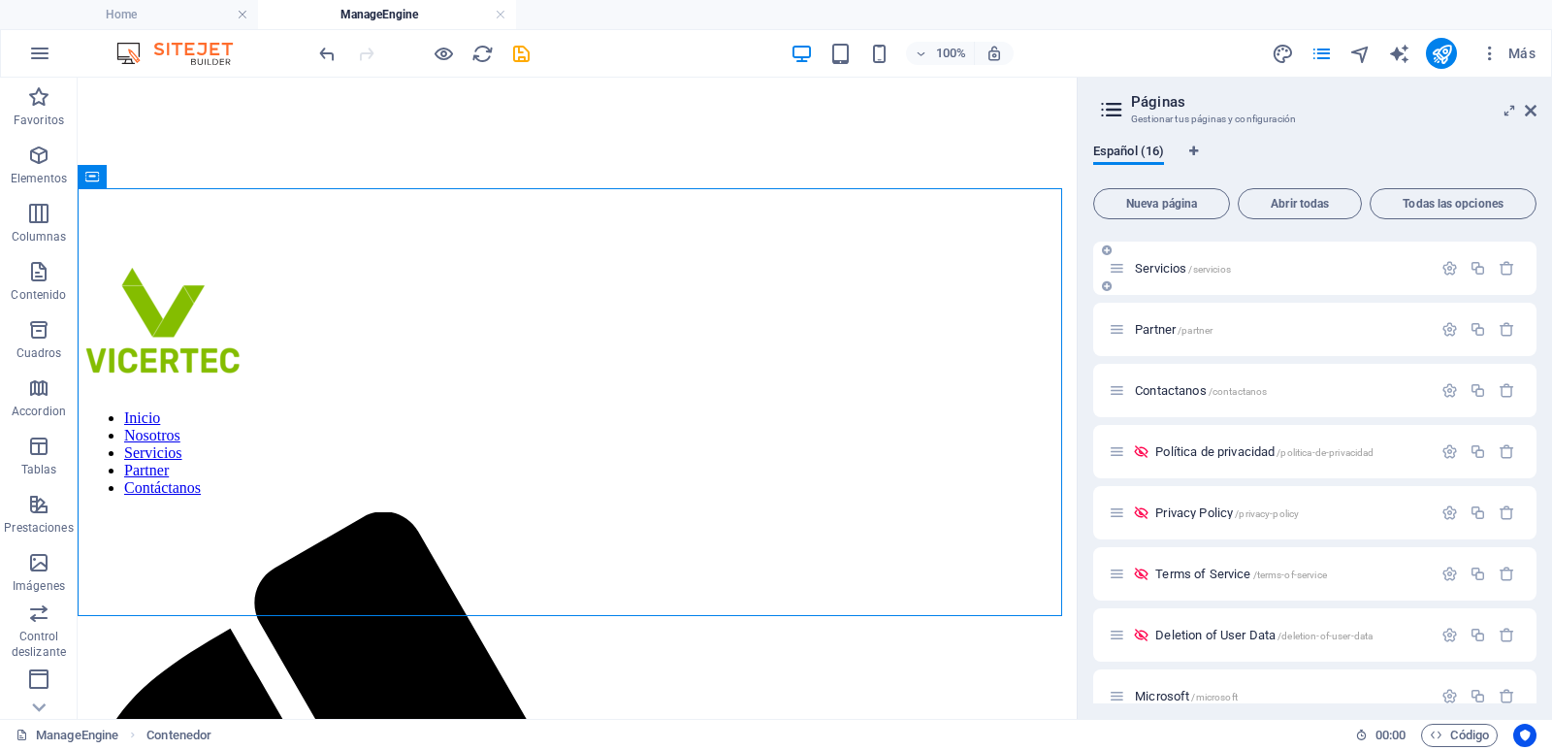
scroll to position [0, 0]
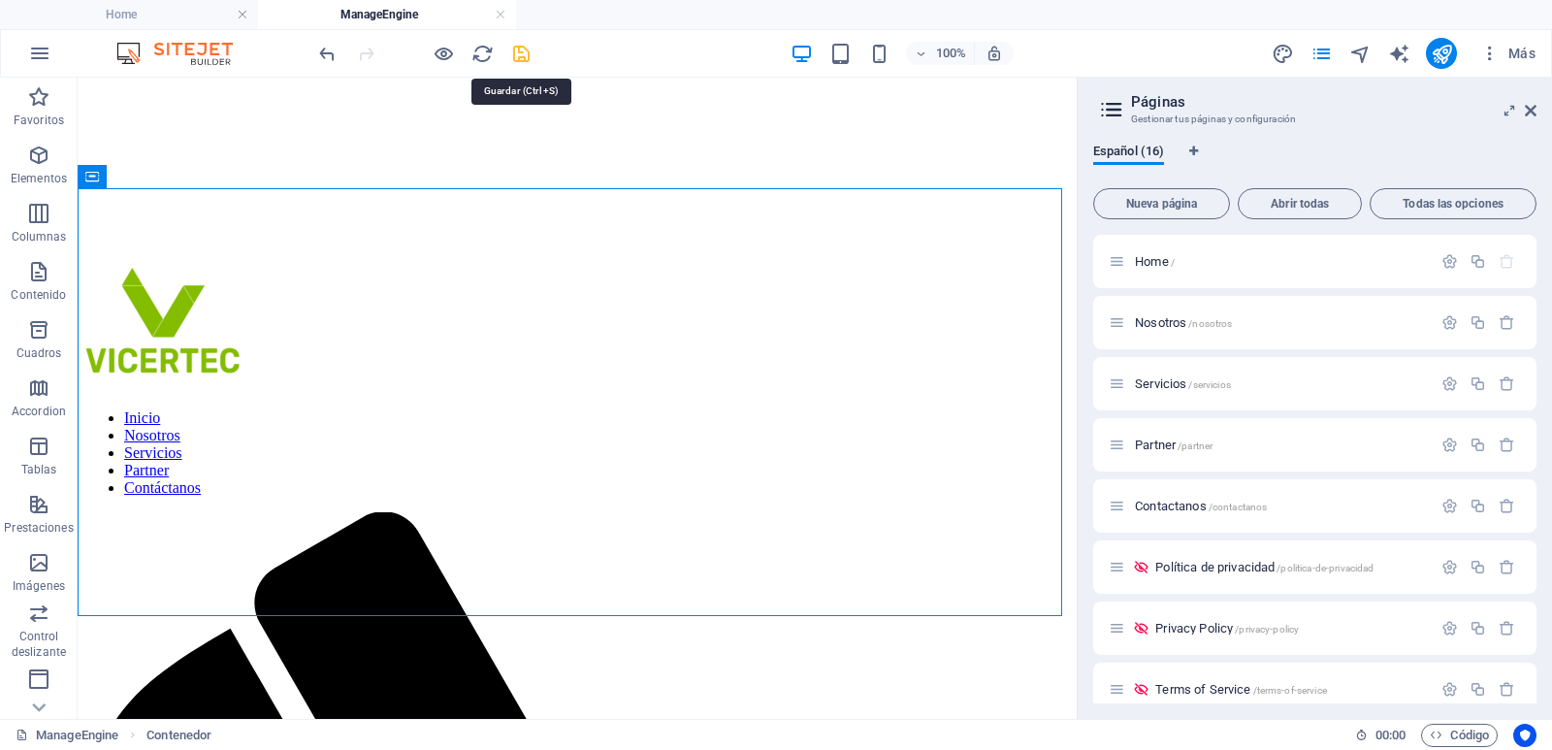
type input "monitoreo TI, gestión servicios TI, optimización rendimiento, seguridad infraes…"
click at [518, 52] on icon "save" at bounding box center [521, 54] width 22 height 22
checkbox input "false"
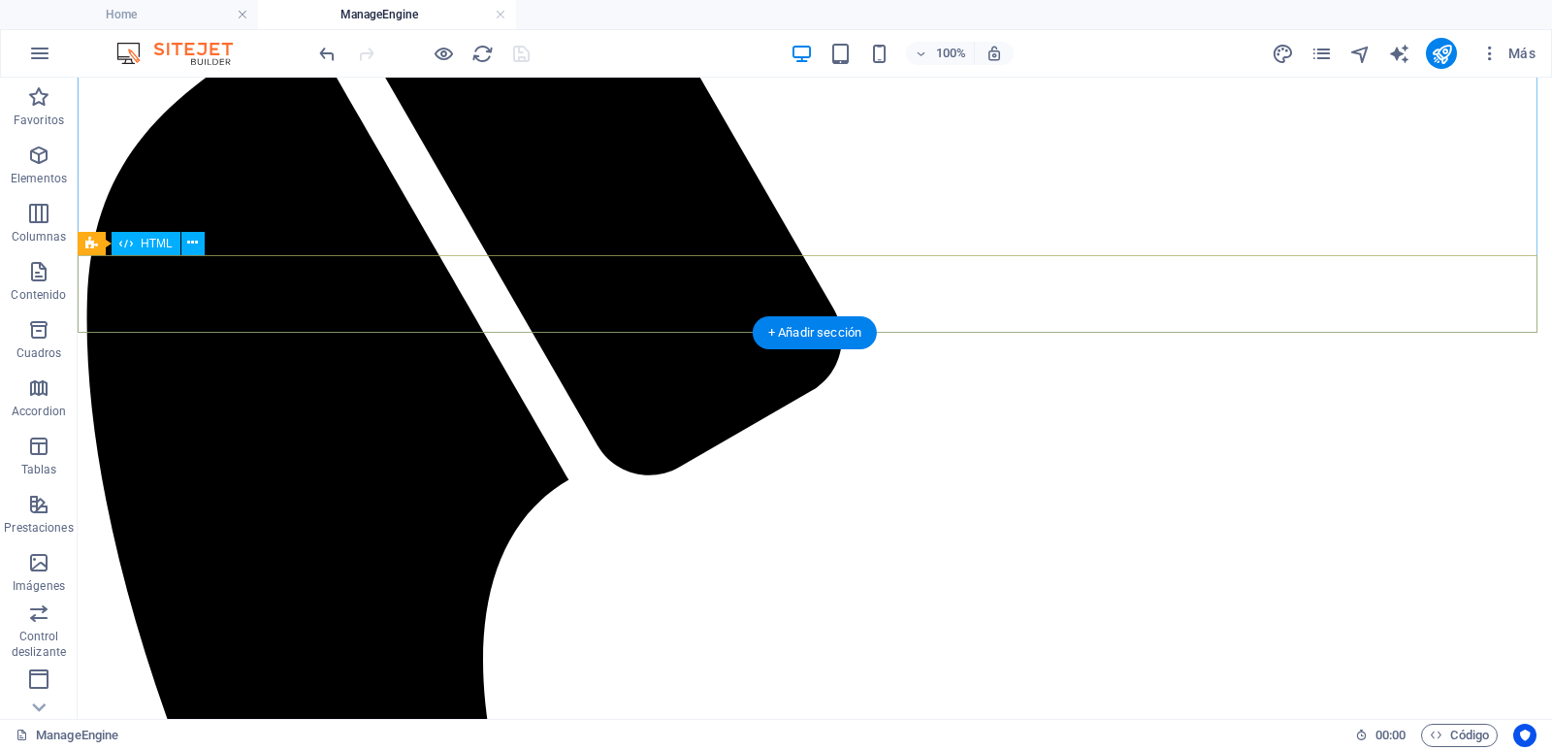
scroll to position [1067, 0]
